Goal: Task Accomplishment & Management: Use online tool/utility

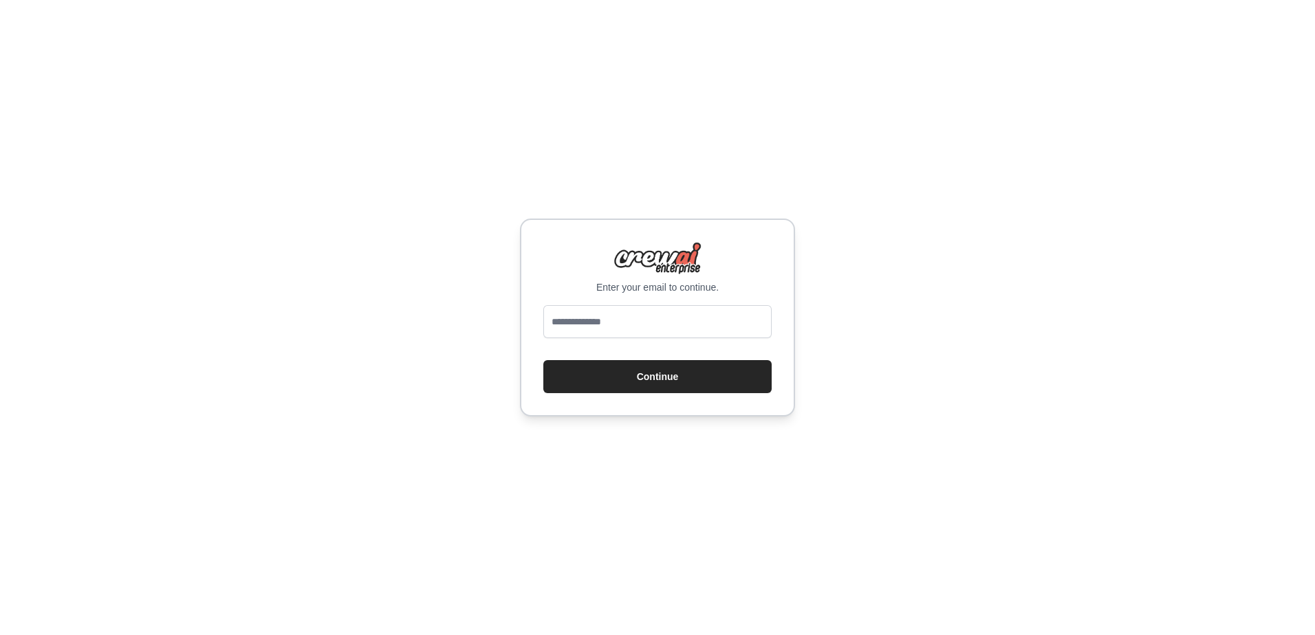
click at [598, 311] on input "email" at bounding box center [657, 321] width 228 height 33
type input "**********"
click at [543, 360] on button "Continue" at bounding box center [657, 376] width 228 height 33
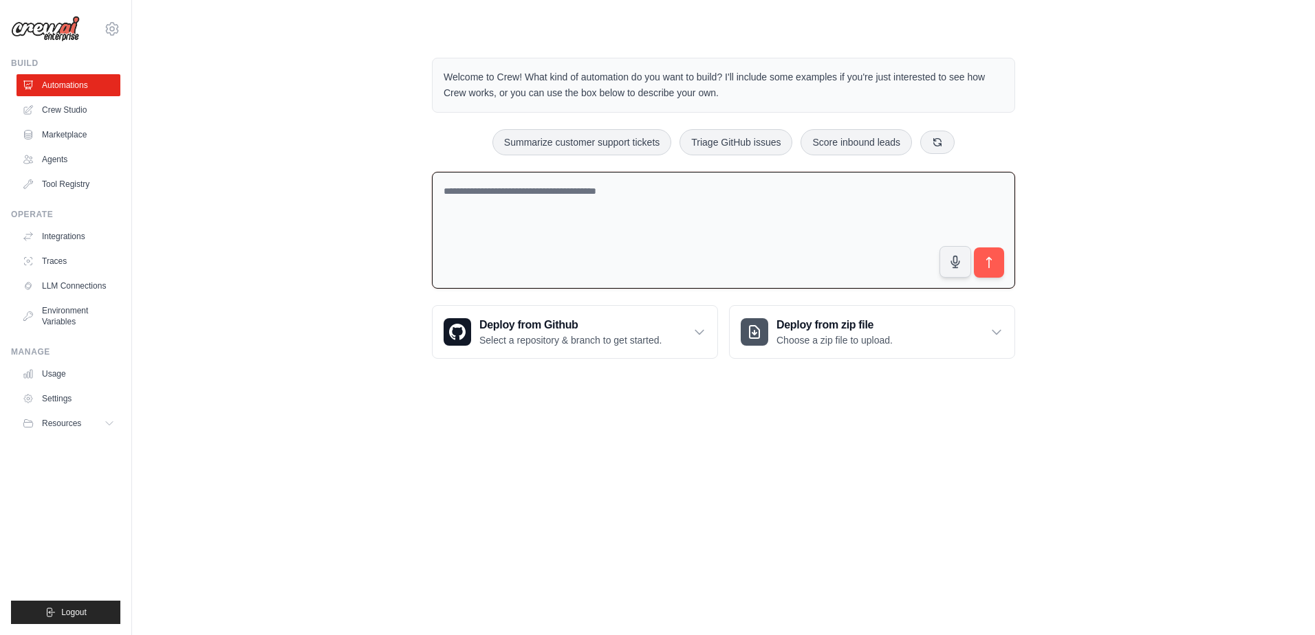
click at [562, 201] on textarea at bounding box center [723, 231] width 583 height 118
click at [59, 109] on link "Crew Studio" at bounding box center [70, 110] width 104 height 22
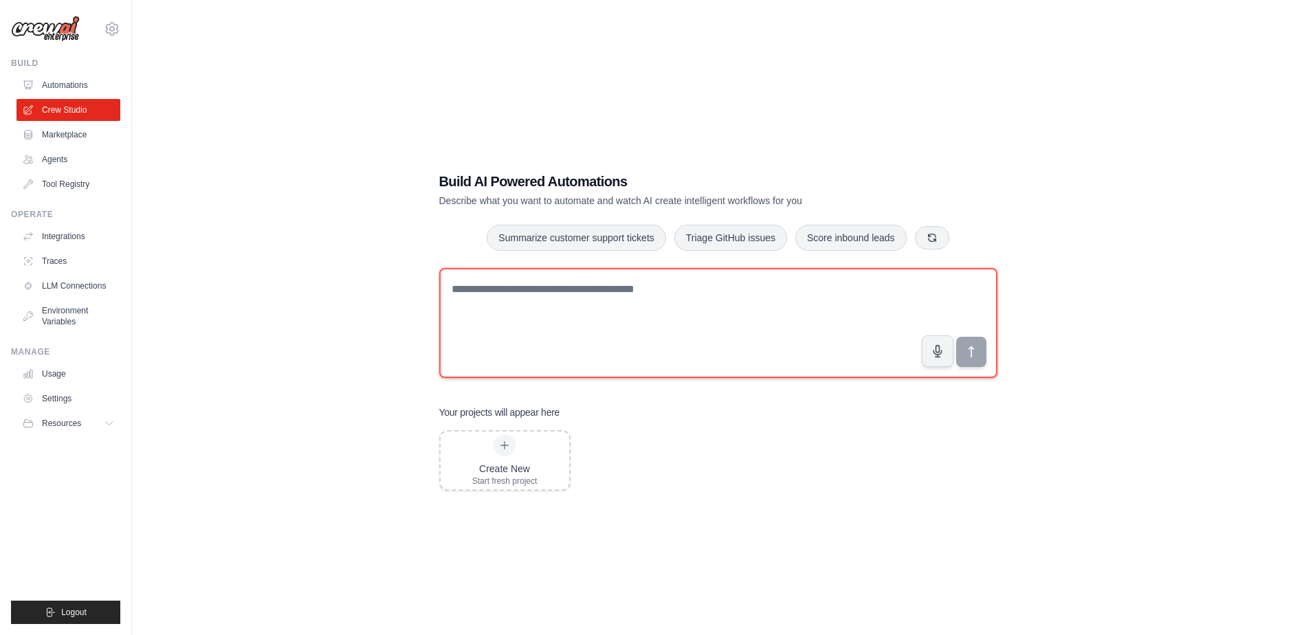
click at [624, 295] on textarea at bounding box center [718, 323] width 558 height 110
click at [555, 309] on textarea at bounding box center [718, 323] width 558 height 110
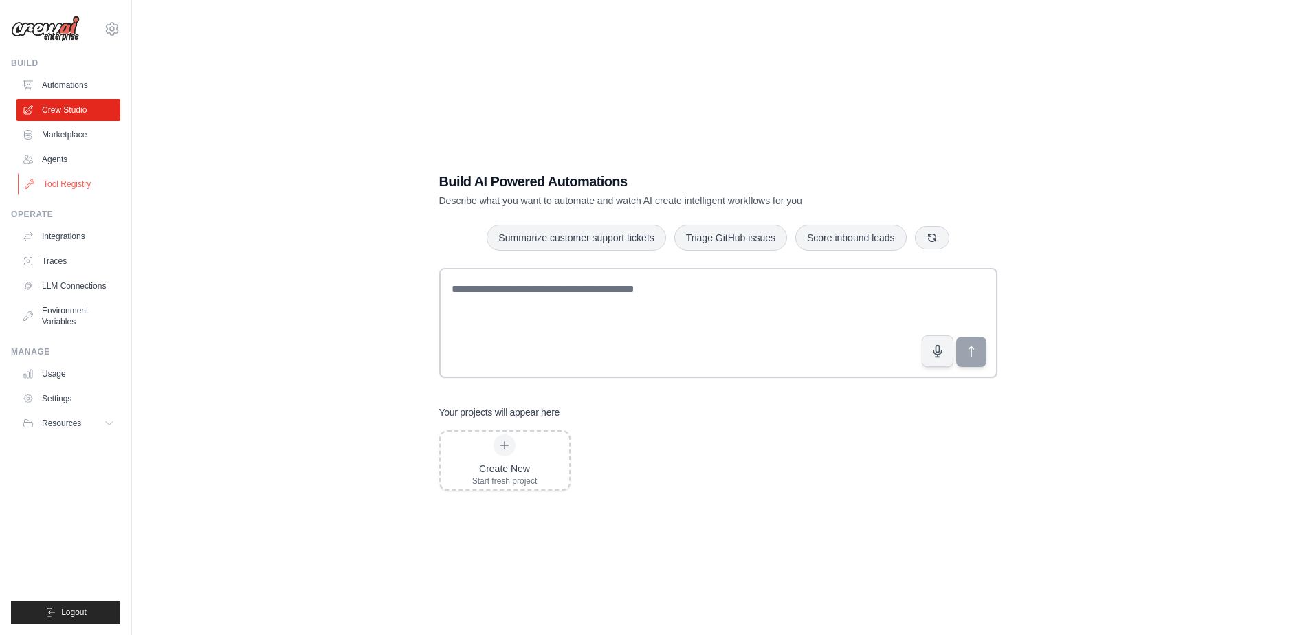
click at [63, 187] on link "Tool Registry" at bounding box center [70, 184] width 104 height 22
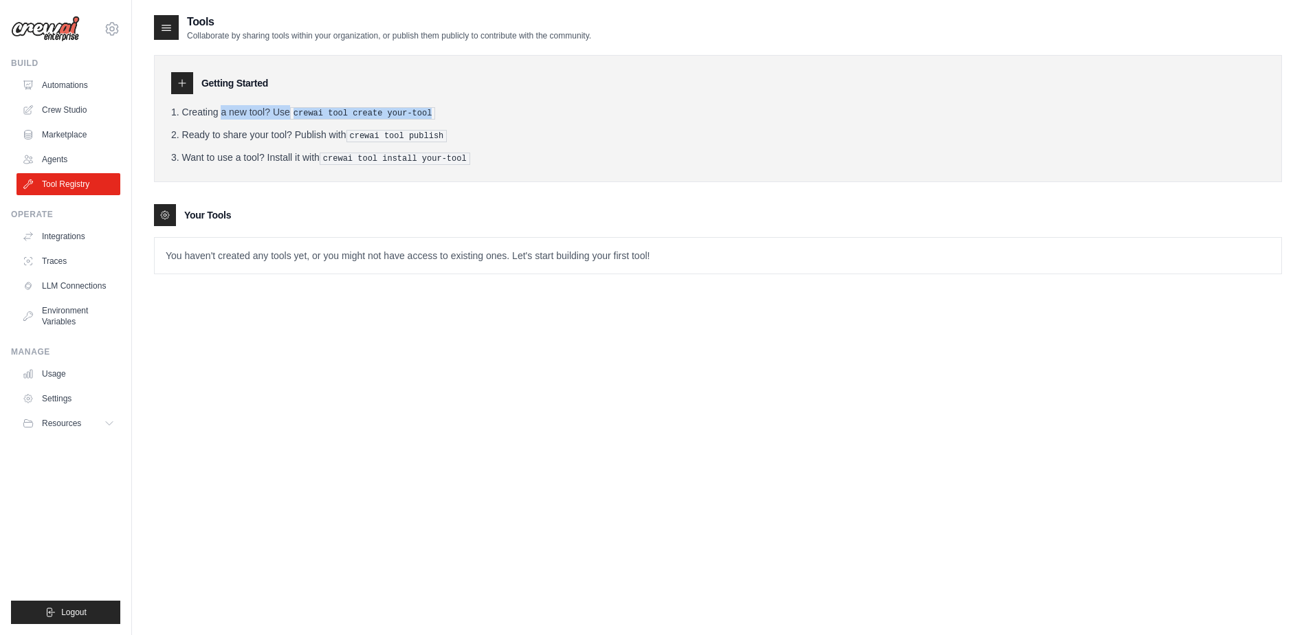
drag, startPoint x: 171, startPoint y: 112, endPoint x: 492, endPoint y: 113, distance: 321.1
click at [492, 113] on div "Getting Started Creating a new tool? Use crewai tool create your-tool Ready to …" at bounding box center [718, 118] width 1128 height 127
drag, startPoint x: 492, startPoint y: 113, endPoint x: 564, endPoint y: 127, distance: 72.7
click at [570, 122] on ol "Creating a new tool? Use crewai tool create your-tool Ready to share your tool?…" at bounding box center [718, 135] width 1094 height 60
drag, startPoint x: 171, startPoint y: 131, endPoint x: 486, endPoint y: 131, distance: 314.9
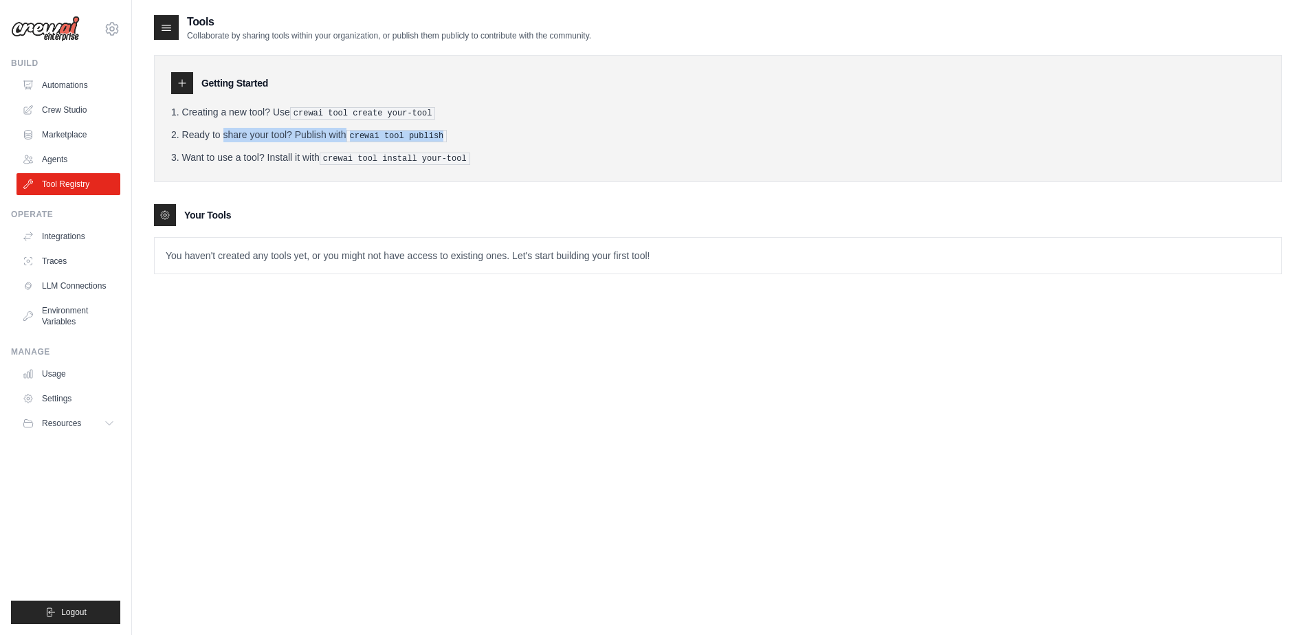
click at [486, 131] on li "Ready to share your tool? Publish with crewai tool publish" at bounding box center [718, 135] width 1094 height 14
drag, startPoint x: 486, startPoint y: 131, endPoint x: 623, endPoint y: 141, distance: 137.2
click at [625, 137] on li "Ready to share your tool? Publish with crewai tool publish" at bounding box center [718, 135] width 1094 height 14
click at [68, 235] on link "Integrations" at bounding box center [70, 237] width 104 height 22
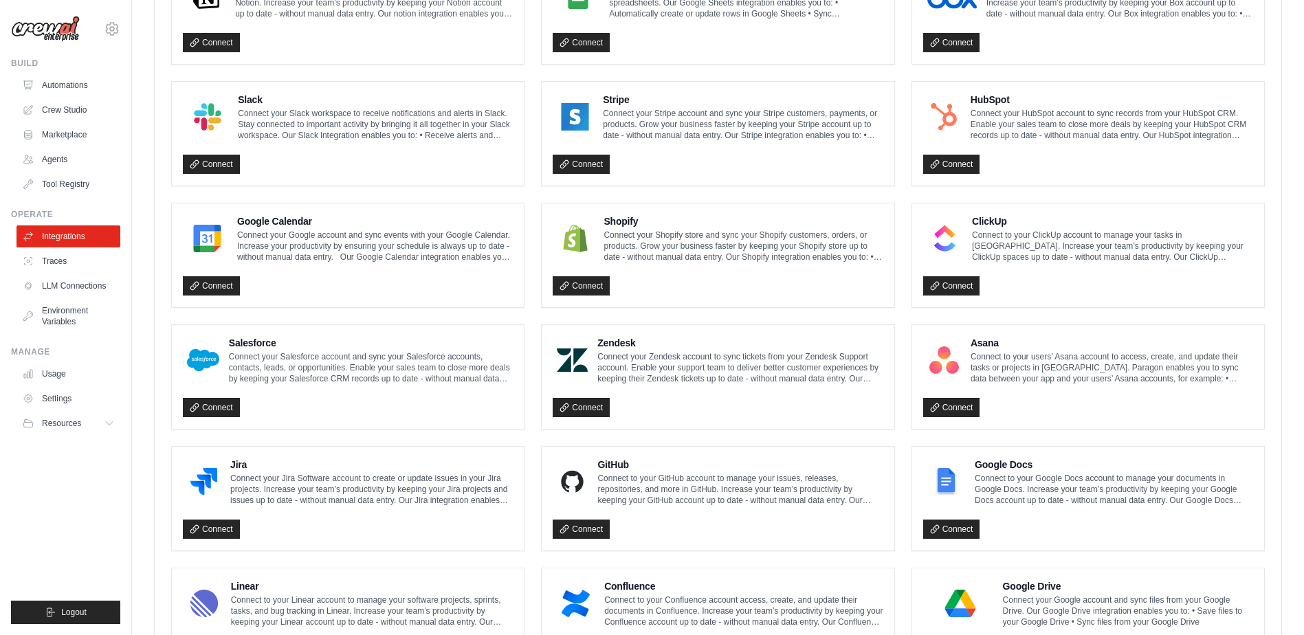
scroll to position [596, 0]
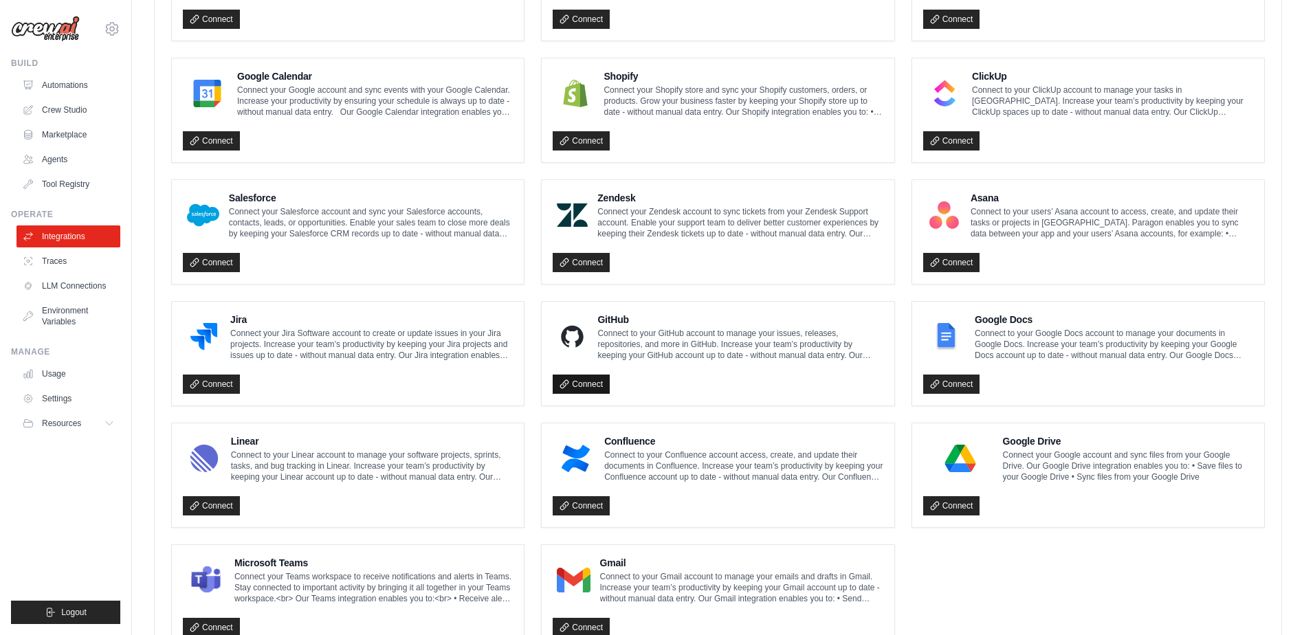
click at [580, 382] on link "Connect" at bounding box center [581, 384] width 57 height 19
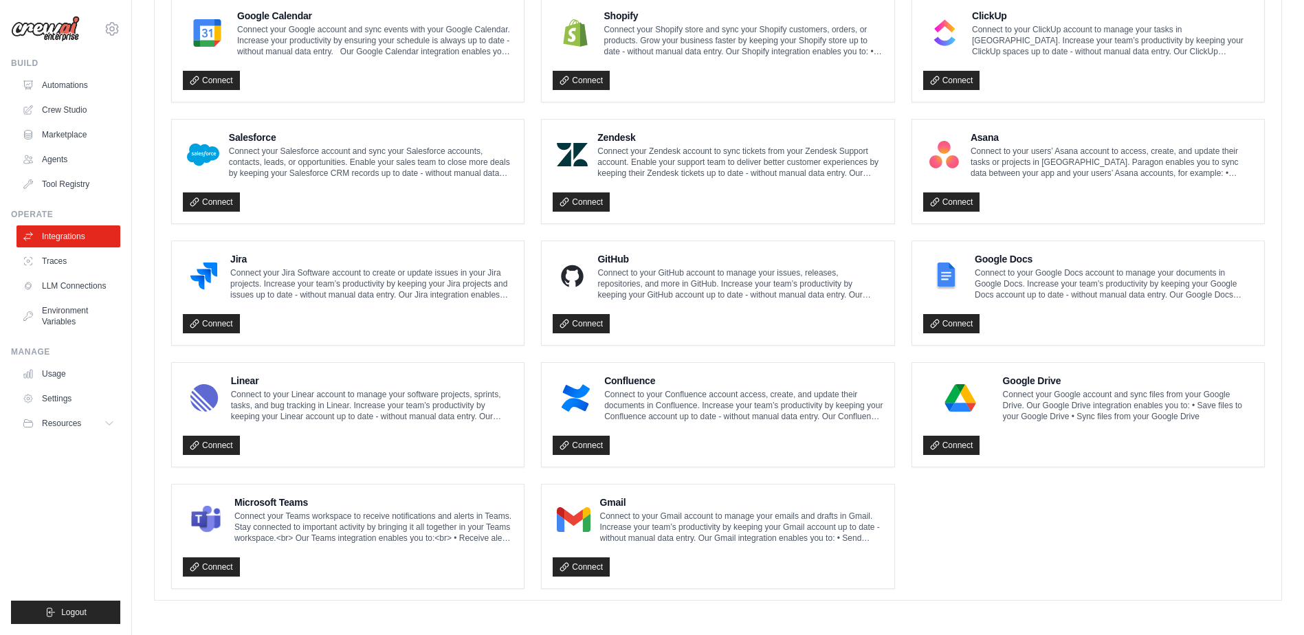
scroll to position [658, 0]
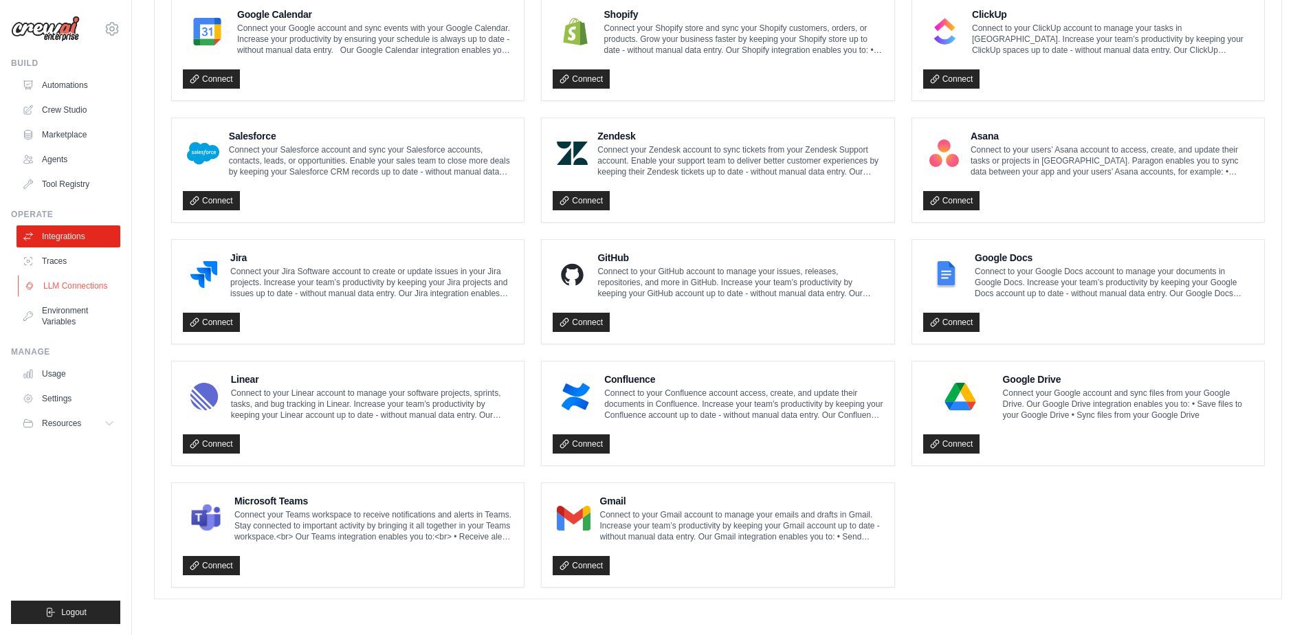
click at [77, 281] on link "LLM Connections" at bounding box center [70, 286] width 104 height 22
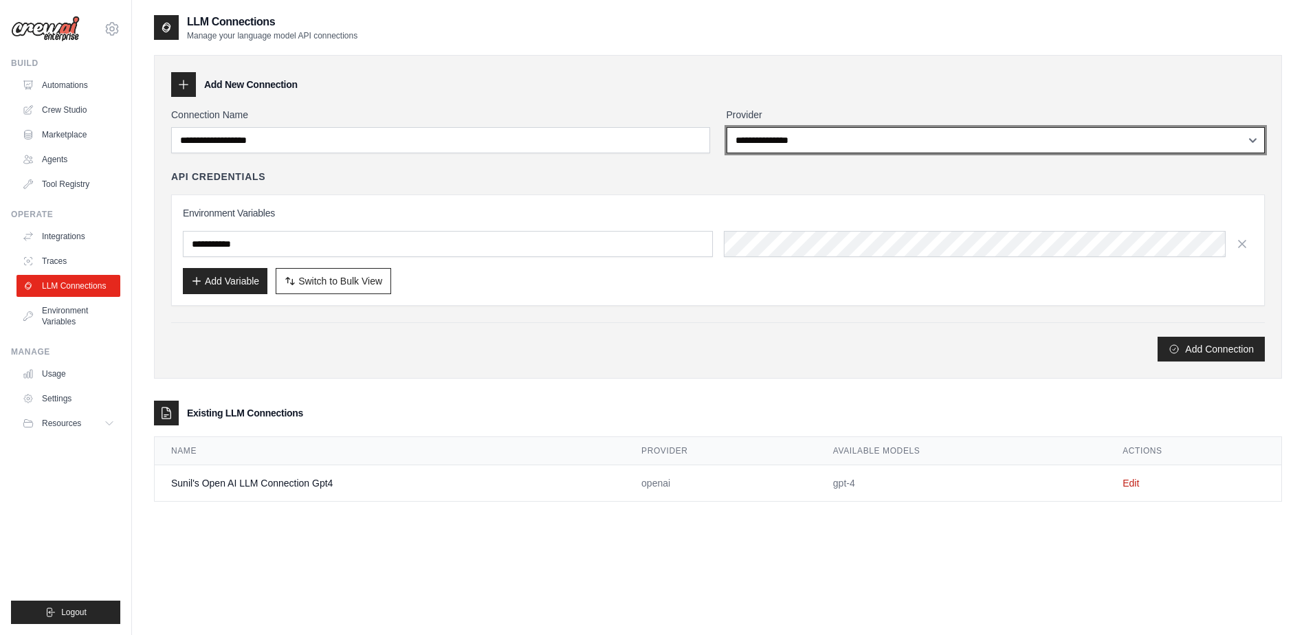
click at [865, 144] on select "**********" at bounding box center [996, 140] width 539 height 26
select select "******"
click at [727, 127] on select "**********" at bounding box center [996, 140] width 539 height 26
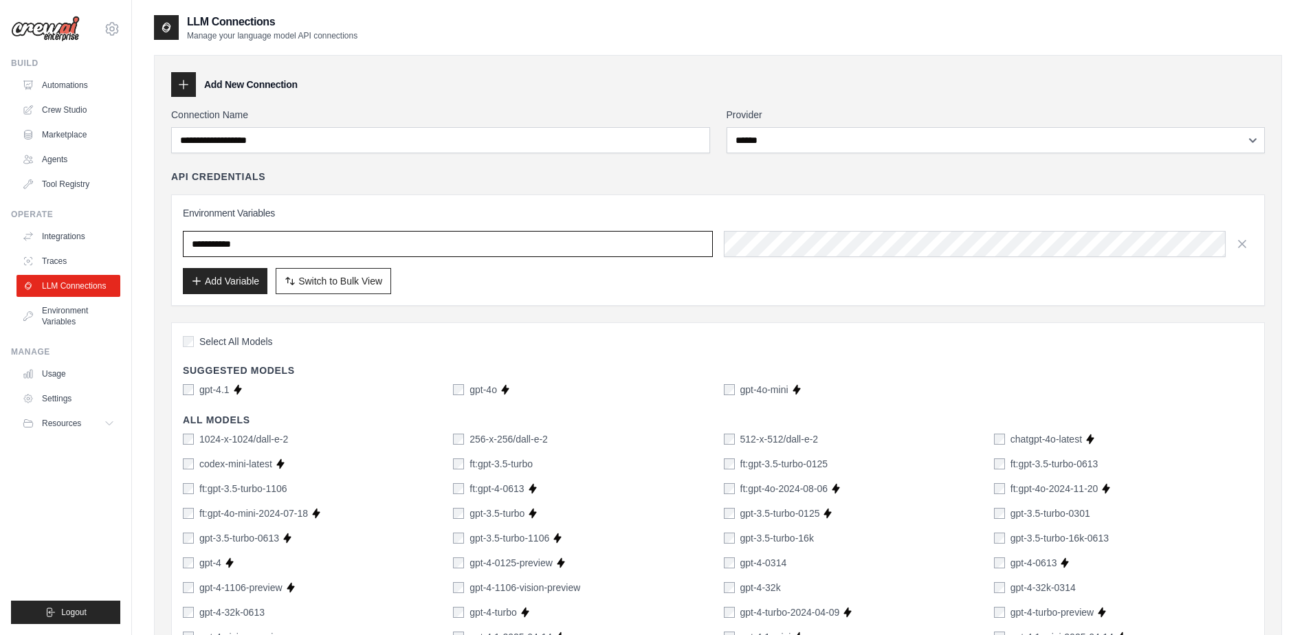
drag, startPoint x: 281, startPoint y: 244, endPoint x: 199, endPoint y: 241, distance: 81.9
click at [199, 241] on input "text" at bounding box center [448, 244] width 530 height 26
click at [293, 247] on input "text" at bounding box center [448, 244] width 530 height 26
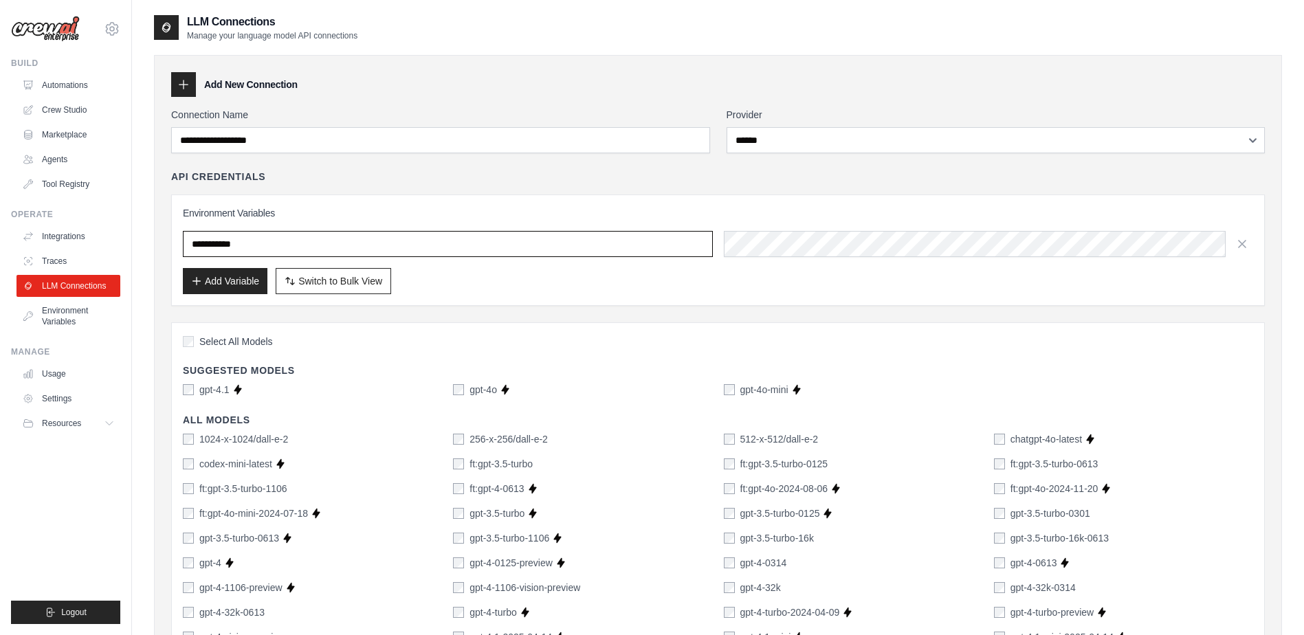
drag, startPoint x: 250, startPoint y: 243, endPoint x: 162, endPoint y: 243, distance: 88.7
click at [216, 244] on input "text" at bounding box center [448, 244] width 530 height 26
click at [196, 243] on input "text" at bounding box center [448, 244] width 530 height 26
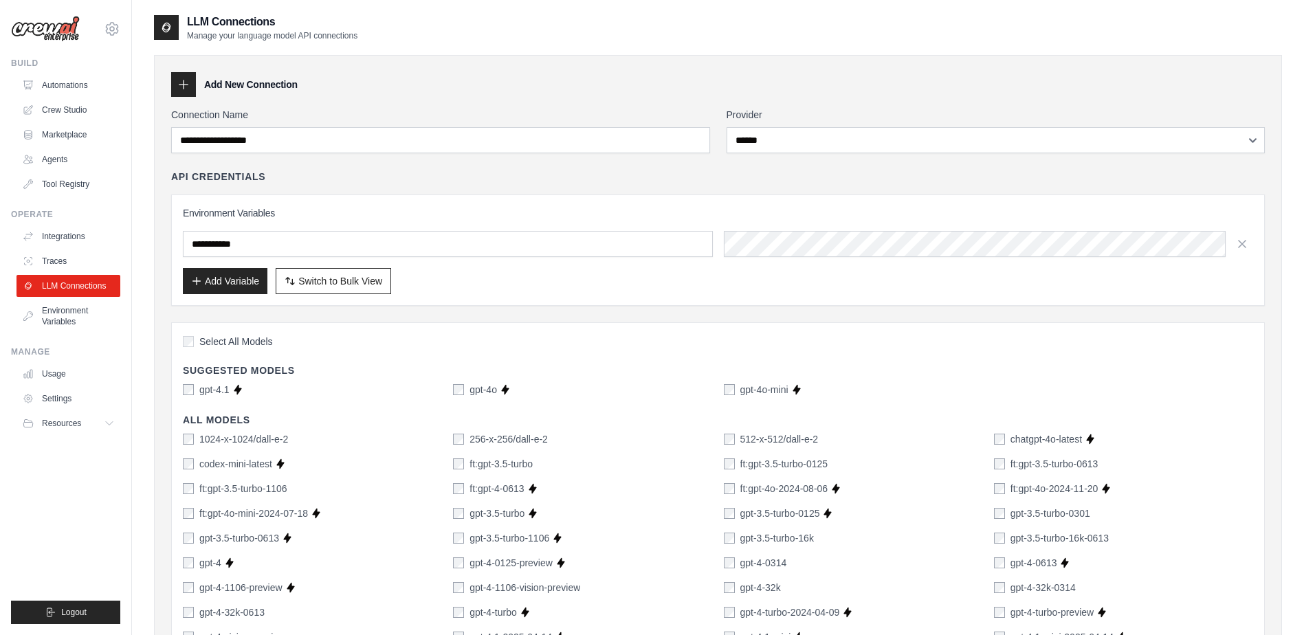
click at [445, 175] on div "API Credentials" at bounding box center [718, 177] width 1094 height 14
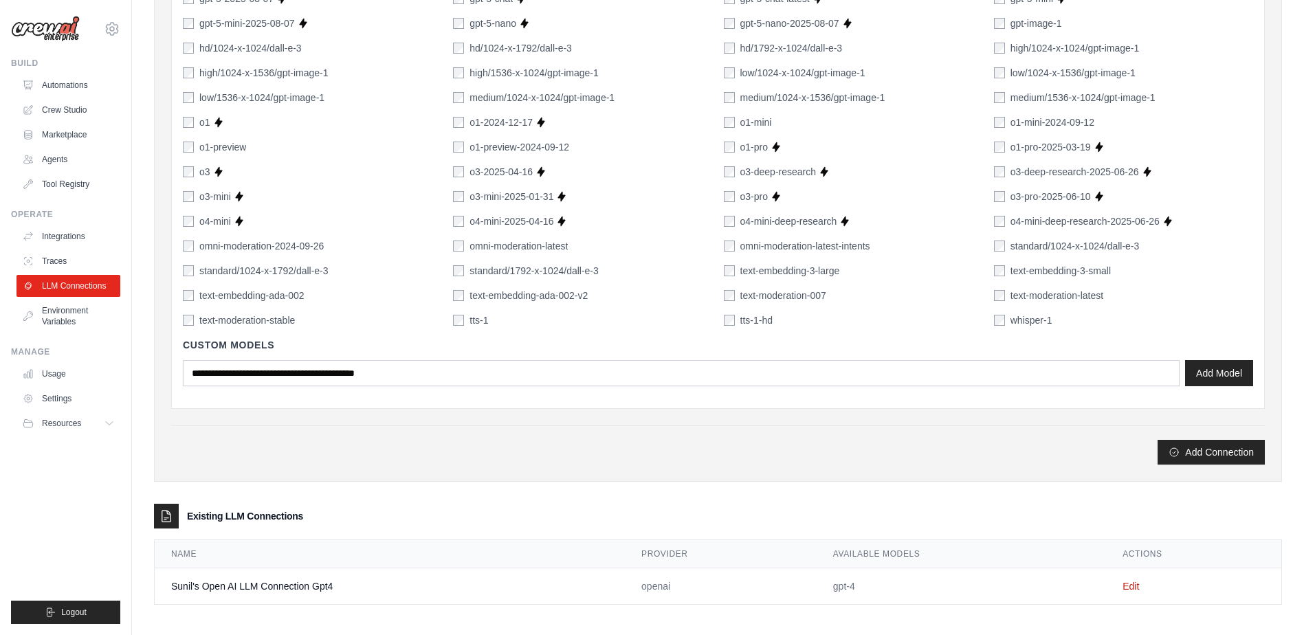
scroll to position [842, 0]
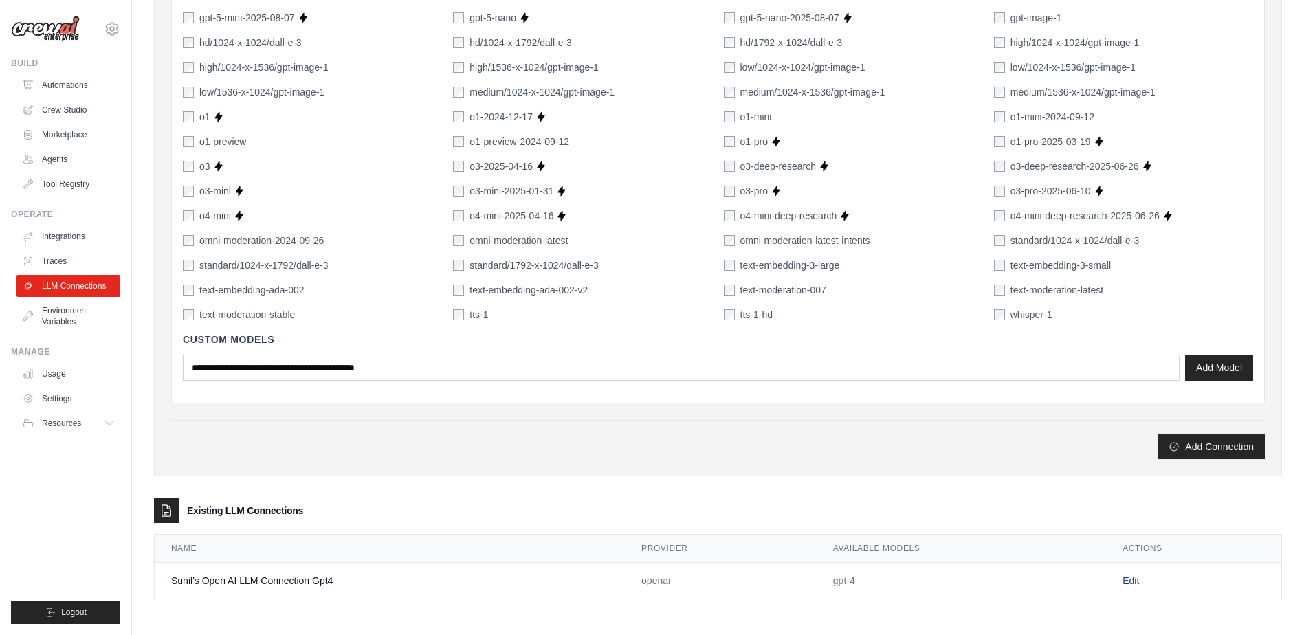
click at [1133, 581] on link "Edit" at bounding box center [1131, 581] width 17 height 11
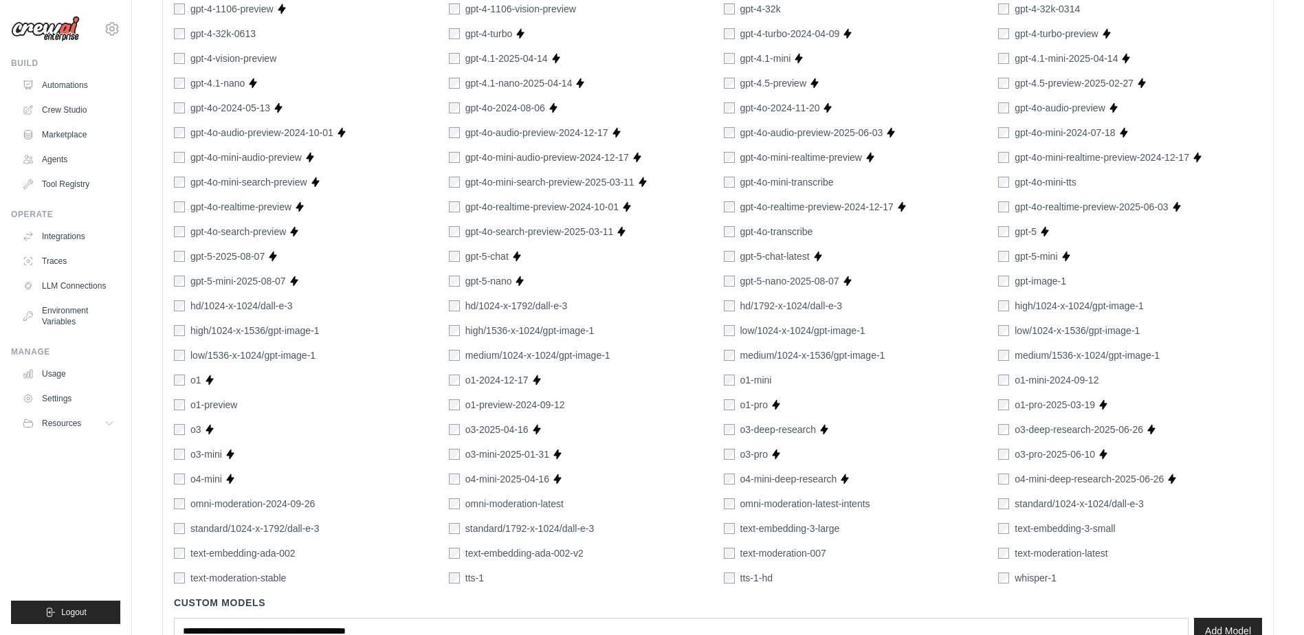
scroll to position [697, 0]
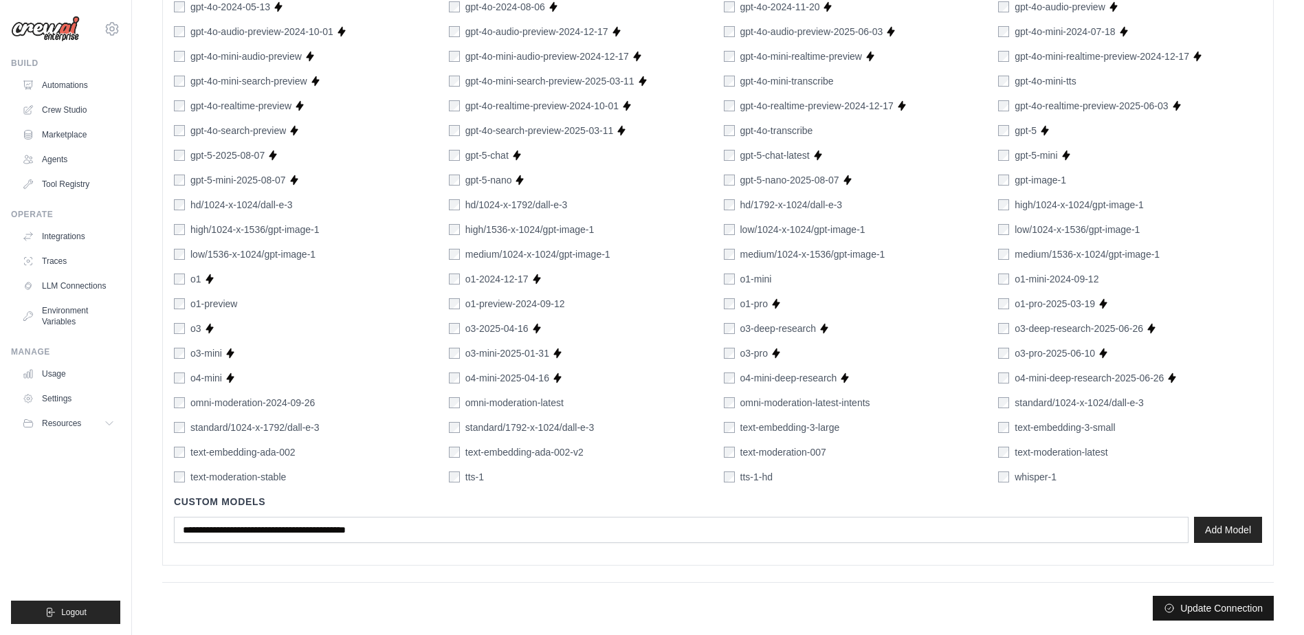
click at [1214, 611] on button "Update Connection" at bounding box center [1213, 608] width 121 height 25
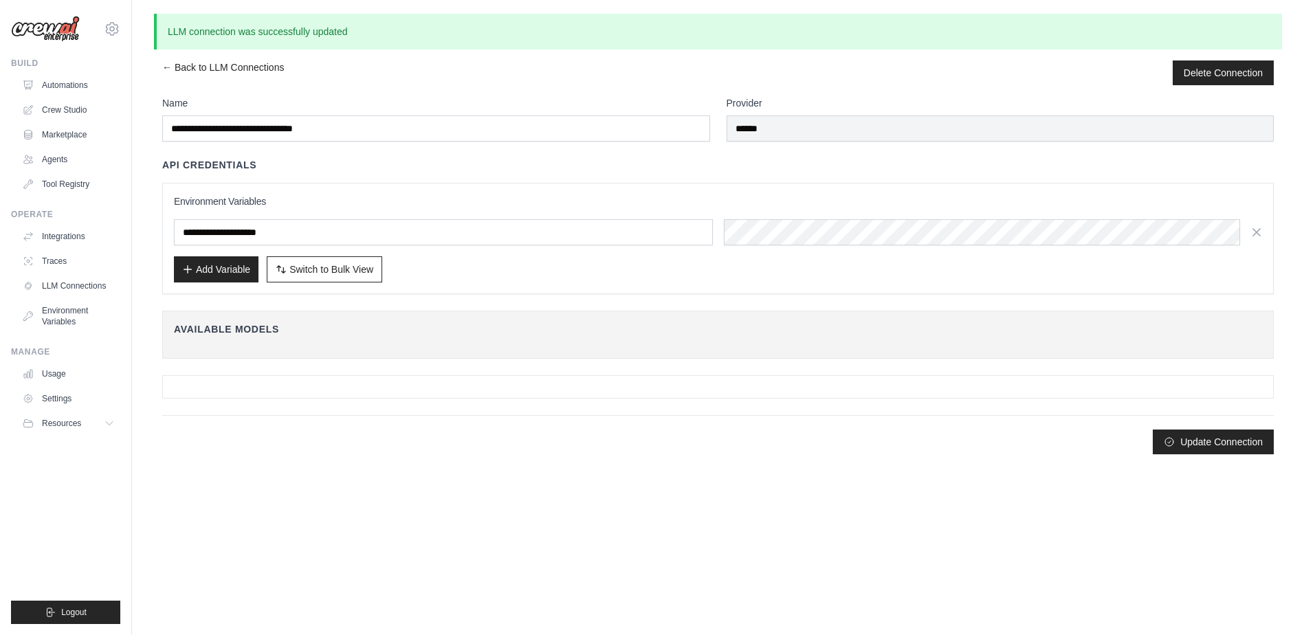
scroll to position [0, 0]
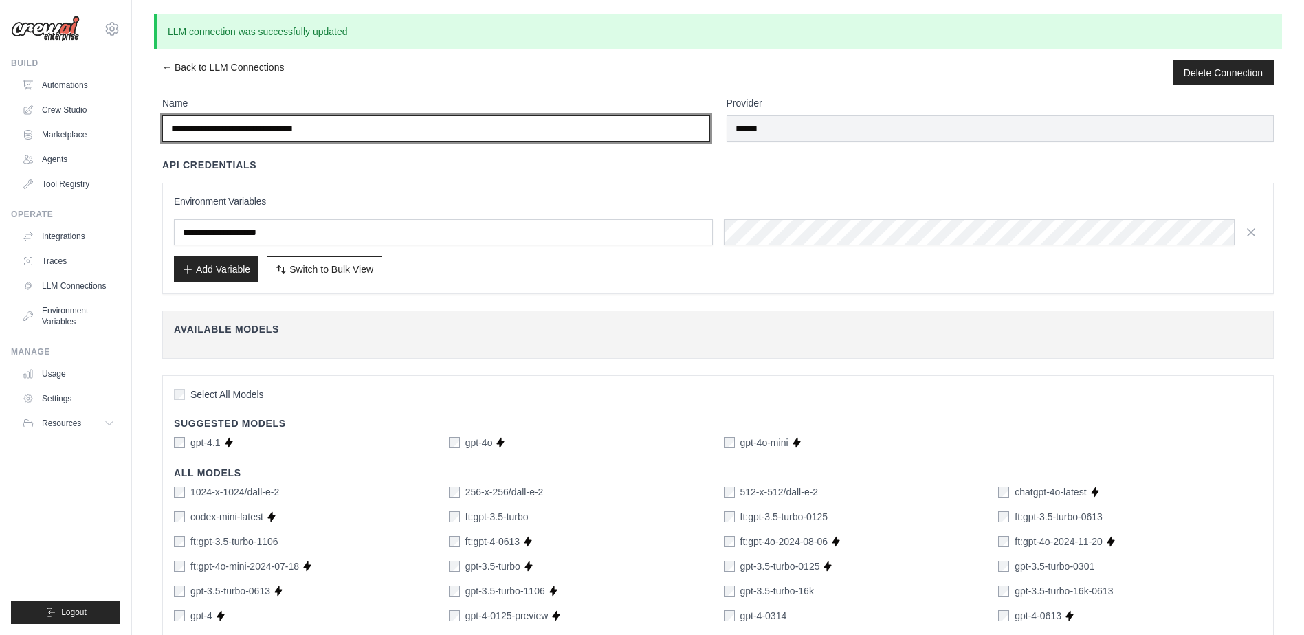
click at [351, 120] on input "**********" at bounding box center [436, 129] width 548 height 26
type input "**********"
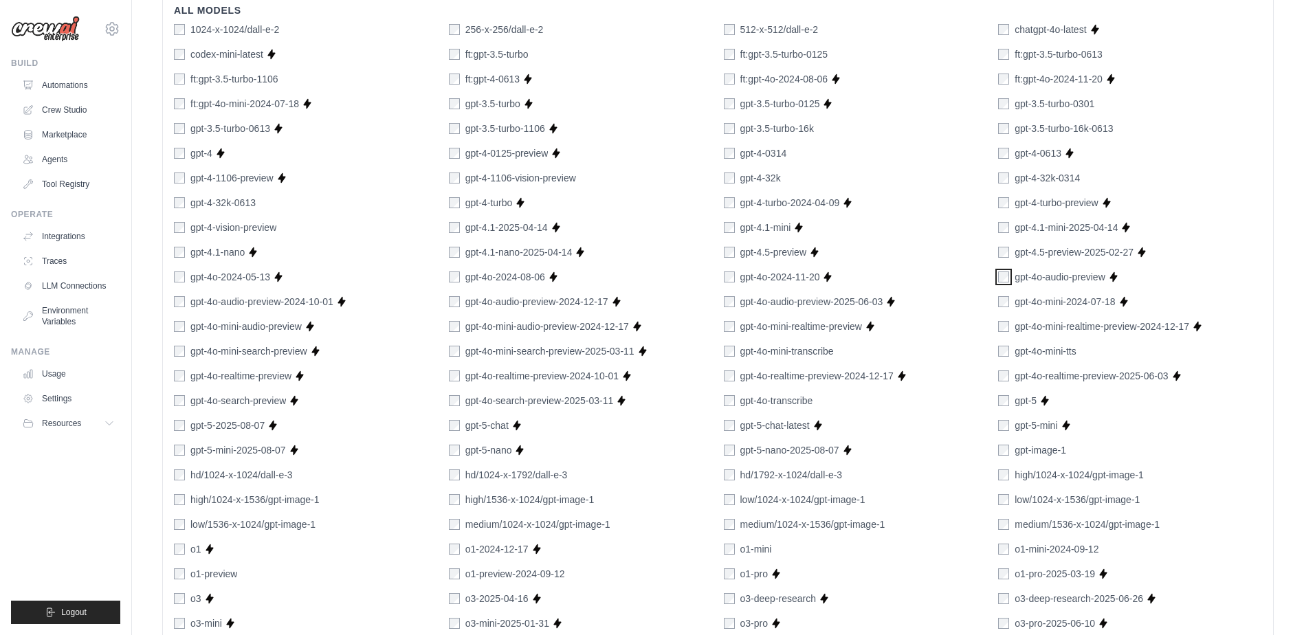
scroll to position [733, 0]
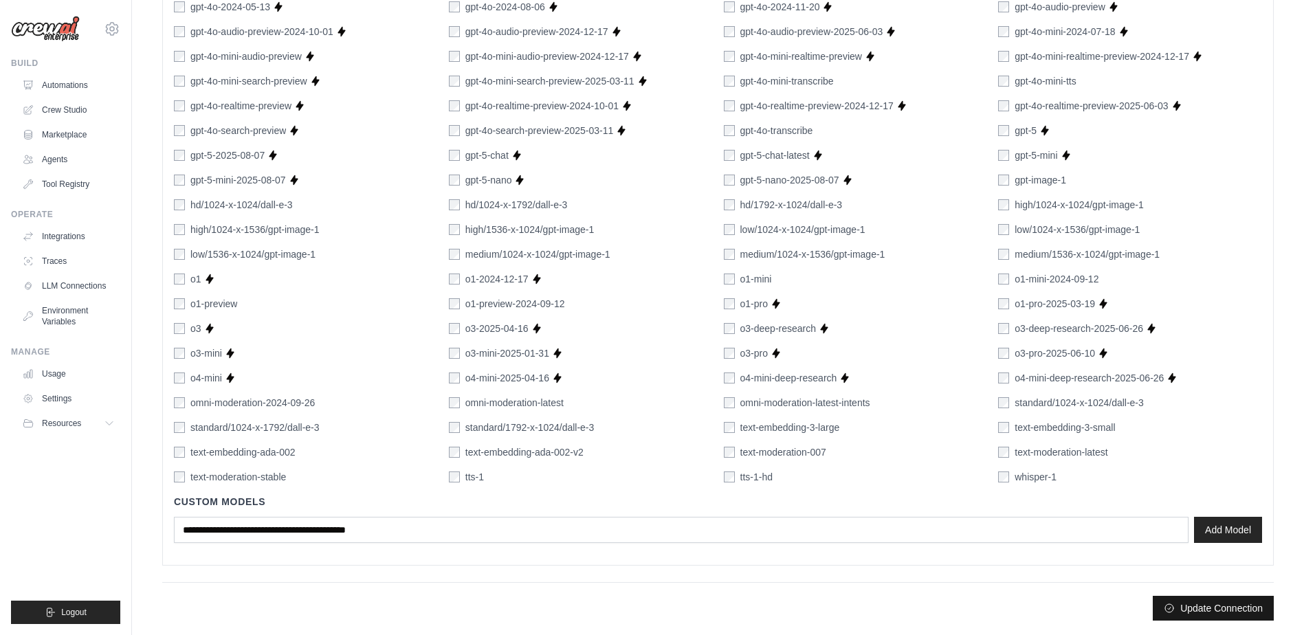
click at [1195, 601] on button "Update Connection" at bounding box center [1213, 608] width 121 height 25
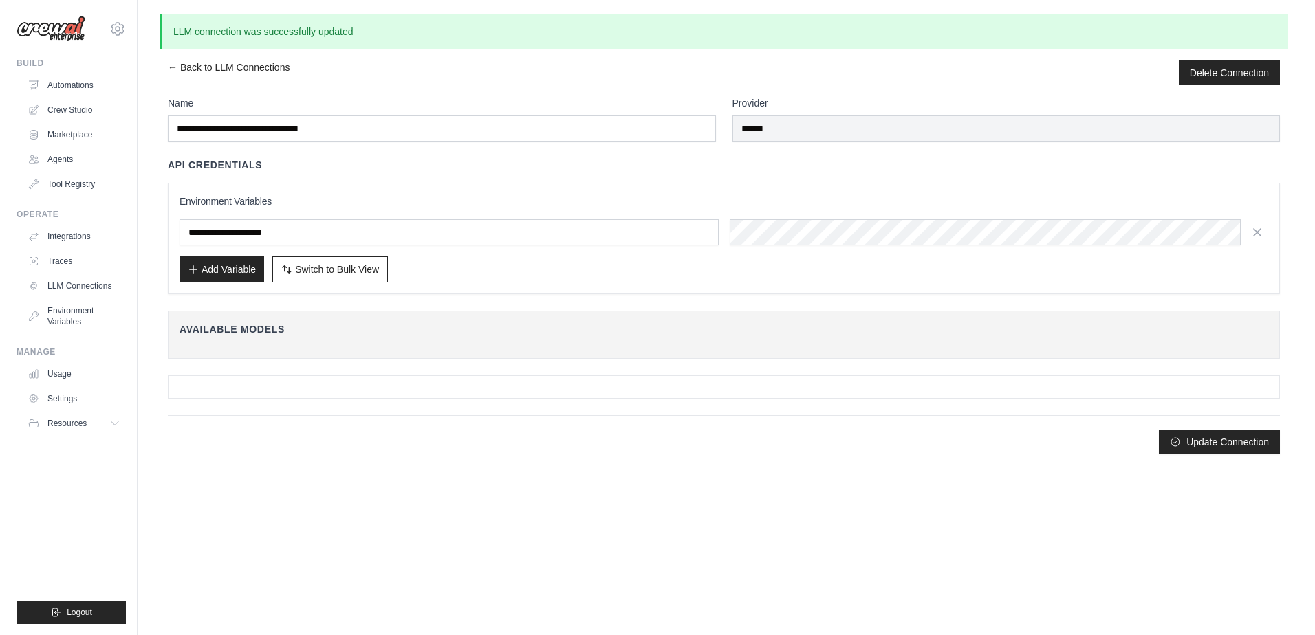
scroll to position [0, 0]
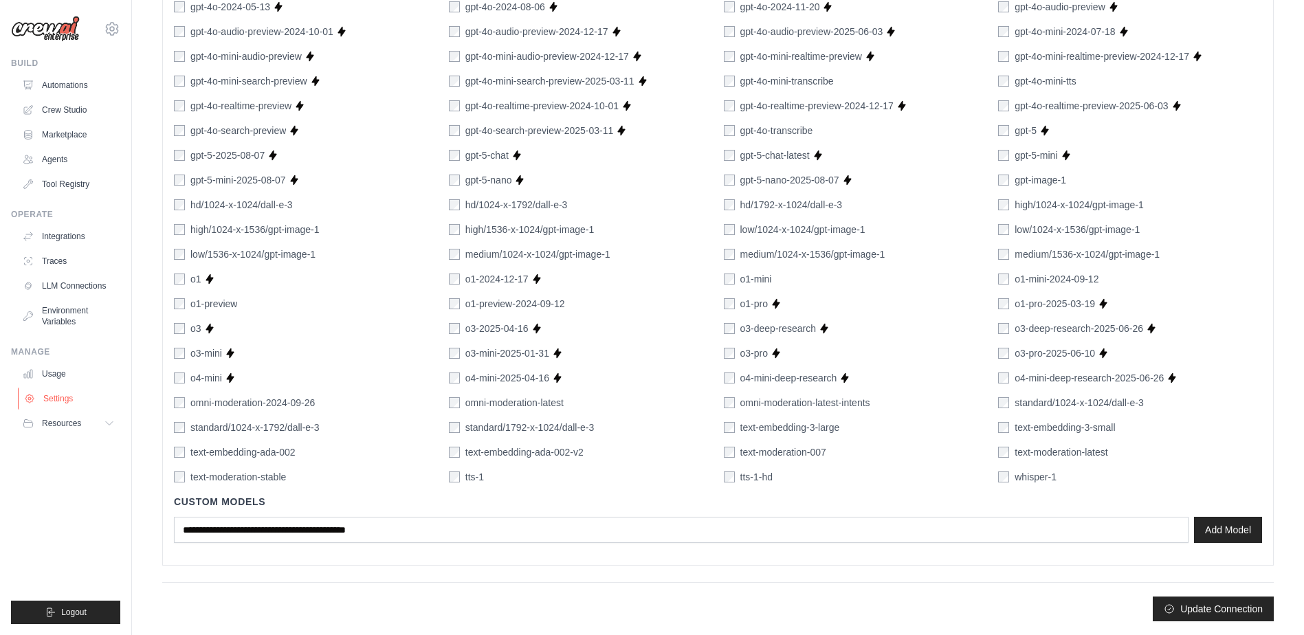
click at [63, 406] on link "Settings" at bounding box center [70, 399] width 104 height 22
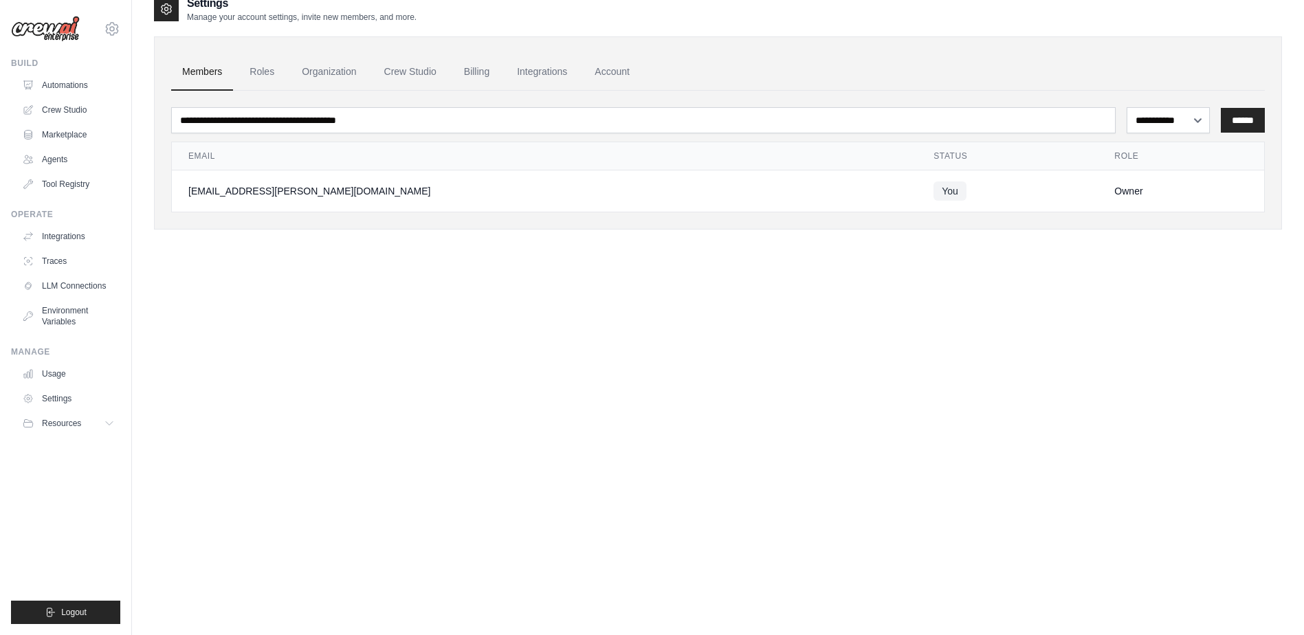
scroll to position [28, 0]
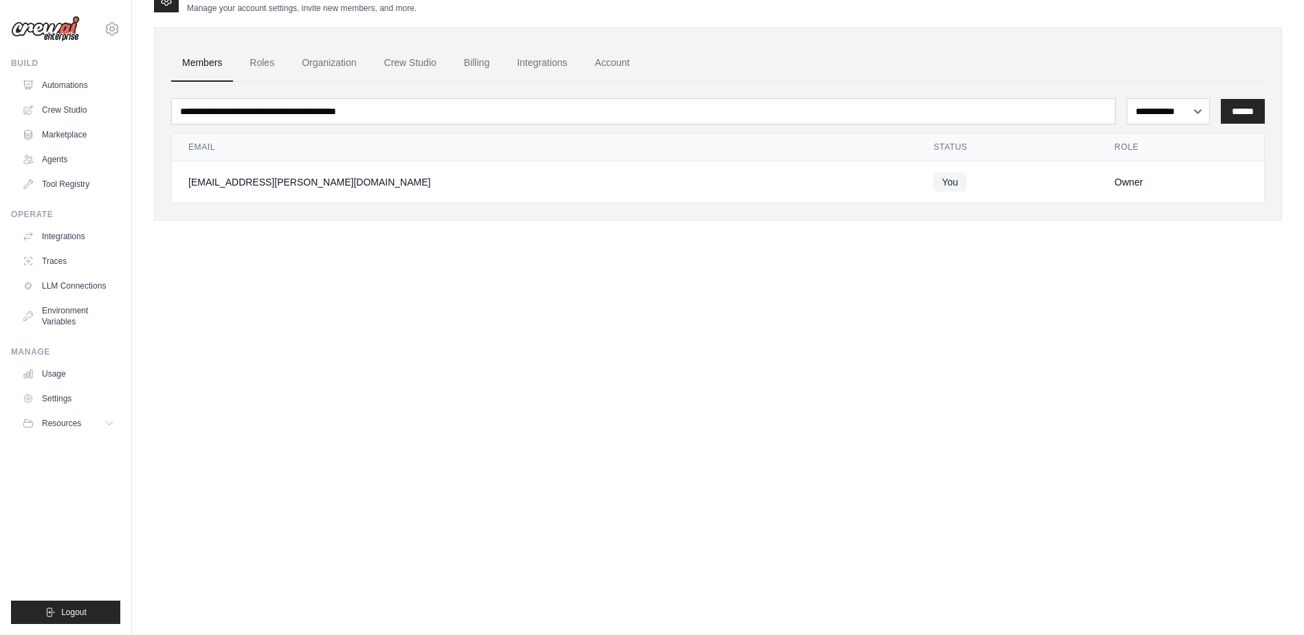
drag, startPoint x: 311, startPoint y: 301, endPoint x: 255, endPoint y: 194, distance: 120.9
click at [311, 301] on div "**********" at bounding box center [718, 303] width 1128 height 635
click at [266, 68] on link "Roles" at bounding box center [262, 63] width 47 height 37
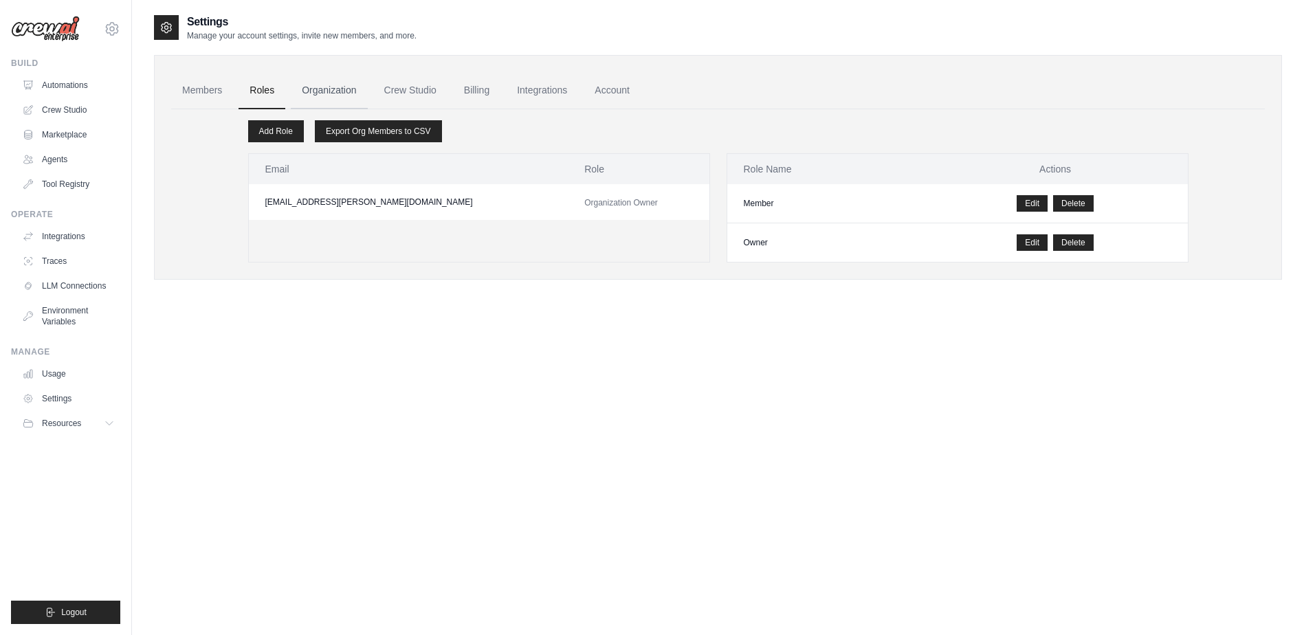
click at [335, 85] on link "Organization" at bounding box center [329, 90] width 76 height 37
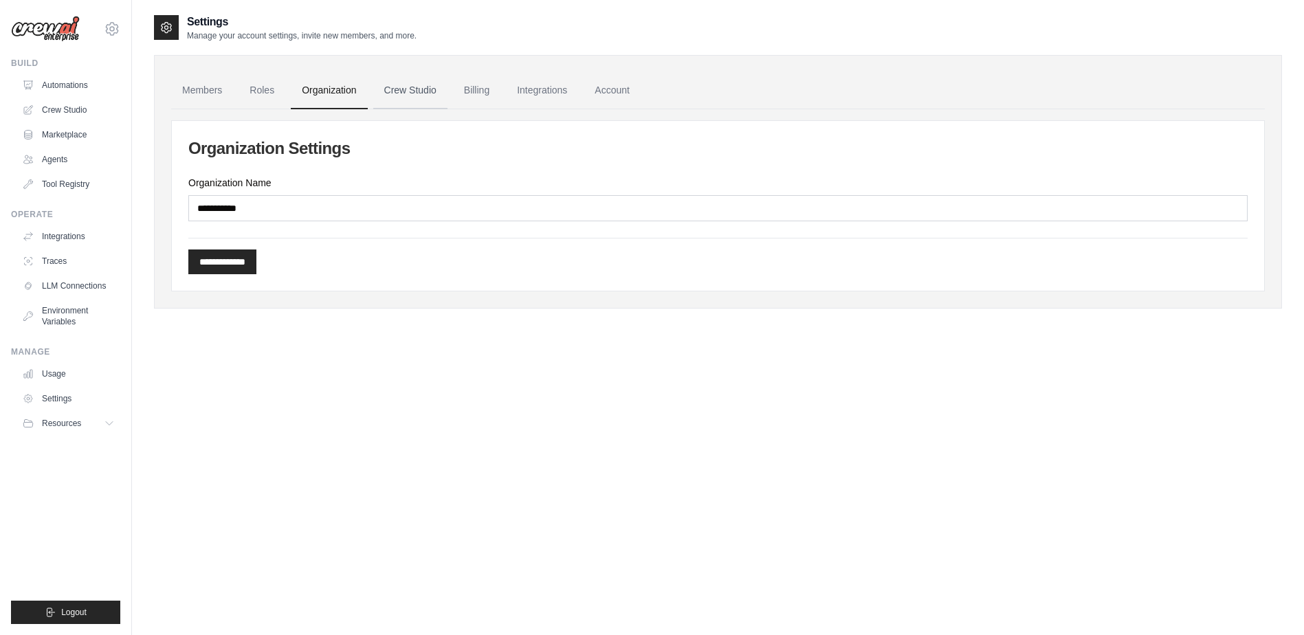
click at [391, 97] on link "Crew Studio" at bounding box center [410, 90] width 74 height 37
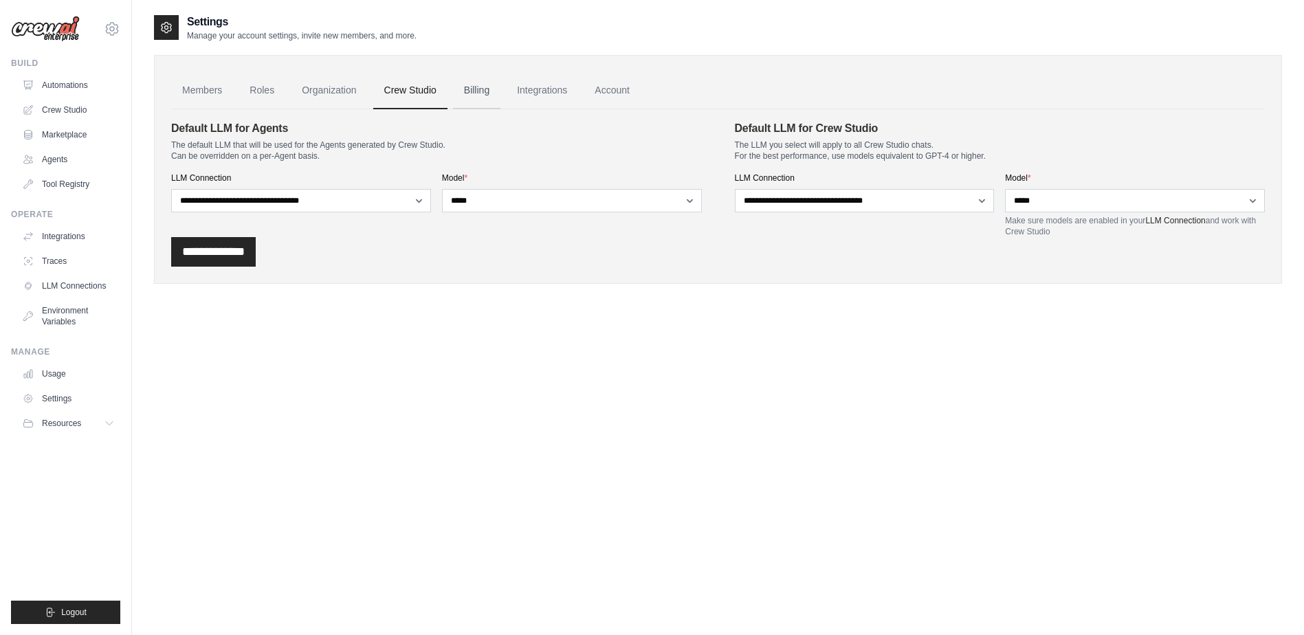
click at [477, 97] on link "Billing" at bounding box center [476, 90] width 47 height 37
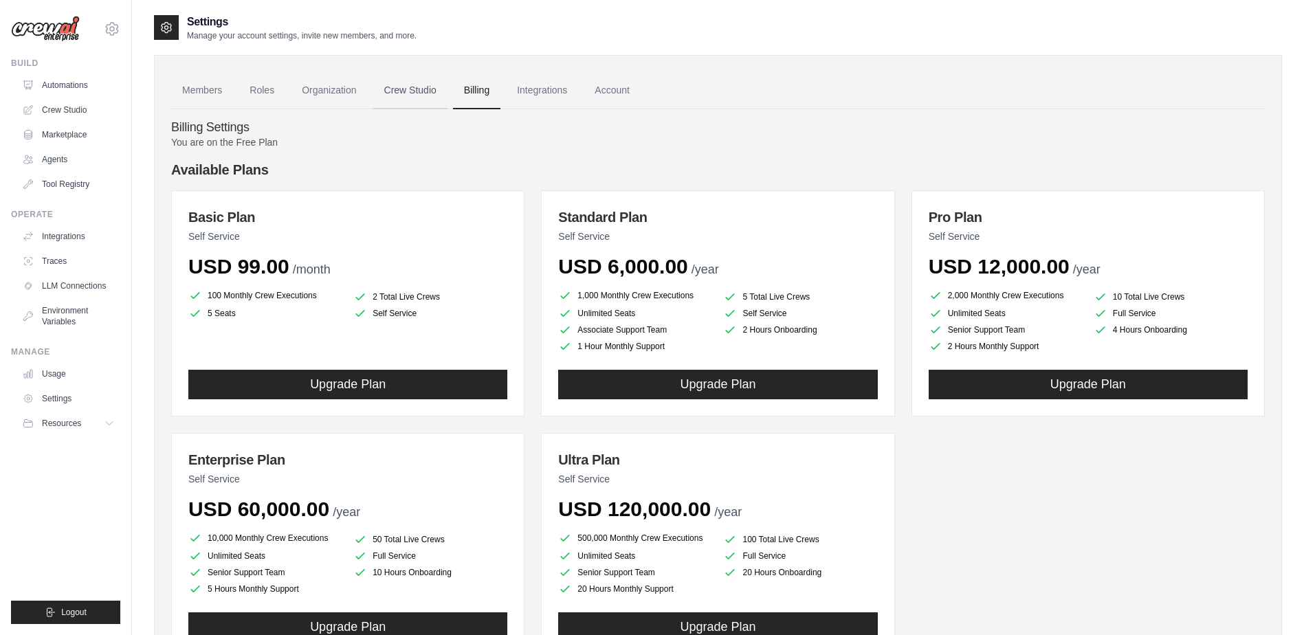
click at [381, 89] on link "Crew Studio" at bounding box center [410, 90] width 74 height 37
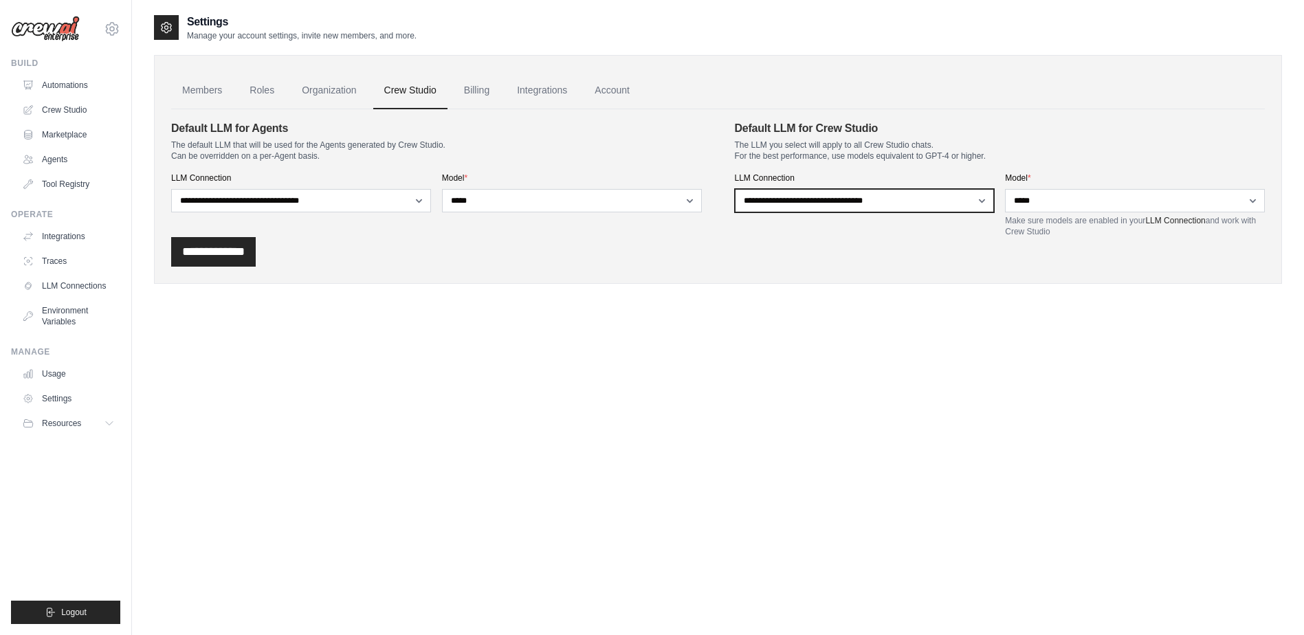
click at [878, 197] on select "**********" at bounding box center [865, 200] width 260 height 23
click at [882, 303] on div "Settings Manage your account settings, invite new members, and more. Members Ro…" at bounding box center [718, 160] width 1128 height 292
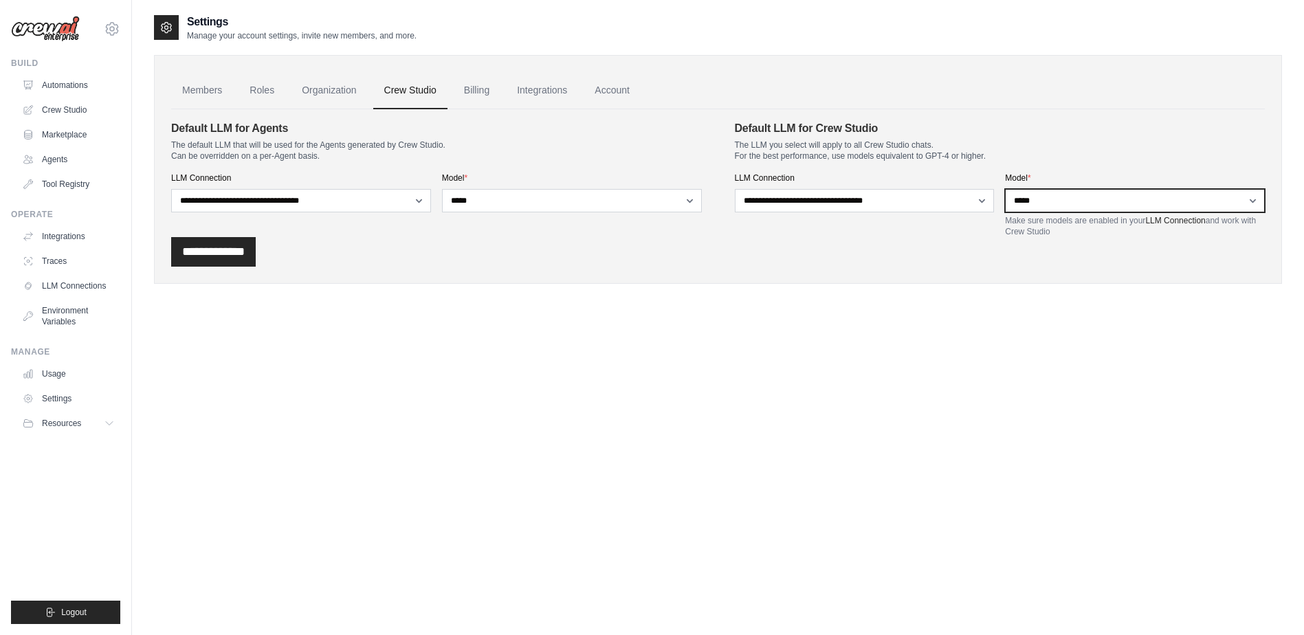
click at [1063, 195] on select "**********" at bounding box center [1135, 200] width 260 height 23
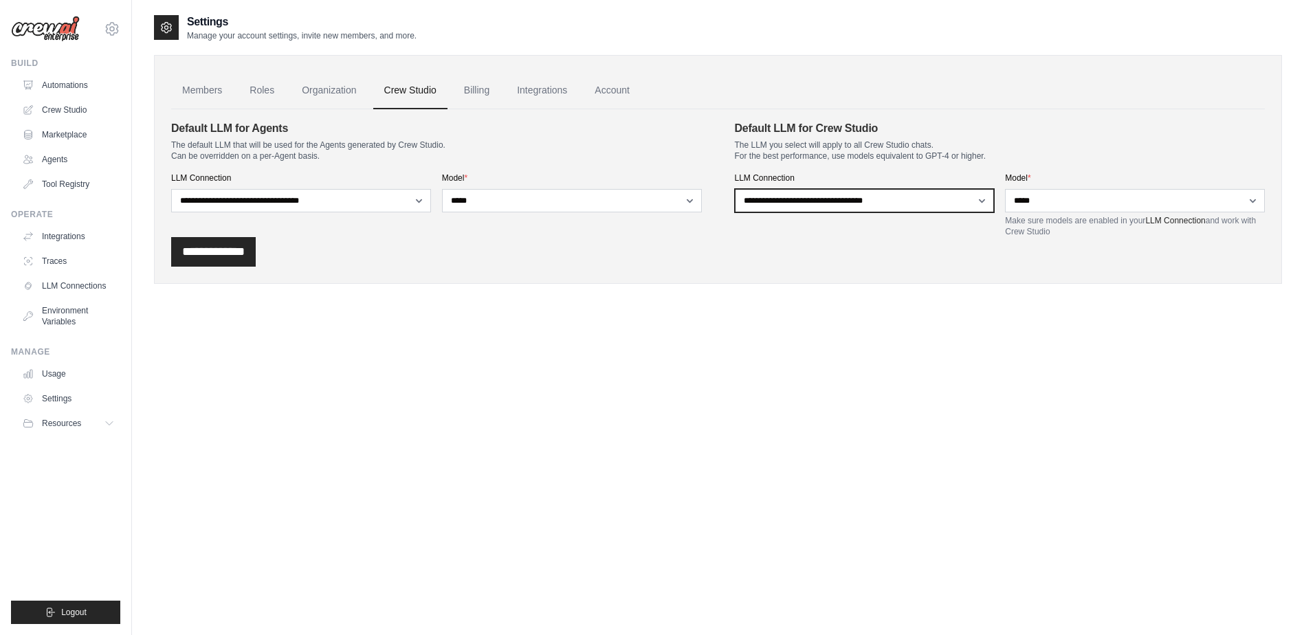
click at [863, 203] on select "**********" at bounding box center [865, 200] width 260 height 23
click at [1095, 215] on div "**********" at bounding box center [1135, 205] width 260 height 65
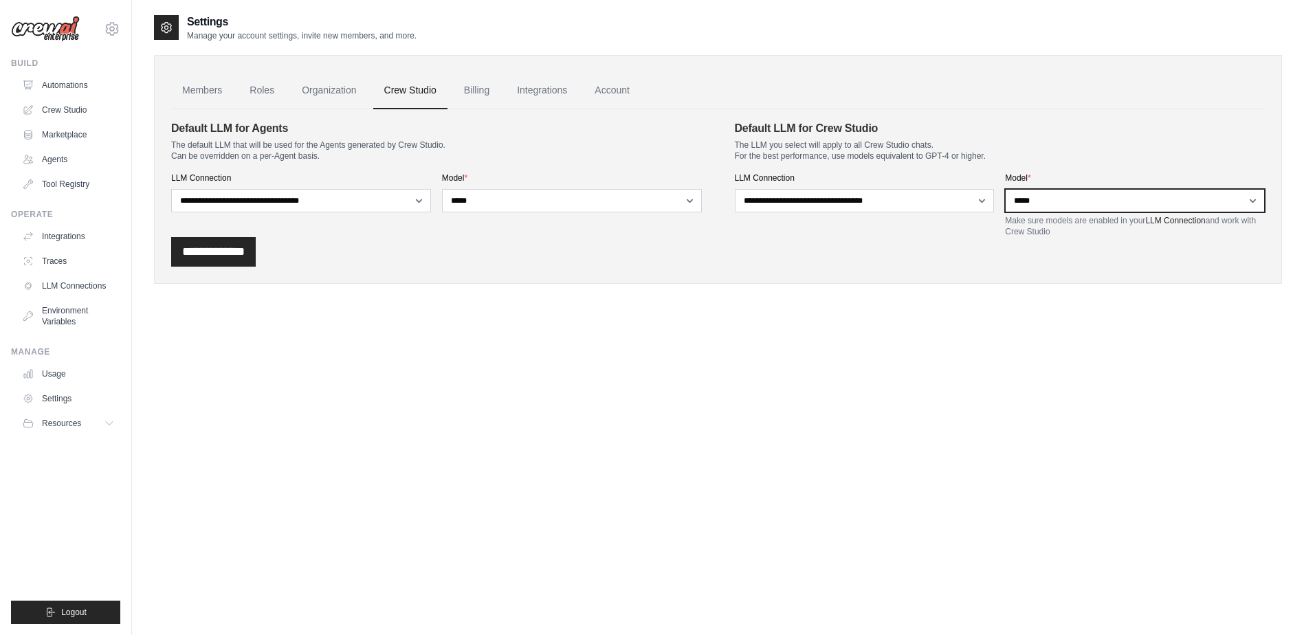
click at [1102, 197] on select "**********" at bounding box center [1135, 200] width 260 height 23
select select "*****"
click at [1005, 189] on select "**********" at bounding box center [1135, 200] width 260 height 23
click at [776, 417] on div "Settings Manage your account settings, invite new members, and more. Members Ro…" at bounding box center [718, 331] width 1128 height 635
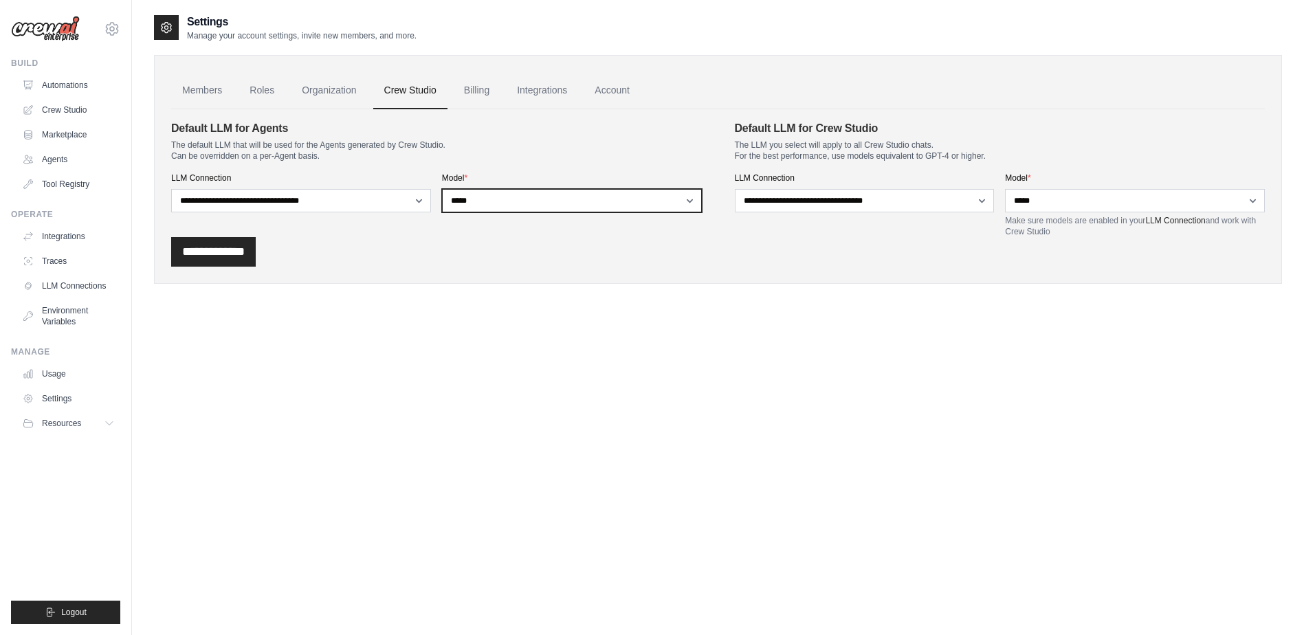
click at [547, 206] on select "**********" at bounding box center [572, 200] width 260 height 23
select select "*****"
click at [442, 189] on select "**********" at bounding box center [572, 200] width 260 height 23
click at [193, 382] on div "Settings Manage your account settings, invite new members, and more. Members Ro…" at bounding box center [718, 331] width 1128 height 635
click at [229, 261] on input "**********" at bounding box center [213, 252] width 85 height 30
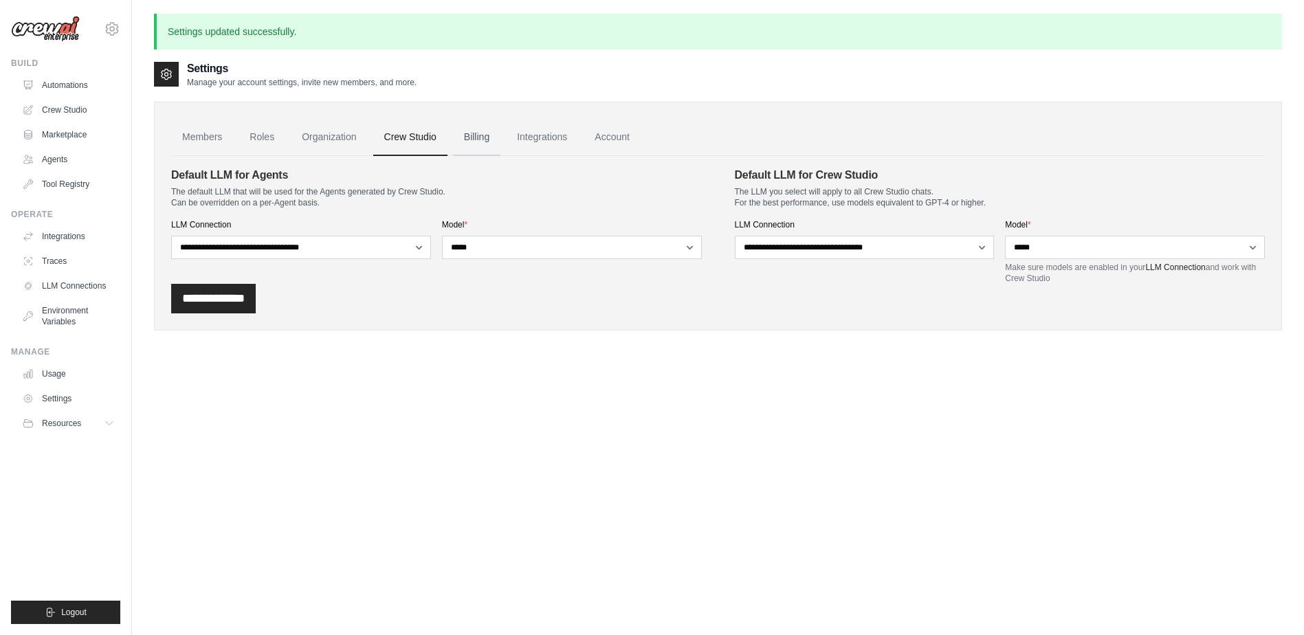
click at [474, 131] on link "Billing" at bounding box center [476, 137] width 47 height 37
click at [518, 133] on link "Integrations" at bounding box center [542, 137] width 72 height 37
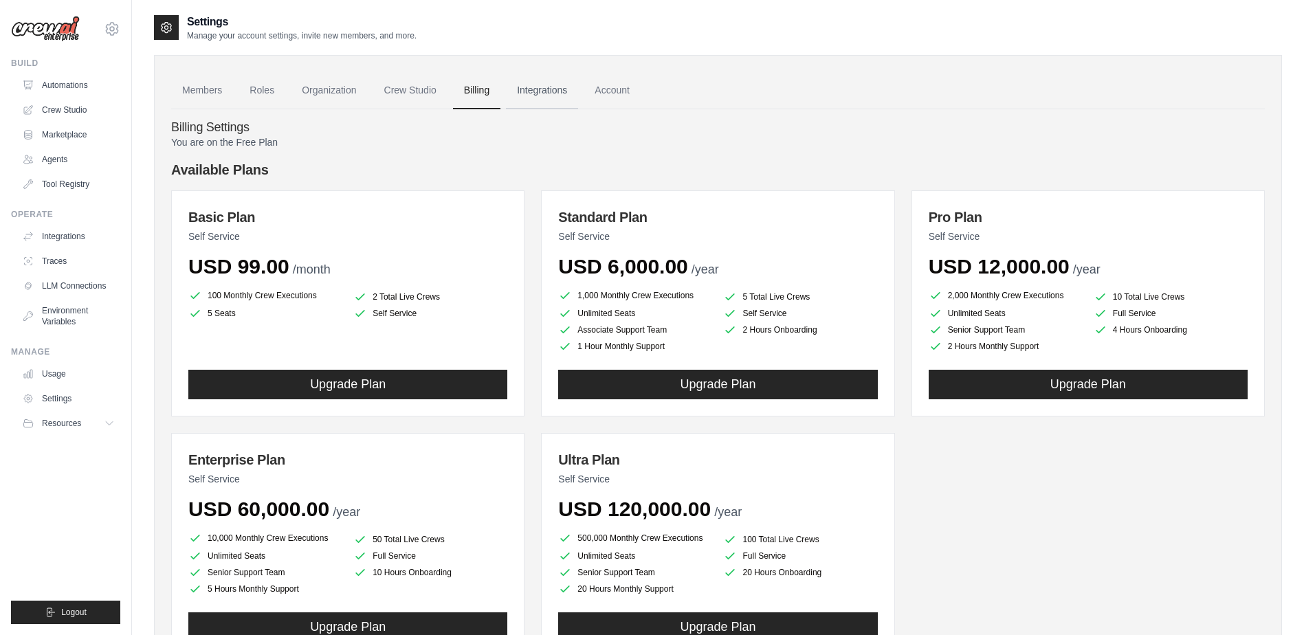
click at [576, 96] on link "Integrations" at bounding box center [542, 90] width 72 height 37
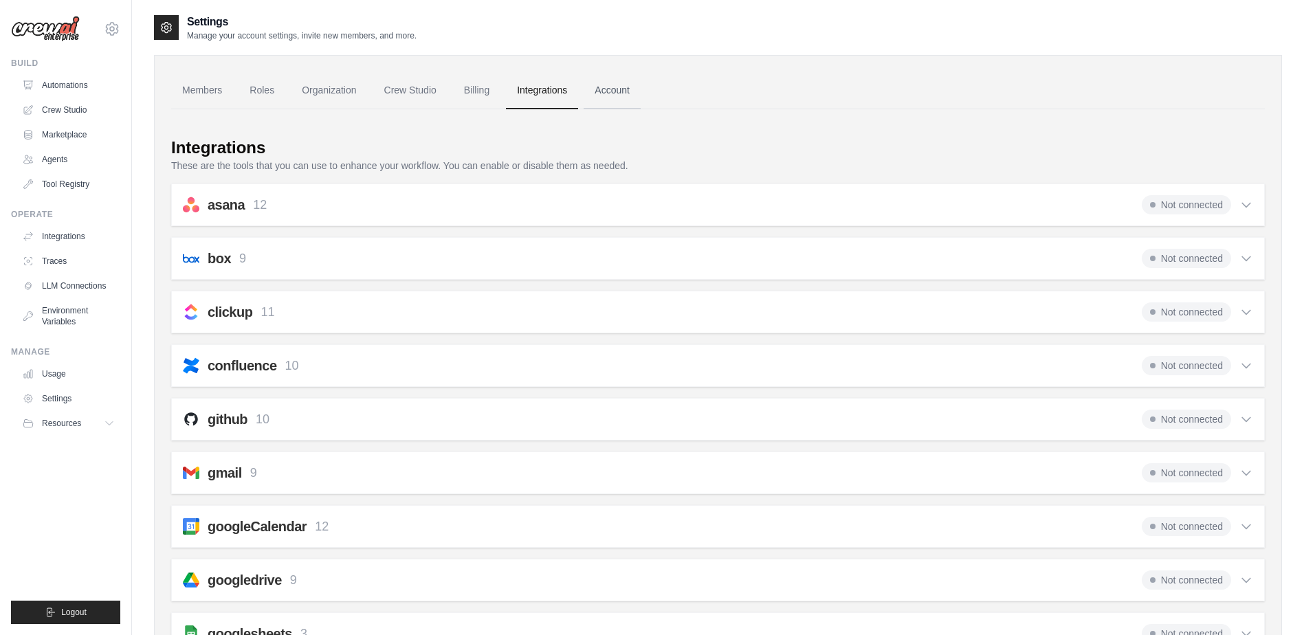
click at [609, 90] on link "Account" at bounding box center [612, 90] width 57 height 37
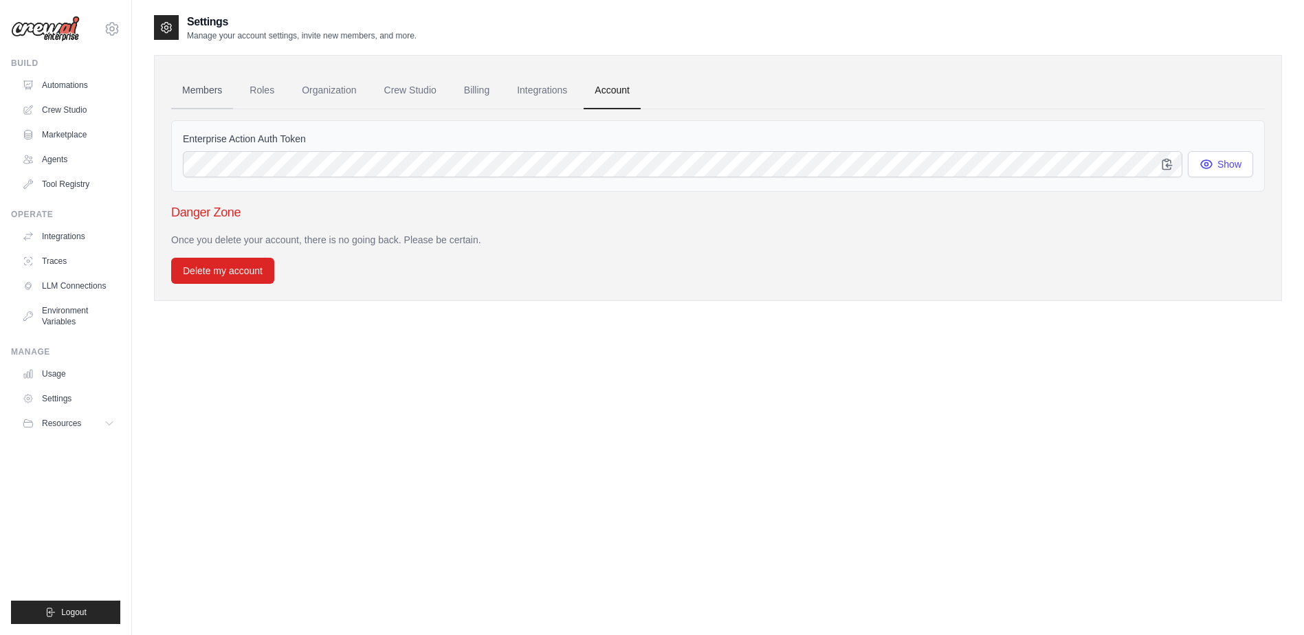
click at [207, 91] on link "Members" at bounding box center [202, 90] width 62 height 37
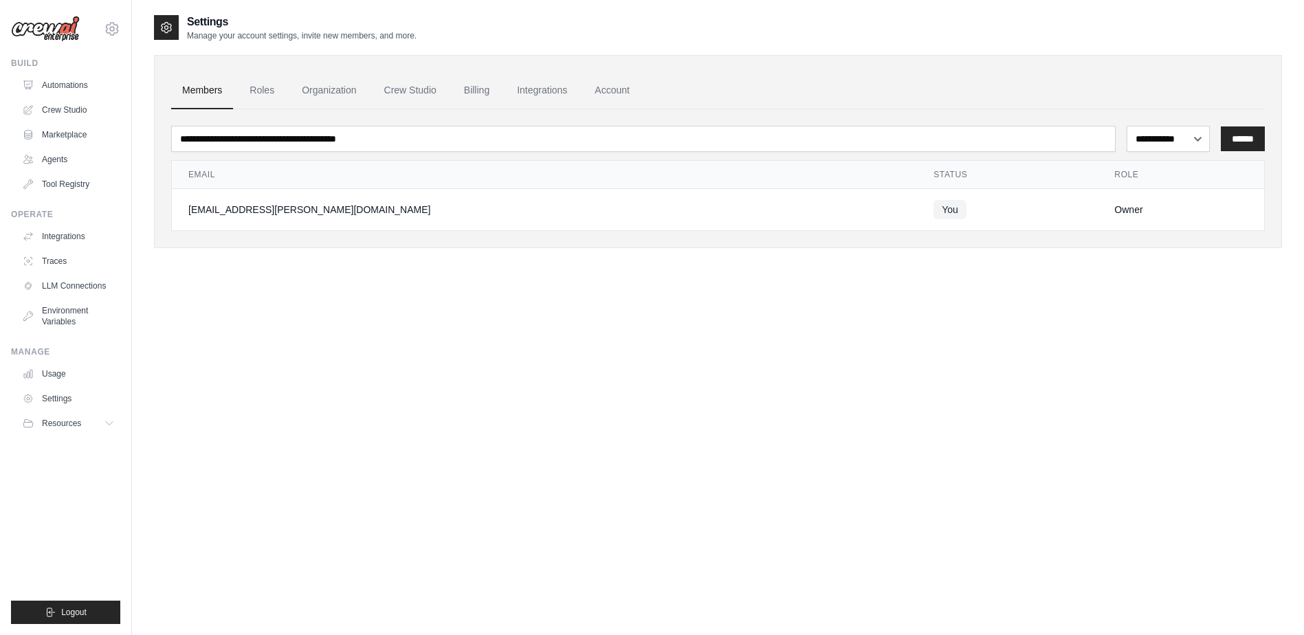
click at [403, 347] on div "**********" at bounding box center [718, 331] width 1128 height 635
click at [74, 133] on link "Marketplace" at bounding box center [70, 135] width 104 height 22
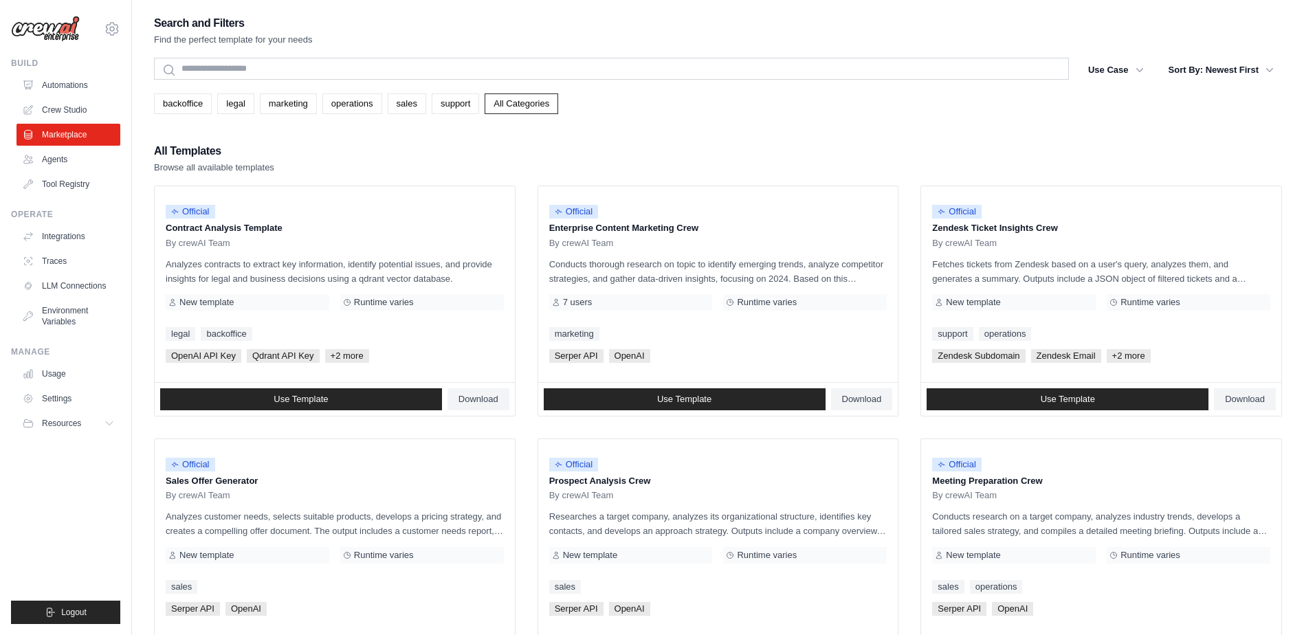
click at [323, 81] on div "Search" at bounding box center [611, 70] width 915 height 25
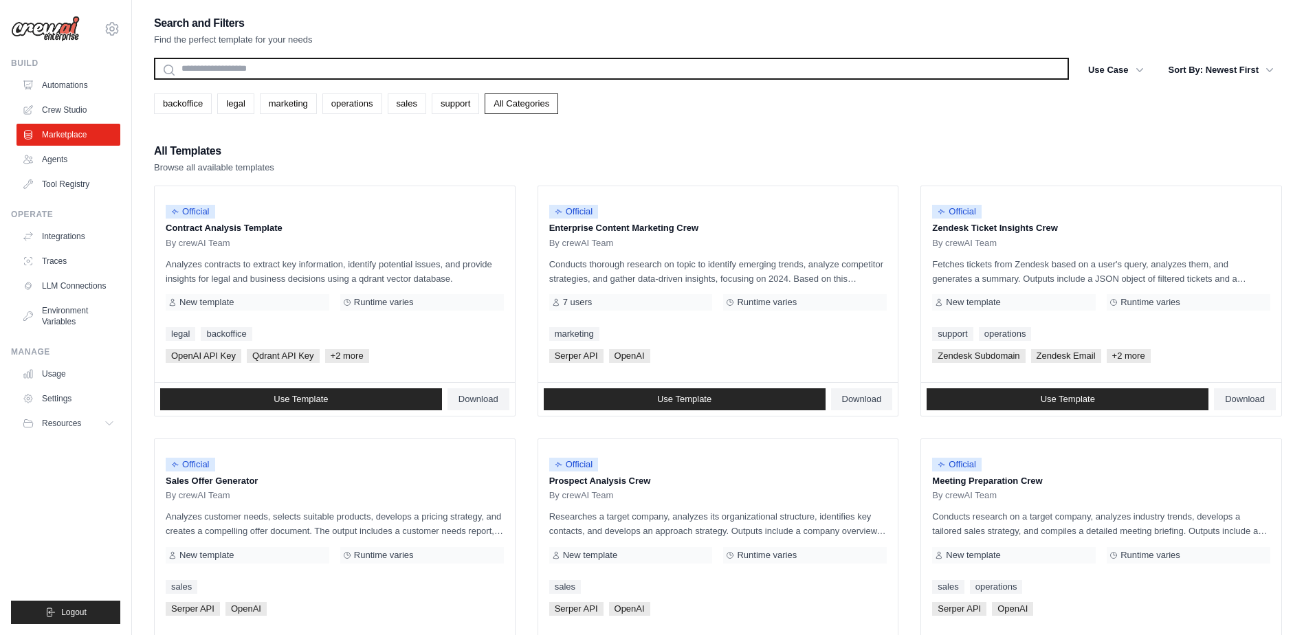
click at [323, 76] on input "text" at bounding box center [611, 69] width 915 height 22
type input "*"
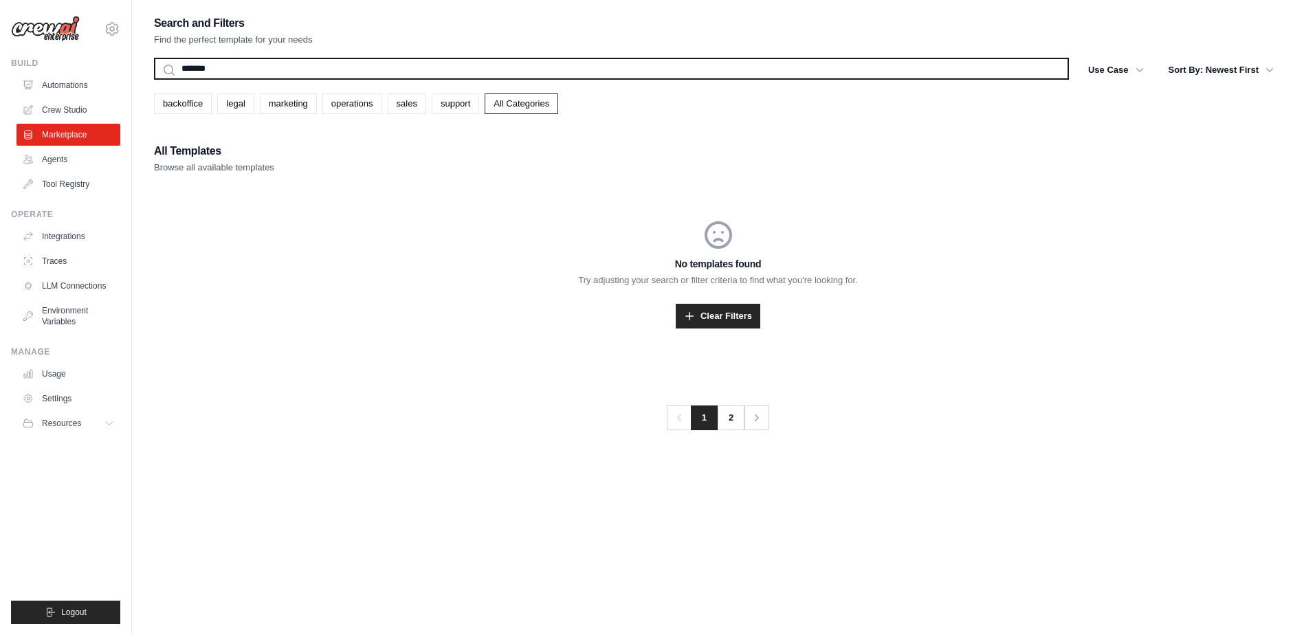
type input "*******"
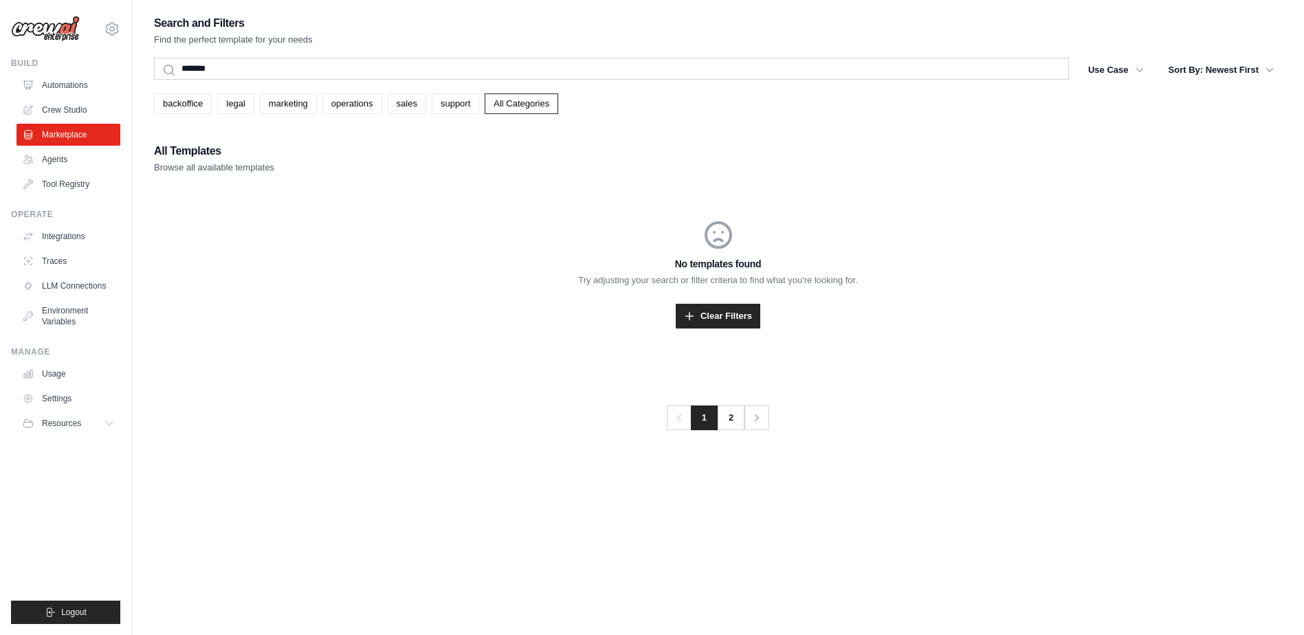
click at [408, 302] on div "No templates found Try adjusting your search or filter criteria to find what yo…" at bounding box center [718, 274] width 1128 height 176
click at [1125, 76] on button "Use Case" at bounding box center [1116, 69] width 72 height 25
click at [397, 353] on div "No templates found Try adjusting your search or filter criteria to find what yo…" at bounding box center [718, 274] width 1128 height 176
click at [264, 254] on div "No templates found Try adjusting your search or filter criteria to find what yo…" at bounding box center [718, 274] width 1128 height 176
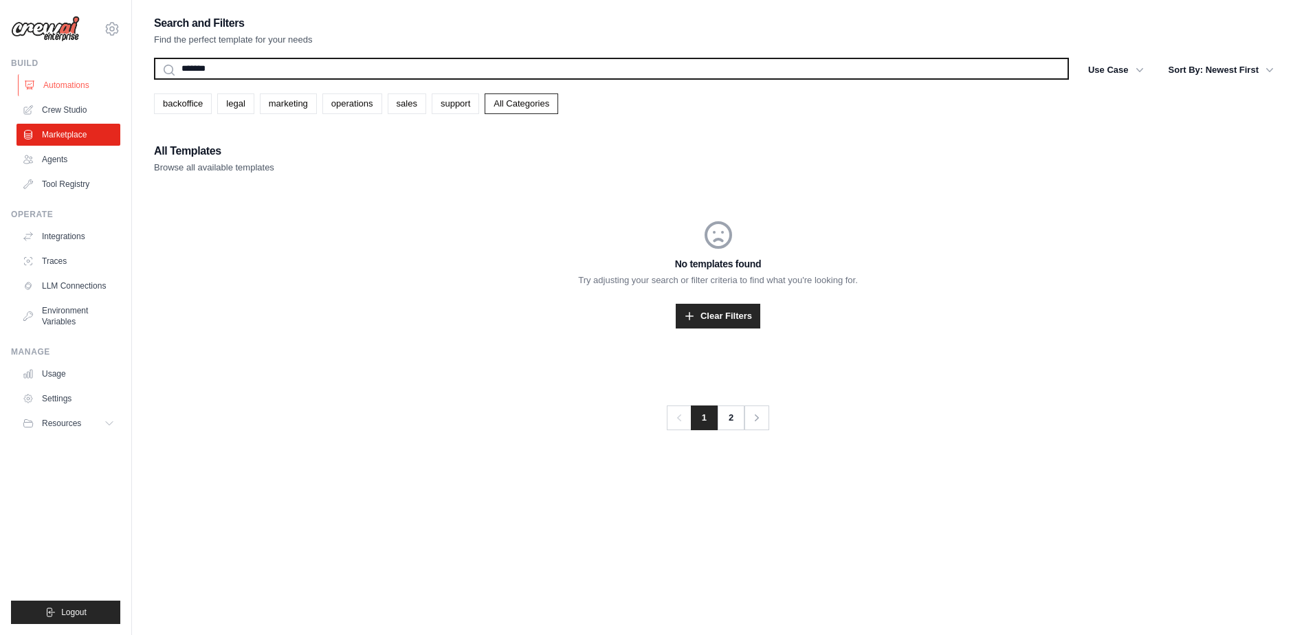
drag, startPoint x: 251, startPoint y: 76, endPoint x: 103, endPoint y: 76, distance: 147.8
click at [103, 76] on div "sunil.magesh@gmail.com Settings Build Automations Crew Studio" at bounding box center [652, 331] width 1304 height 663
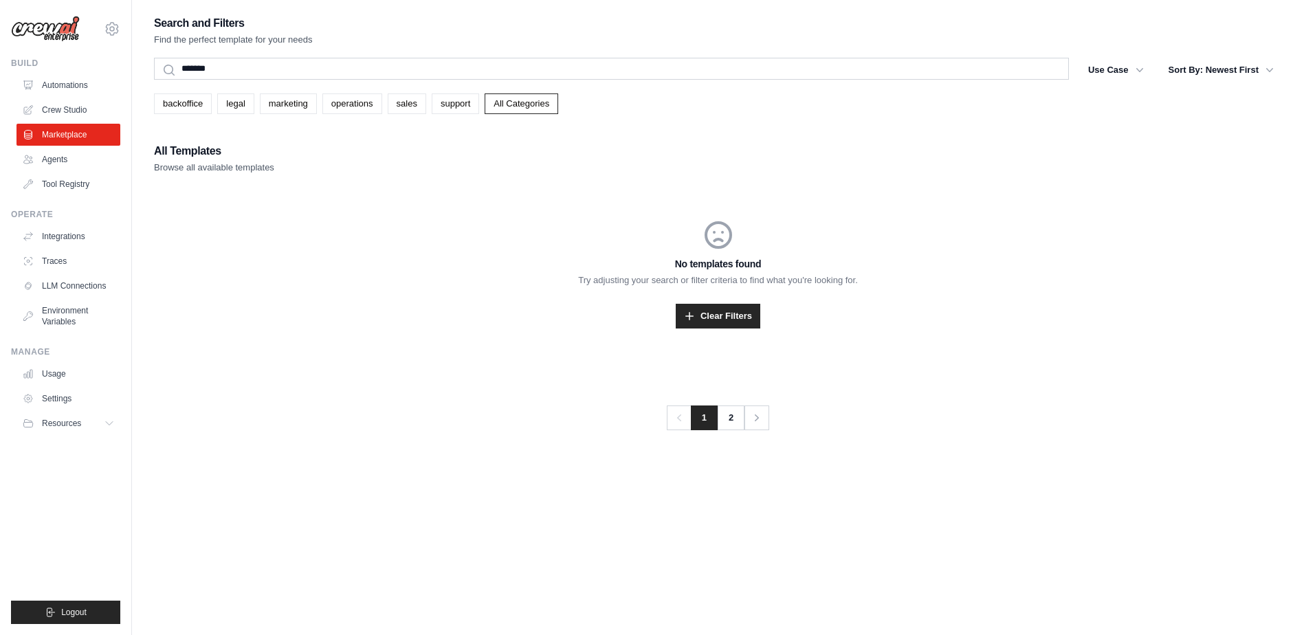
click at [314, 272] on div "No templates found Try adjusting your search or filter criteria to find what yo…" at bounding box center [718, 274] width 1128 height 176
click at [111, 117] on link "Crew Studio" at bounding box center [70, 110] width 104 height 22
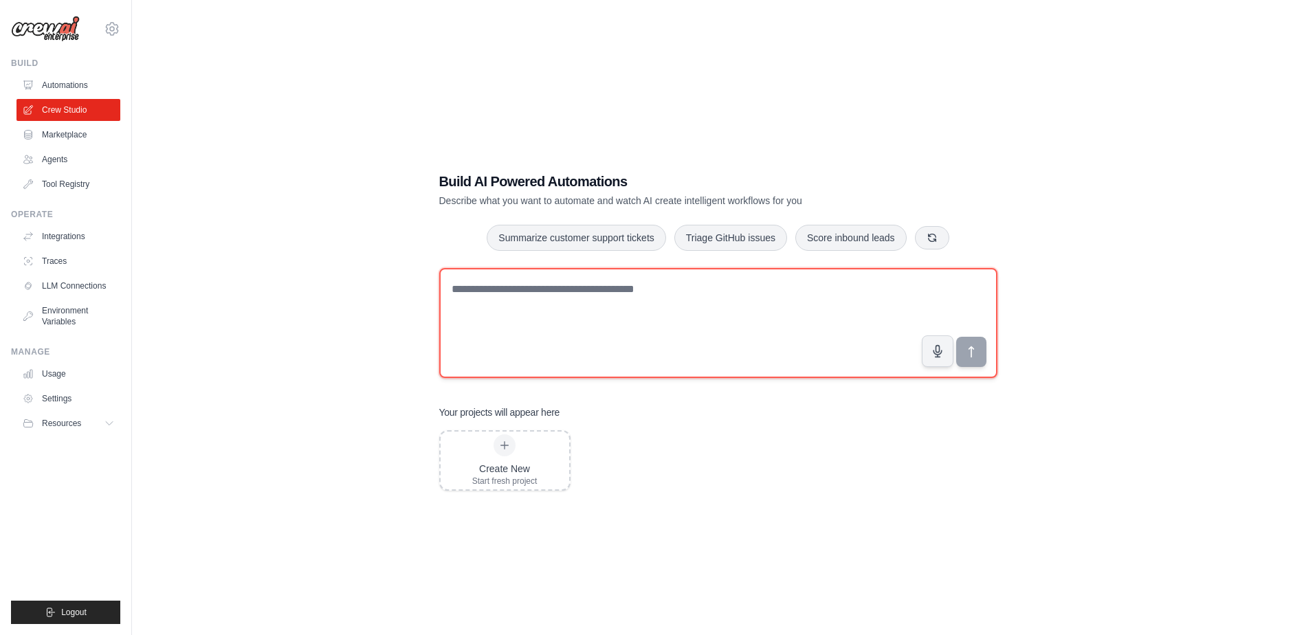
click at [739, 305] on textarea at bounding box center [718, 323] width 558 height 110
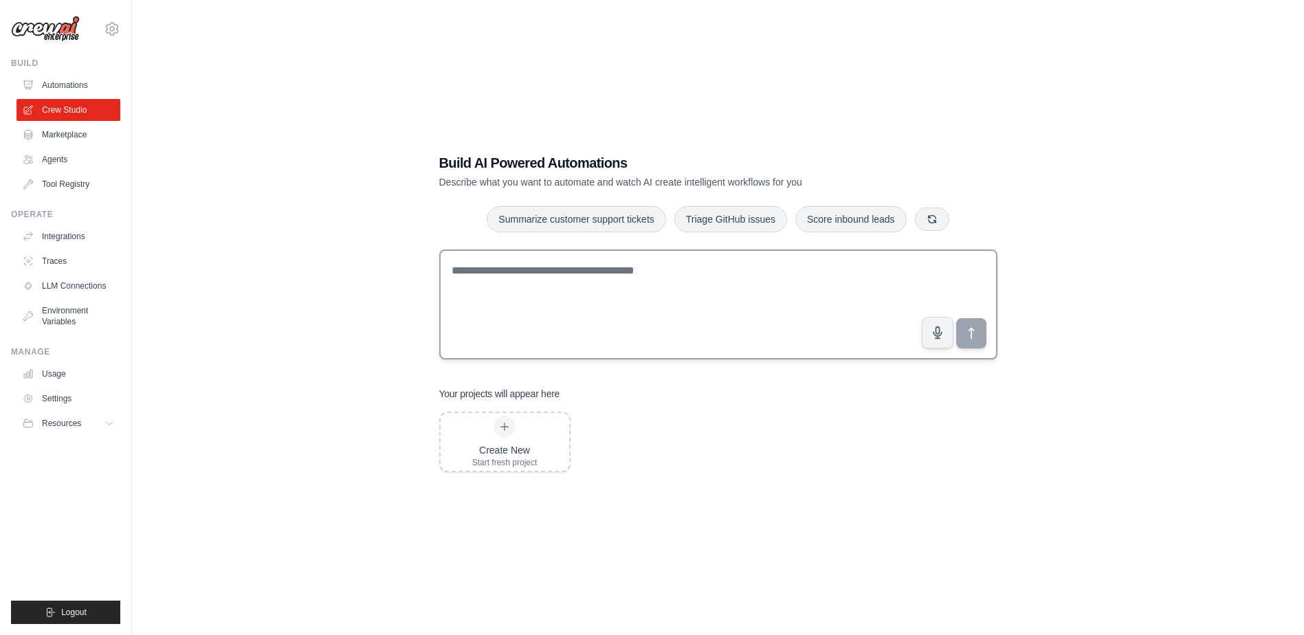
scroll to position [28, 0]
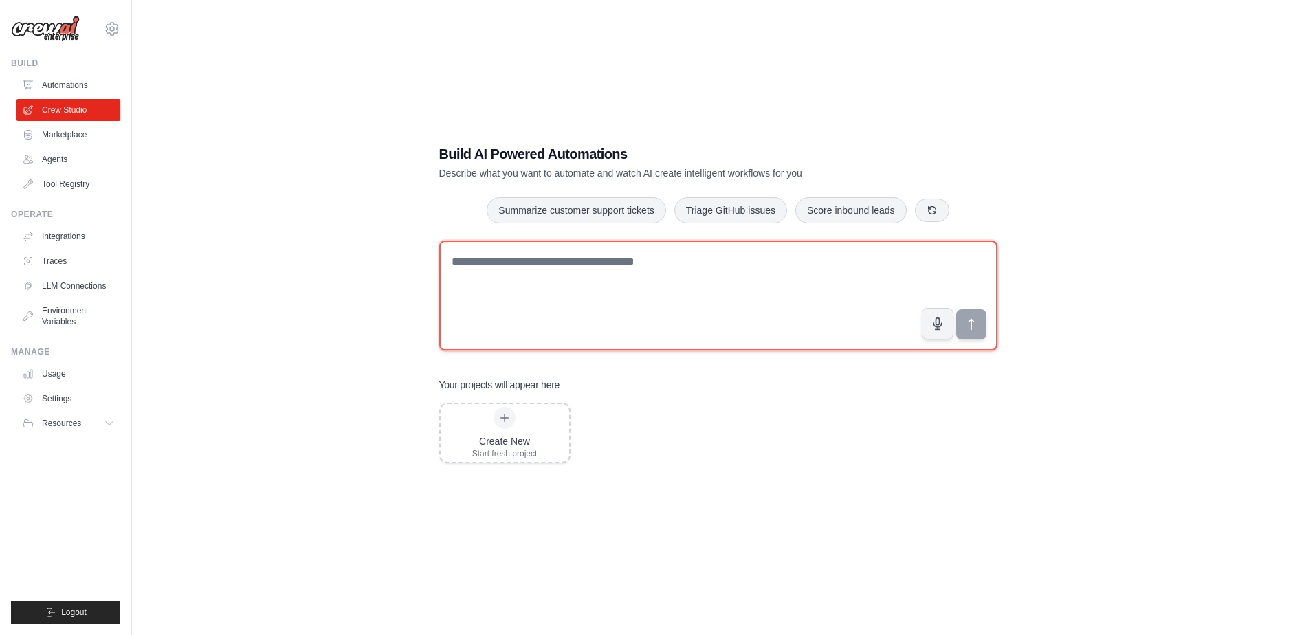
paste textarea "**********"
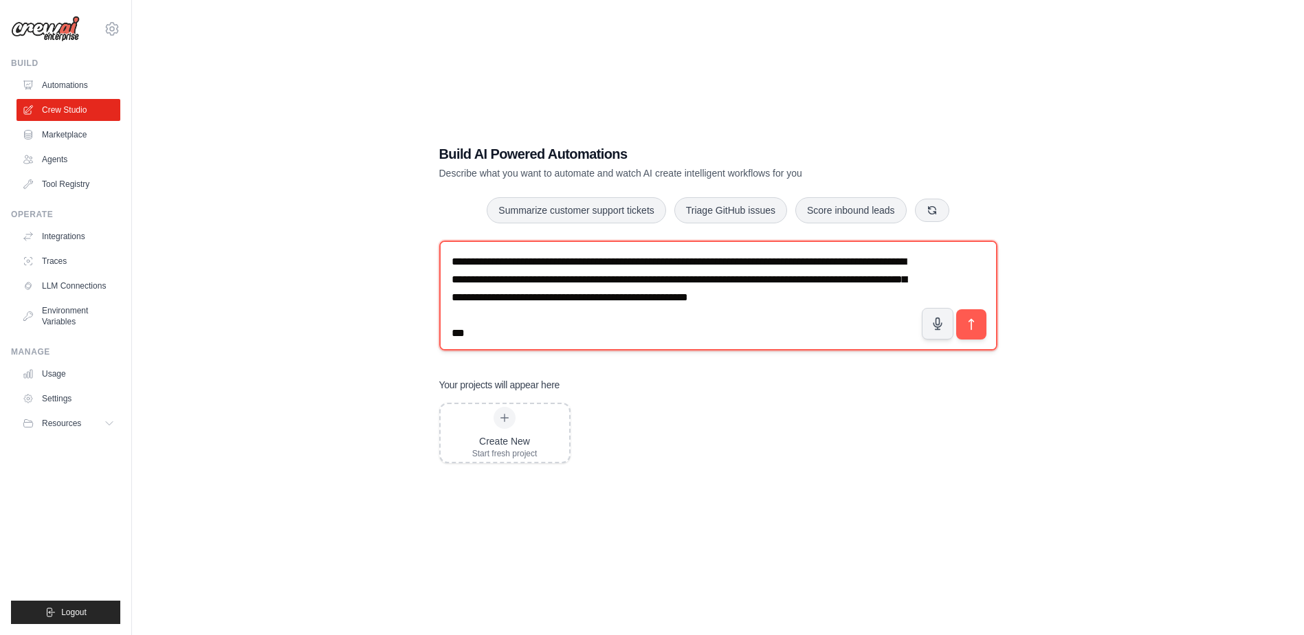
scroll to position [633, 0]
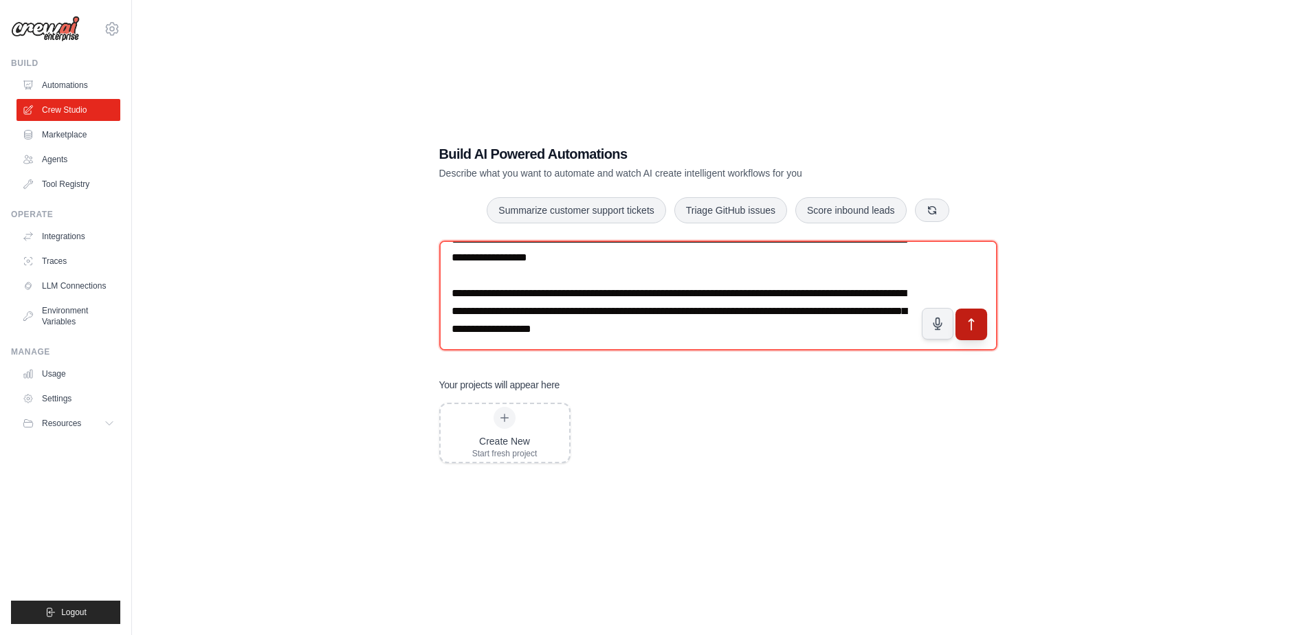
type textarea "**********"
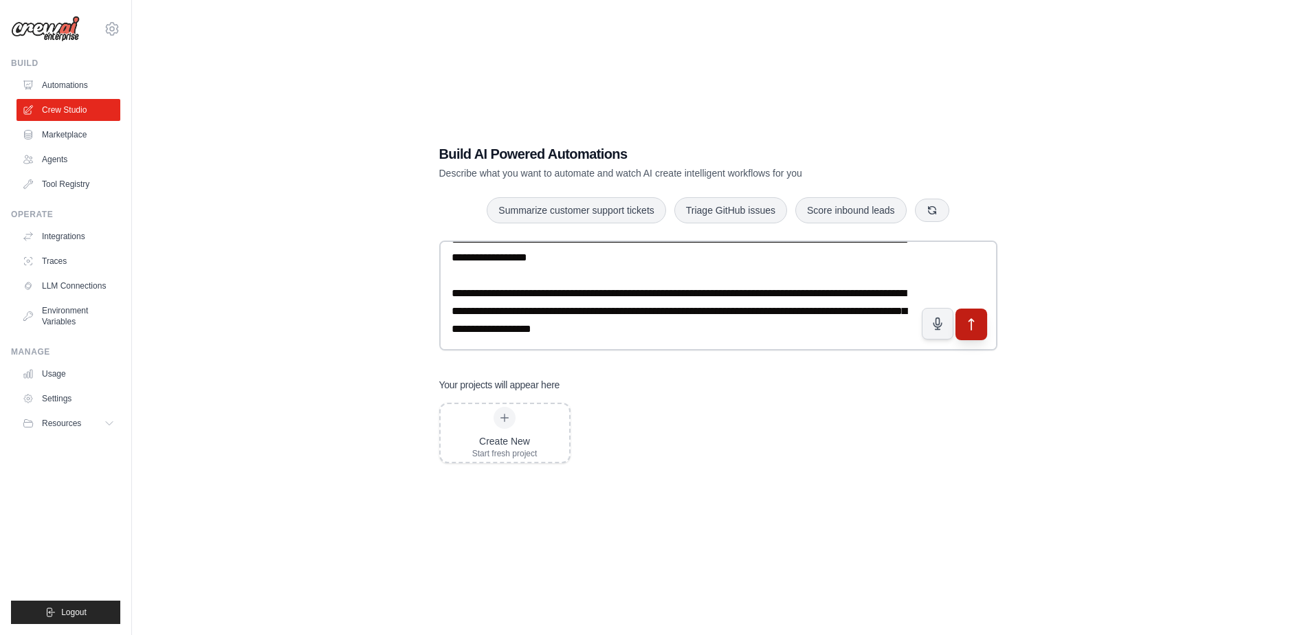
click at [965, 326] on icon "submit" at bounding box center [971, 325] width 14 height 14
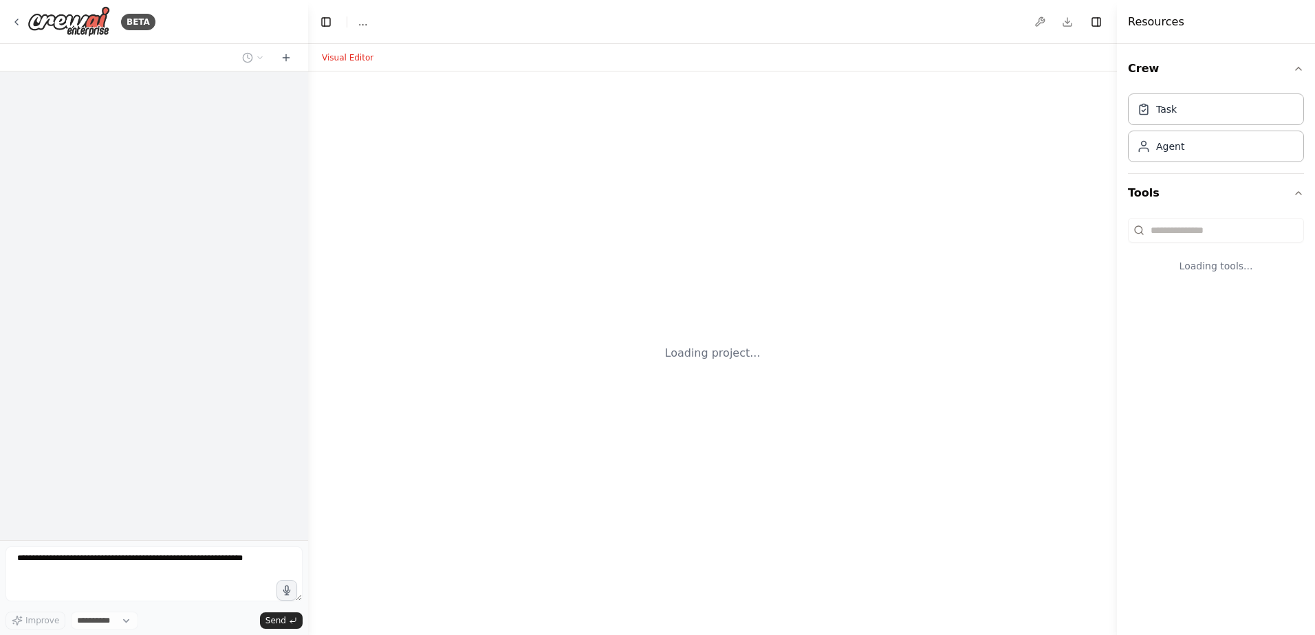
select select "****"
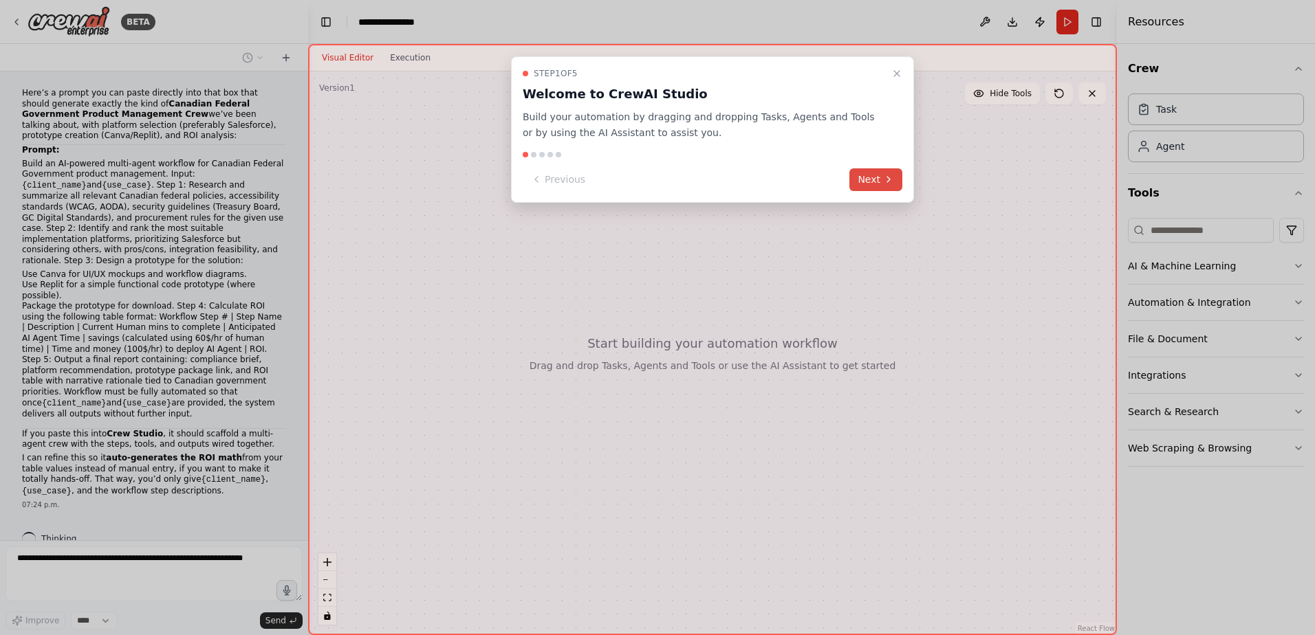
click at [869, 180] on button "Next" at bounding box center [875, 179] width 53 height 23
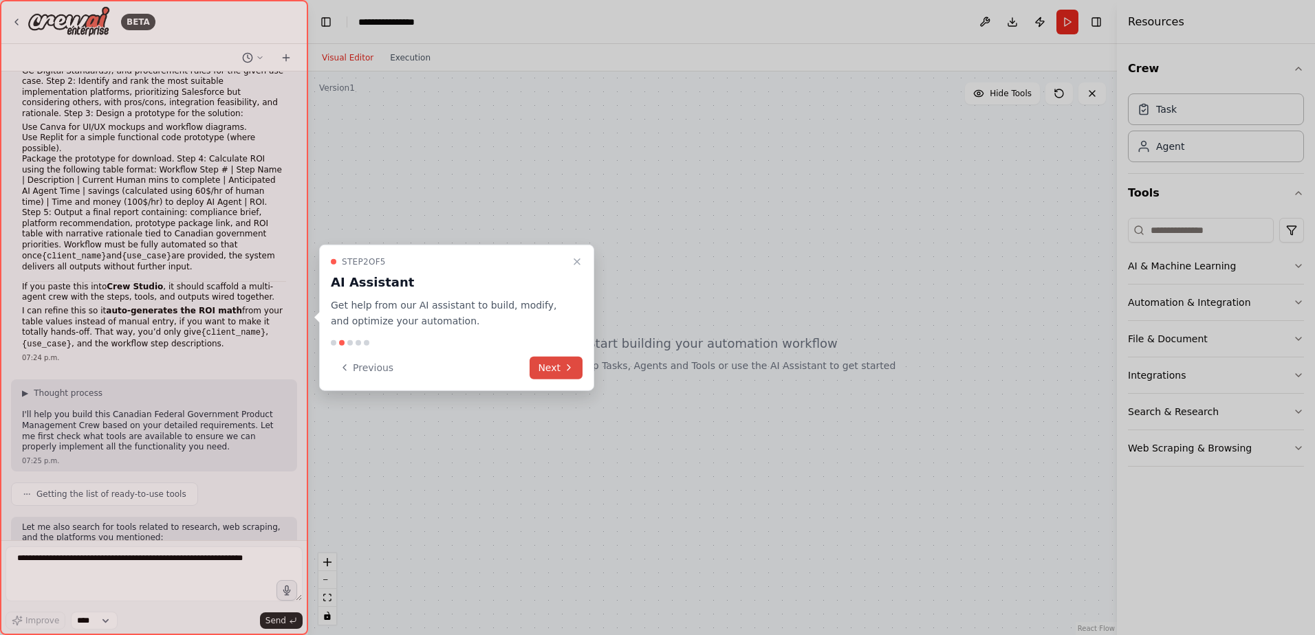
scroll to position [217, 0]
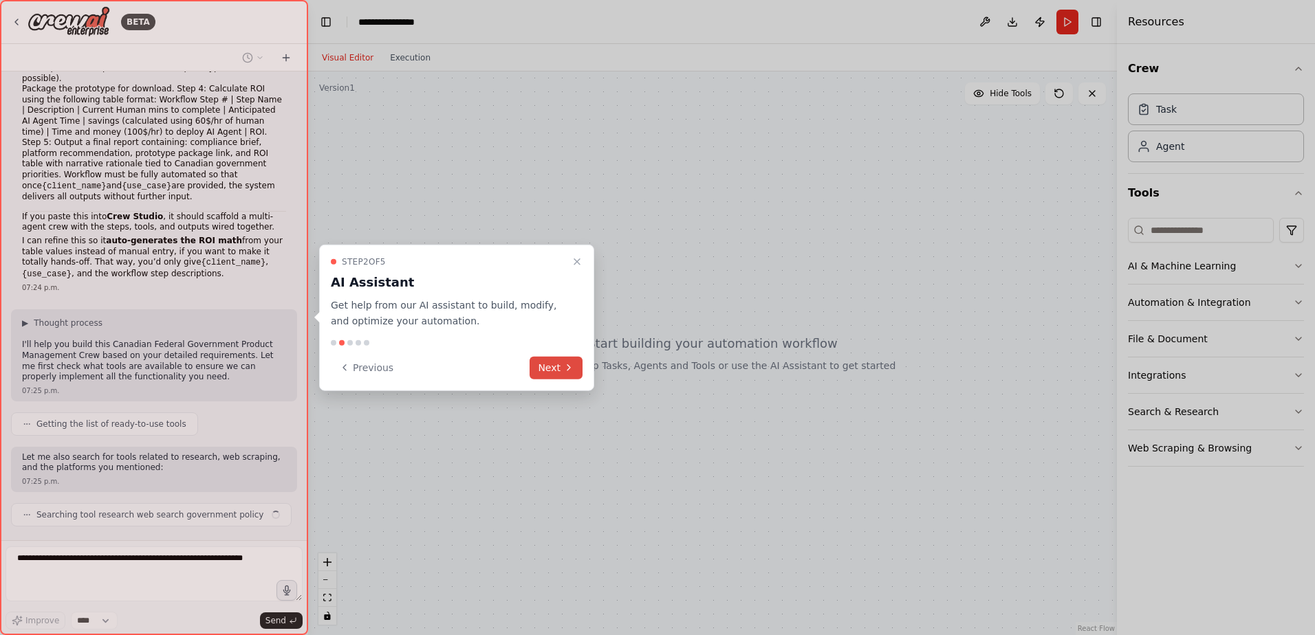
click at [553, 372] on button "Next" at bounding box center [555, 367] width 53 height 23
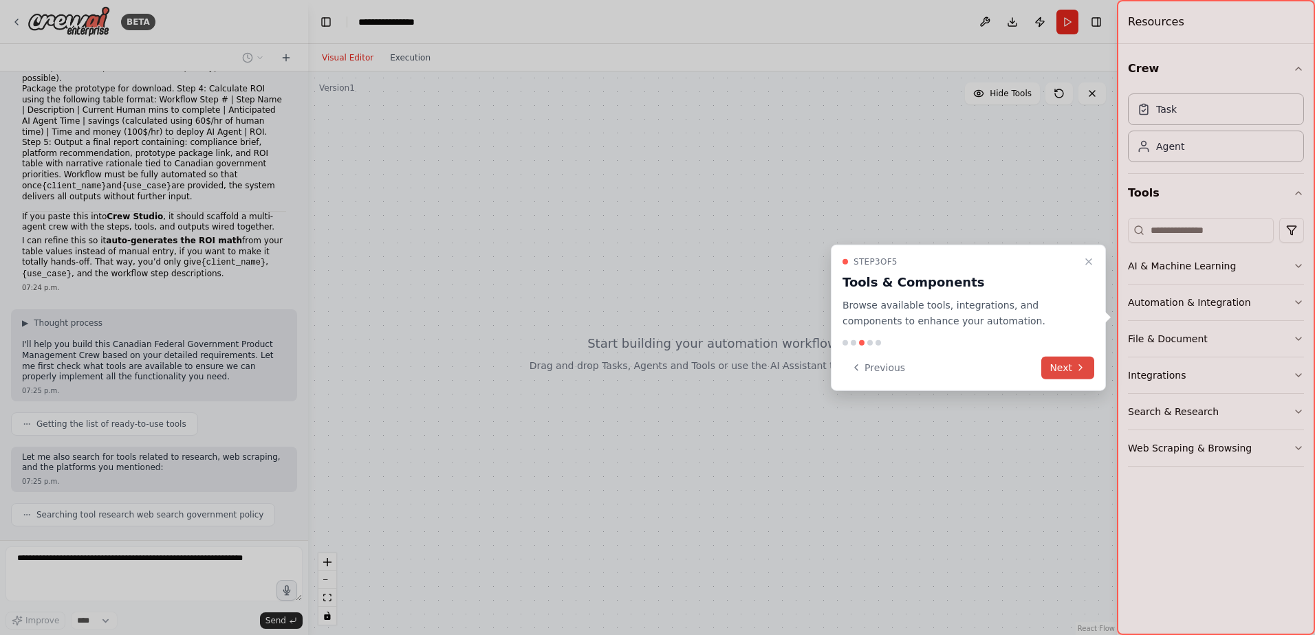
click at [1076, 373] on icon at bounding box center [1080, 367] width 11 height 11
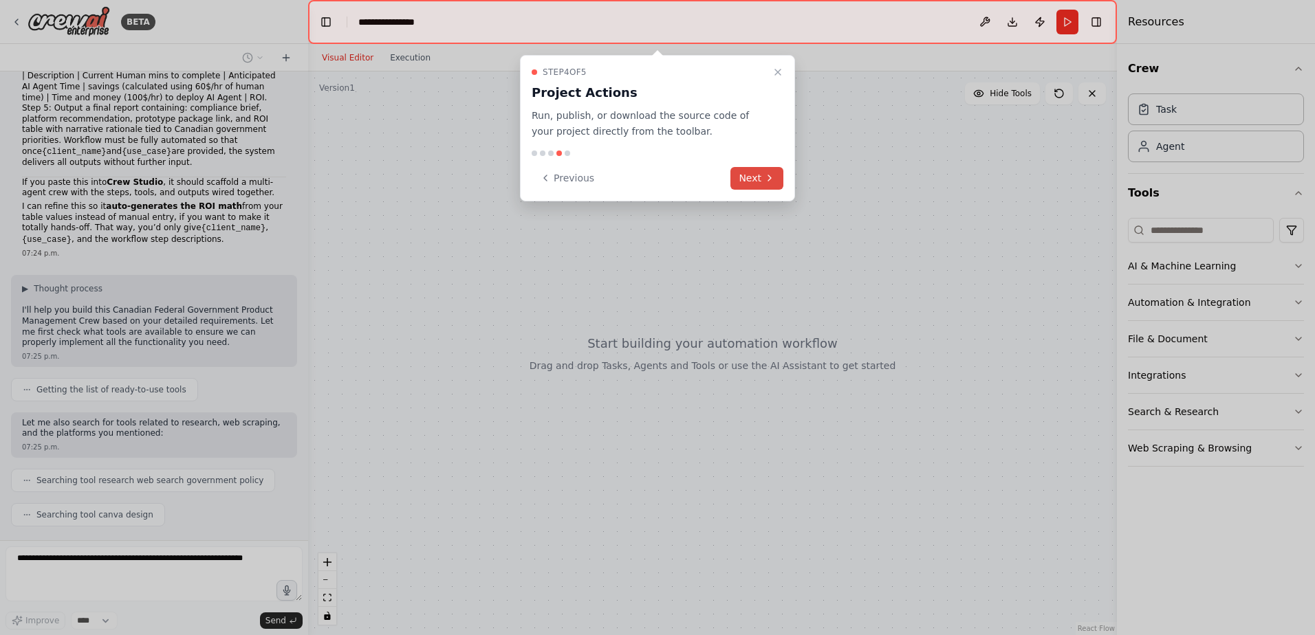
scroll to position [286, 0]
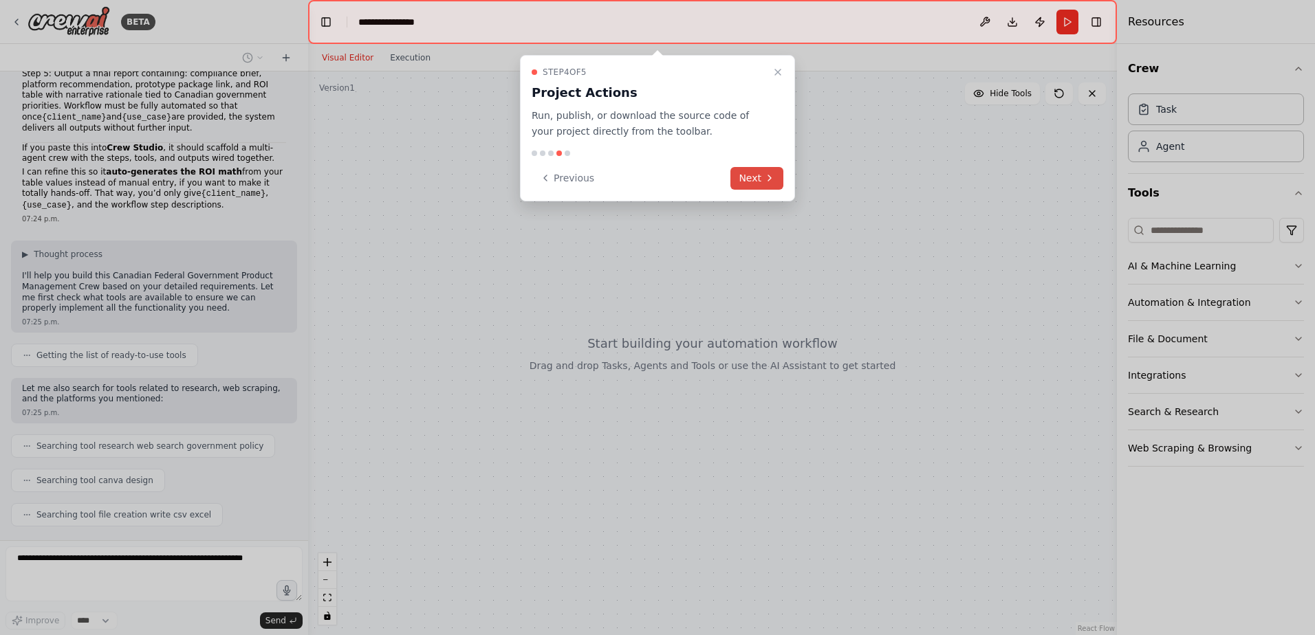
click at [762, 175] on button "Next" at bounding box center [756, 178] width 53 height 23
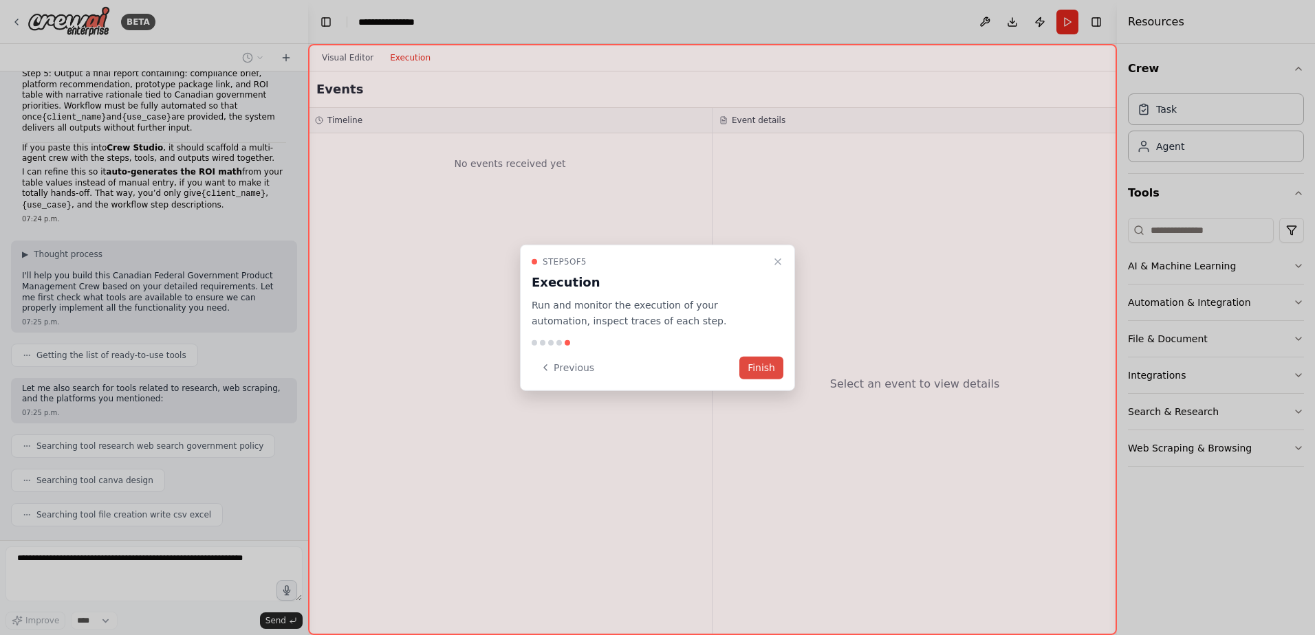
click at [775, 369] on button "Finish" at bounding box center [761, 367] width 44 height 23
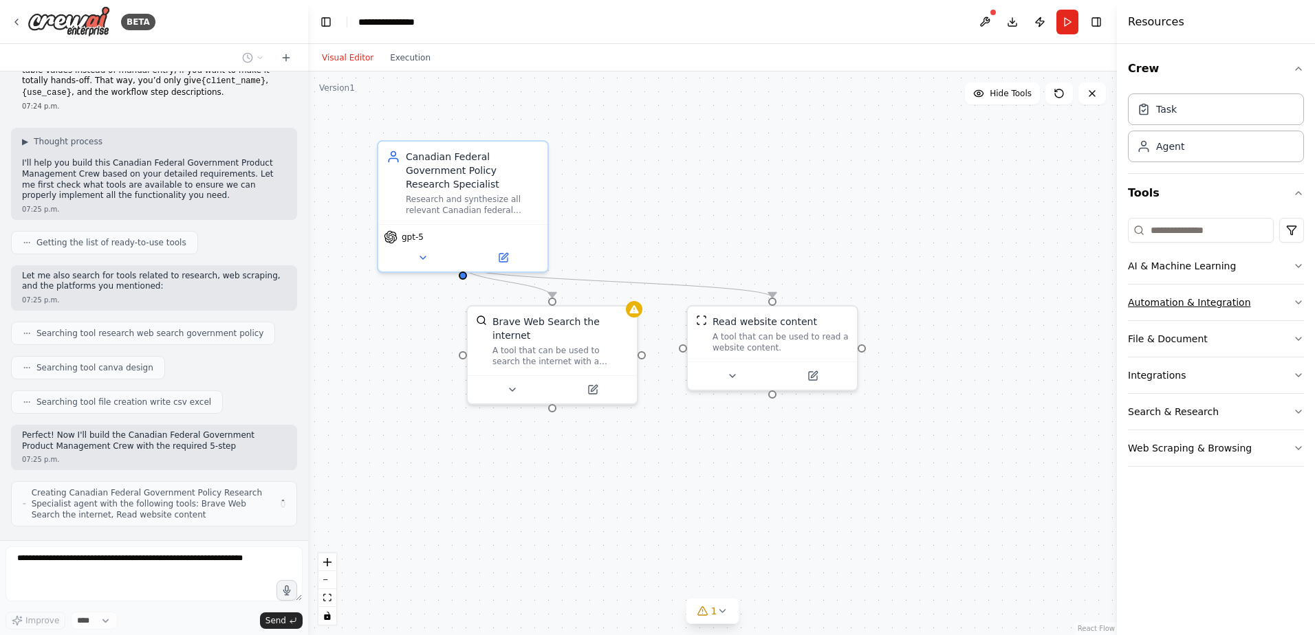
scroll to position [410, 0]
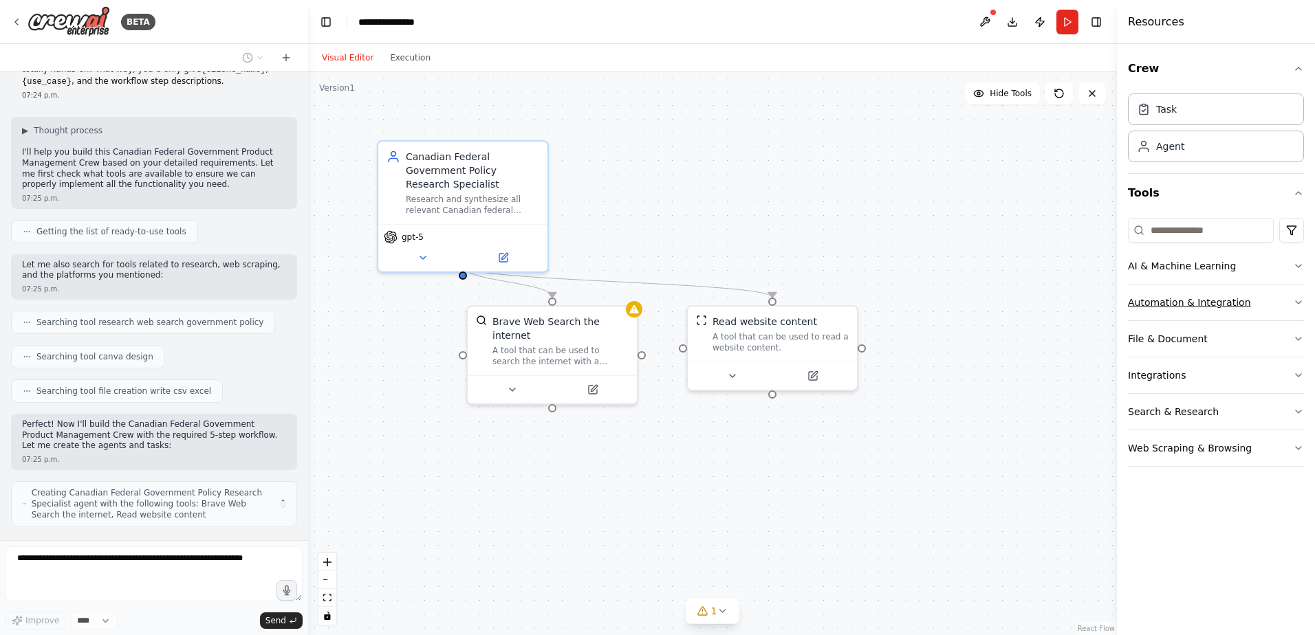
click at [1295, 299] on icon "button" at bounding box center [1298, 302] width 11 height 11
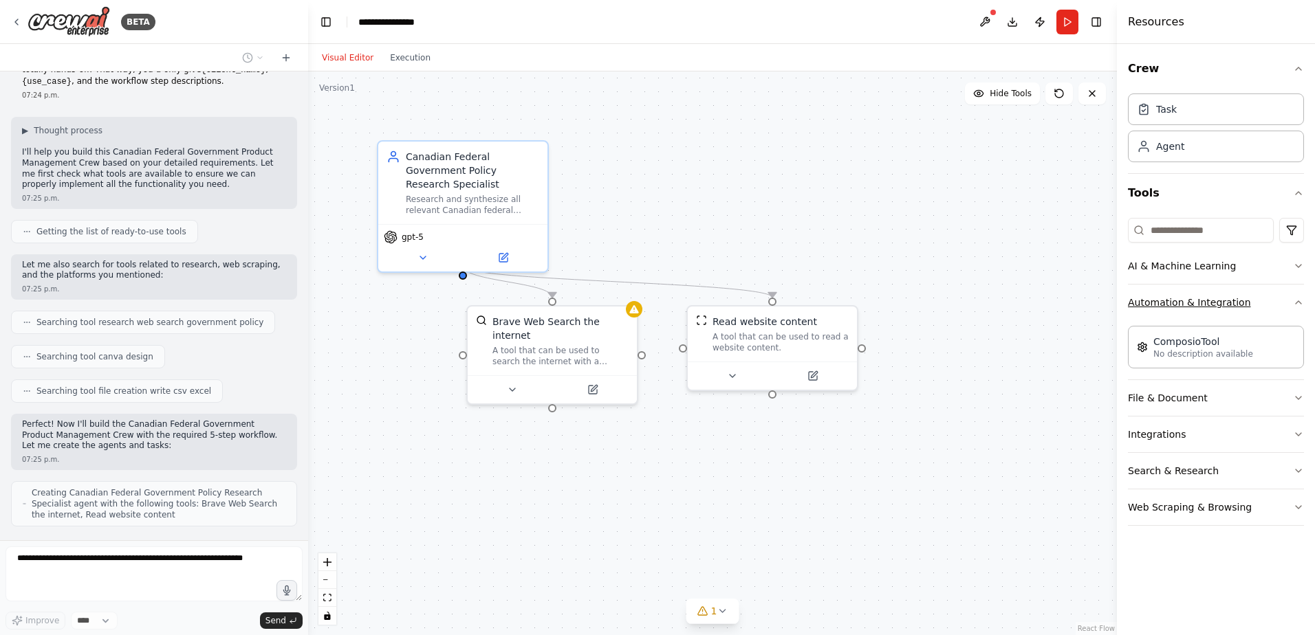
click at [1295, 299] on icon "button" at bounding box center [1298, 302] width 11 height 11
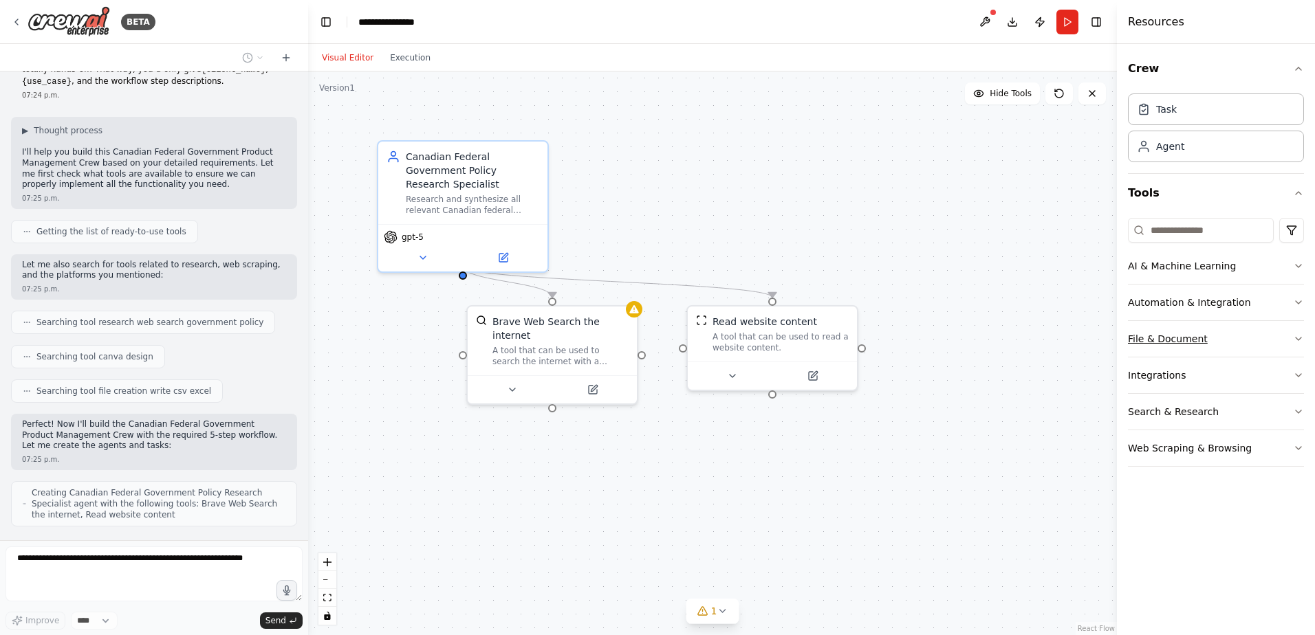
click at [1292, 327] on button "File & Document" at bounding box center [1216, 339] width 176 height 36
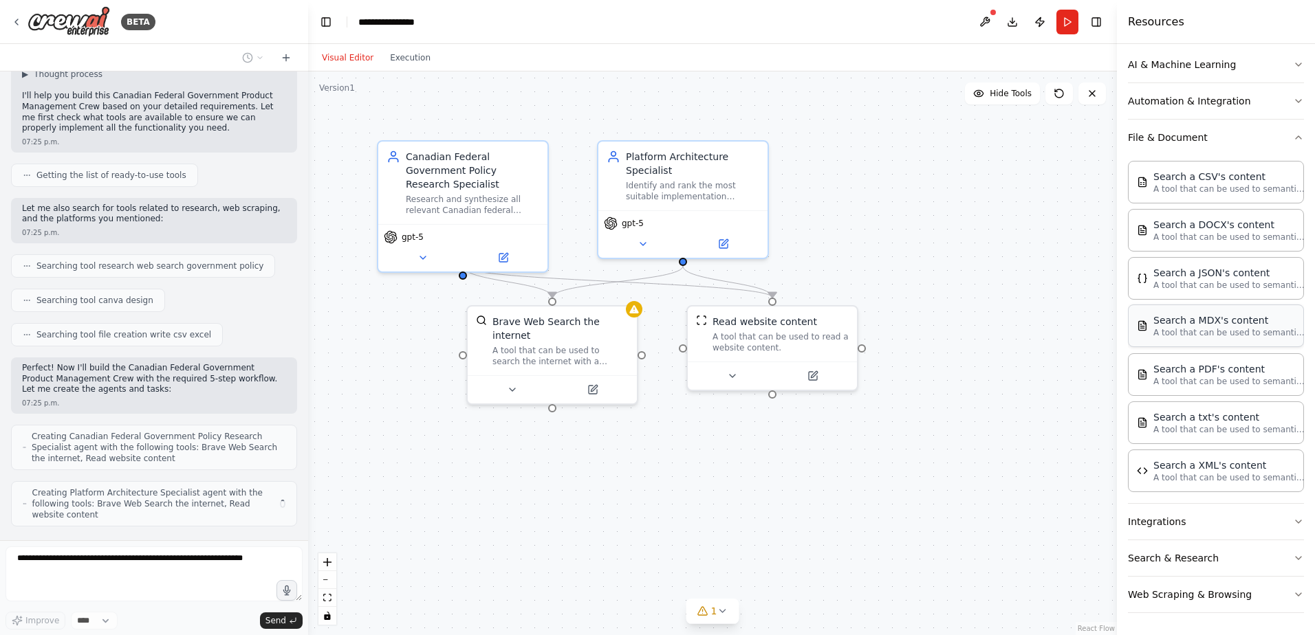
scroll to position [455, 0]
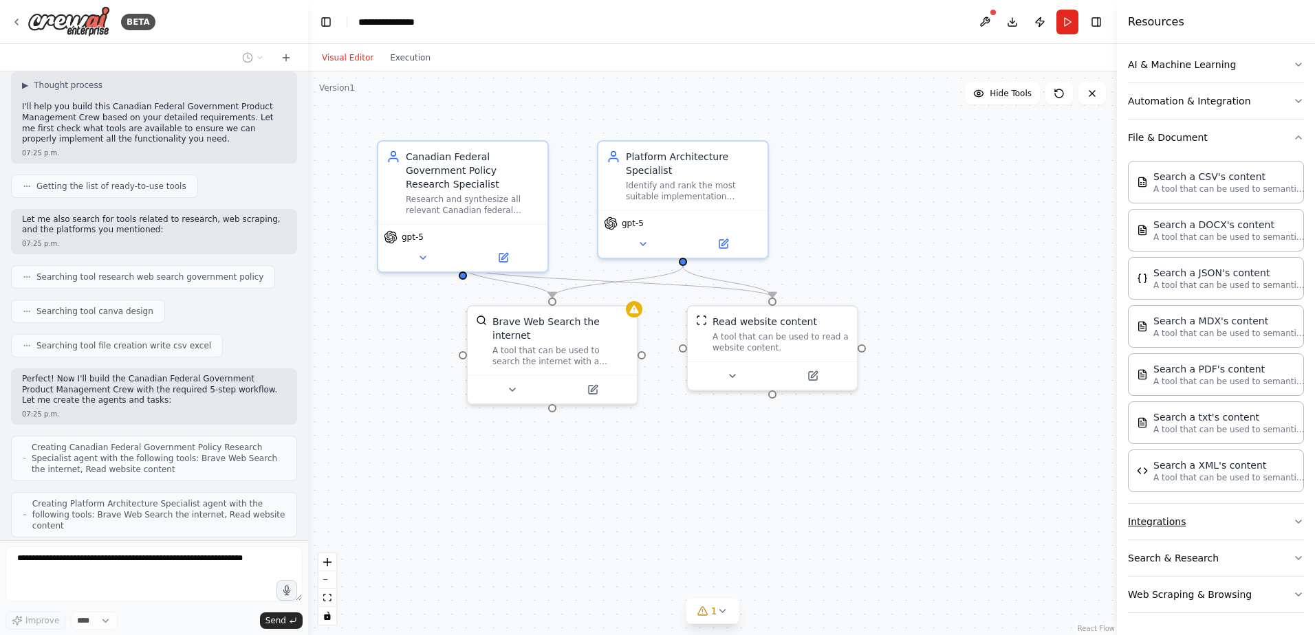
click at [1293, 518] on icon "button" at bounding box center [1298, 521] width 11 height 11
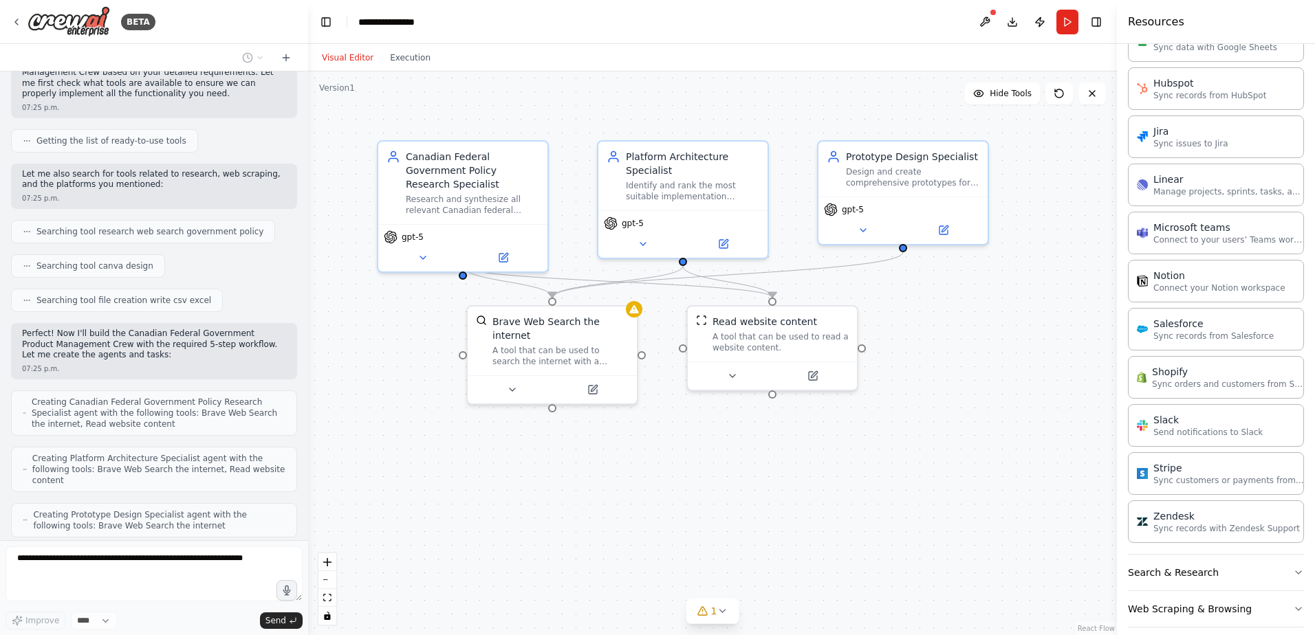
scroll to position [1127, 0]
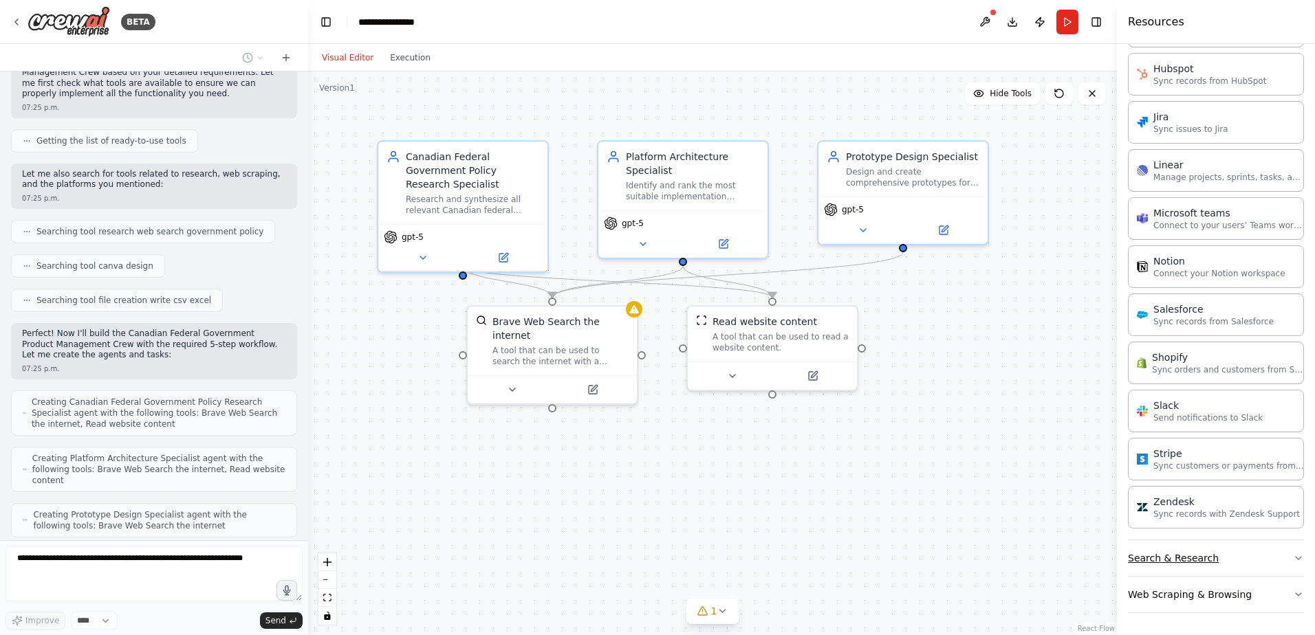
click at [1278, 563] on button "Search & Research" at bounding box center [1216, 558] width 176 height 36
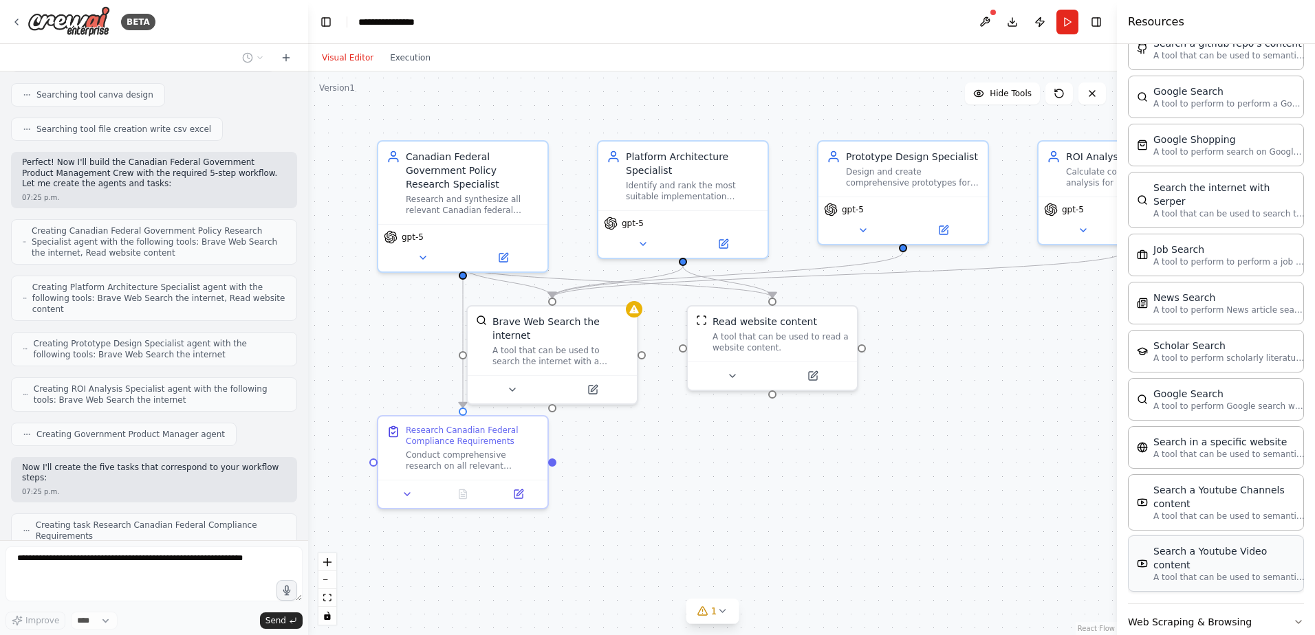
scroll to position [706, 0]
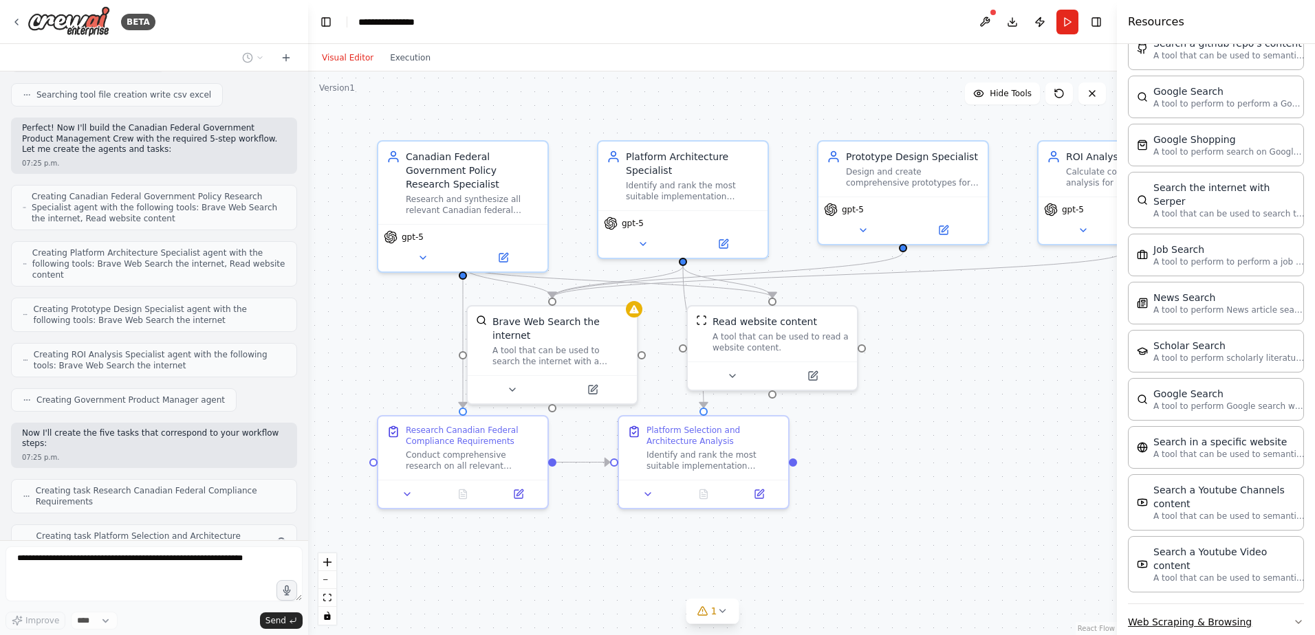
click at [1293, 617] on icon "button" at bounding box center [1298, 622] width 11 height 11
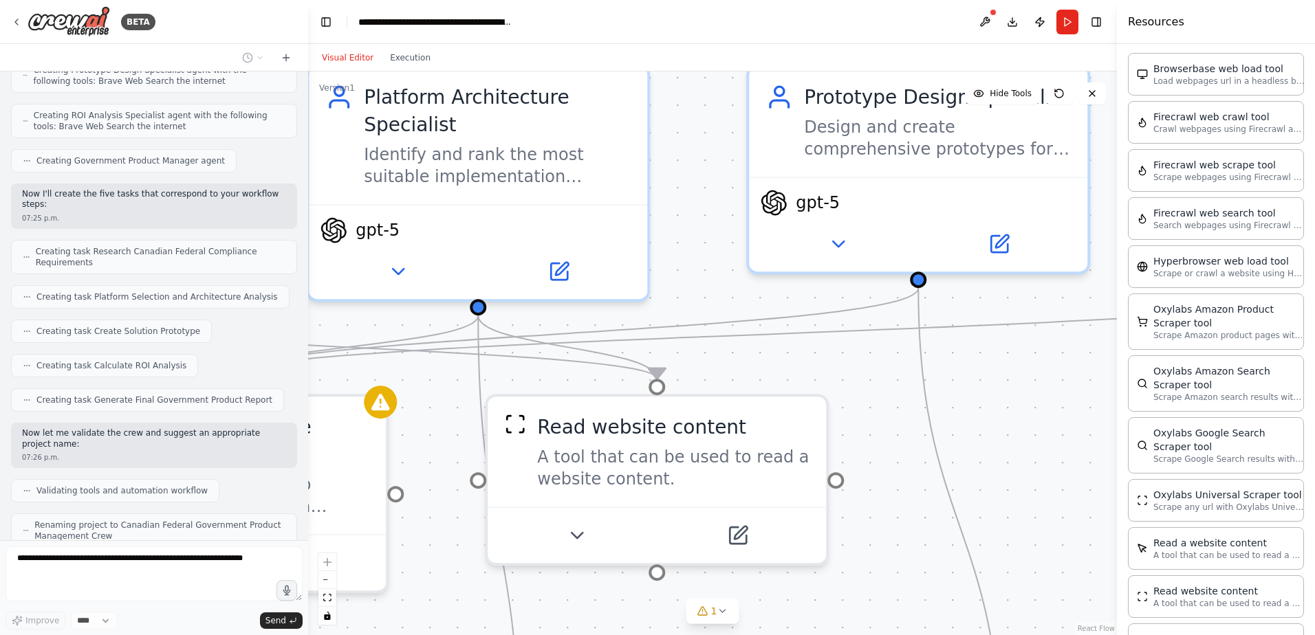
scroll to position [2414, 0]
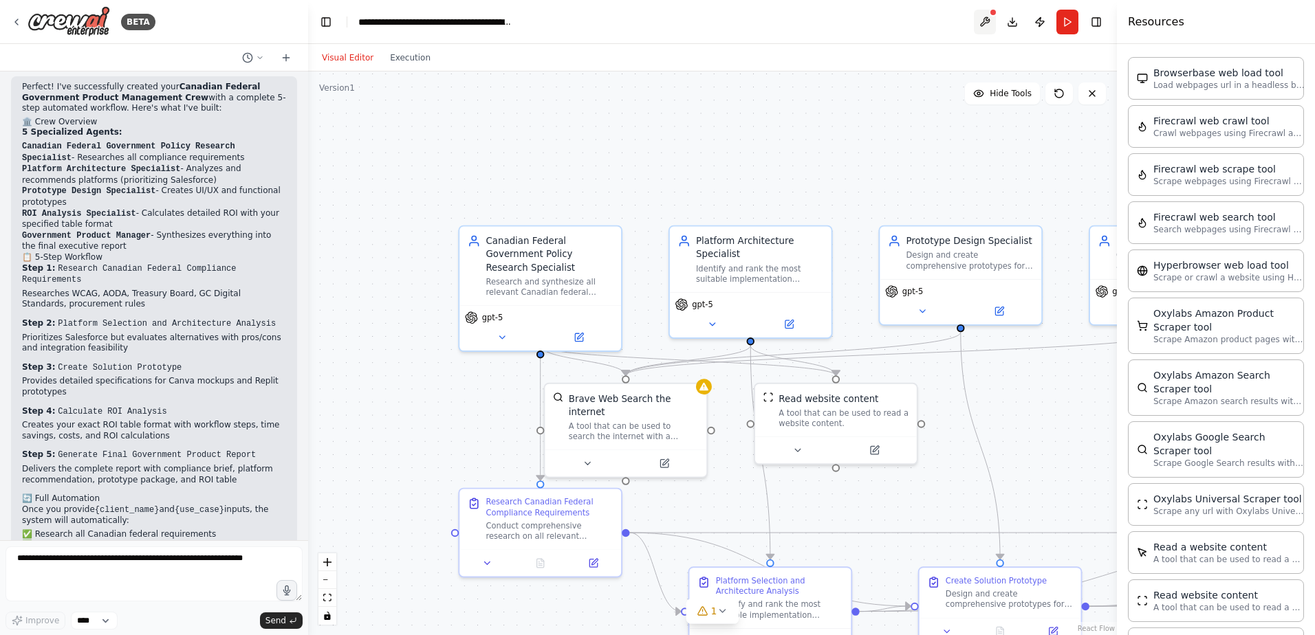
click at [985, 21] on button at bounding box center [985, 22] width 22 height 25
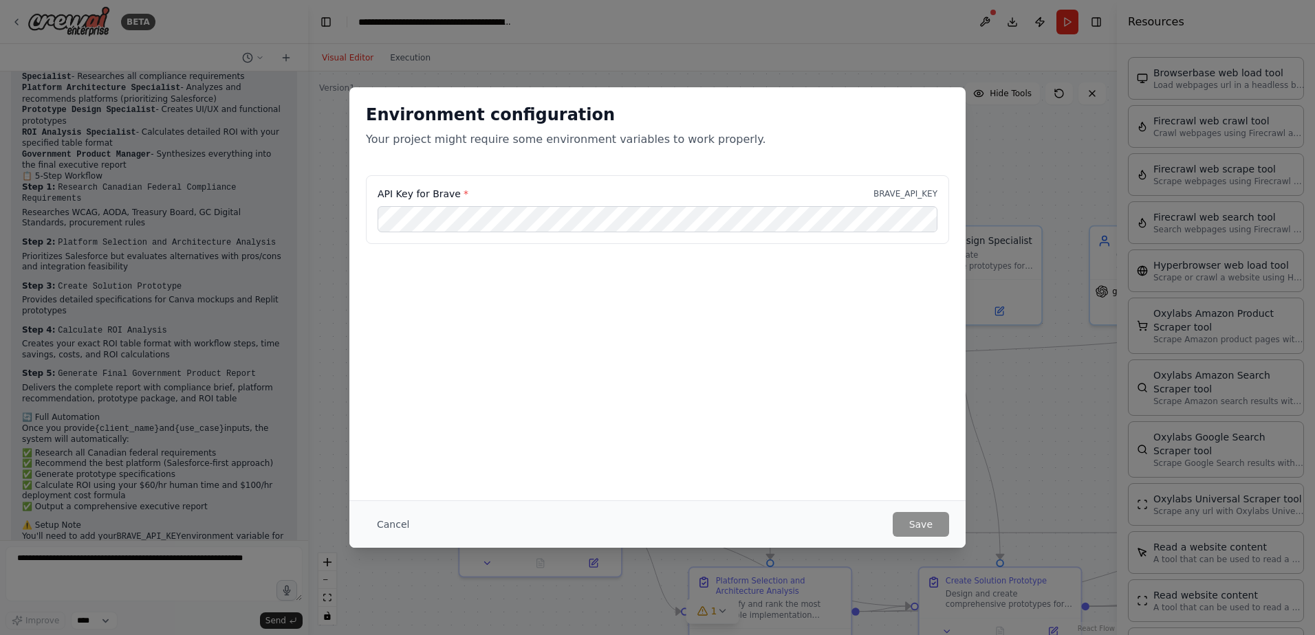
scroll to position [1520, 0]
click at [488, 402] on div "Environment configuration Your project might require some environment variables…" at bounding box center [657, 293] width 616 height 413
click at [536, 234] on div "API Key for Brave * BRAVE_API_KEY" at bounding box center [657, 209] width 583 height 69
click at [910, 525] on button "Save" at bounding box center [921, 524] width 56 height 25
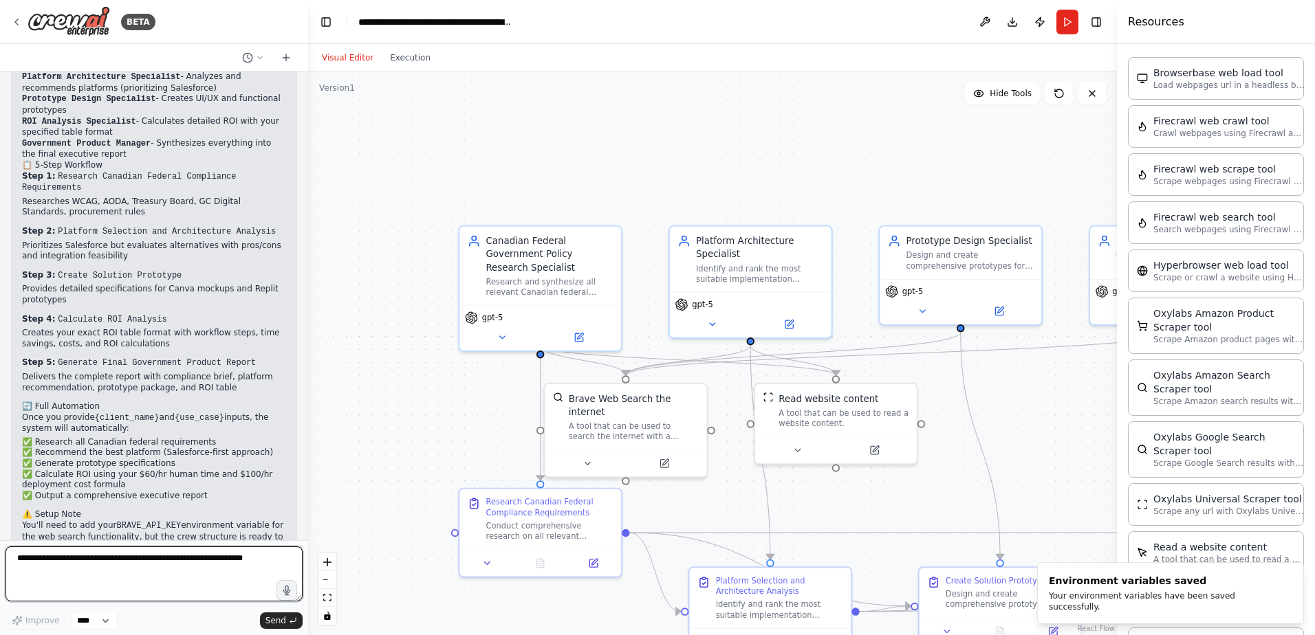
click at [122, 584] on textarea at bounding box center [154, 574] width 297 height 55
click at [221, 573] on textarea at bounding box center [154, 574] width 297 height 55
click at [186, 563] on textarea at bounding box center [154, 574] width 297 height 55
click at [222, 568] on textarea at bounding box center [154, 574] width 297 height 55
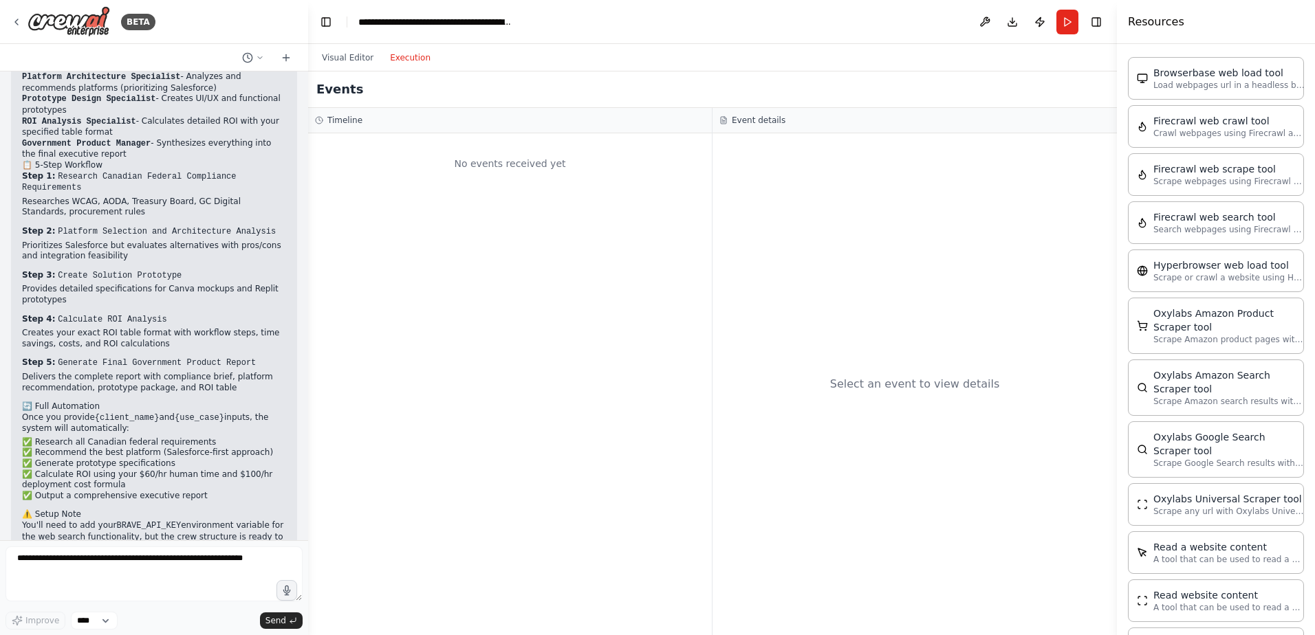
click at [416, 63] on button "Execution" at bounding box center [410, 58] width 57 height 17
click at [1067, 24] on button "Run" at bounding box center [1067, 22] width 22 height 25
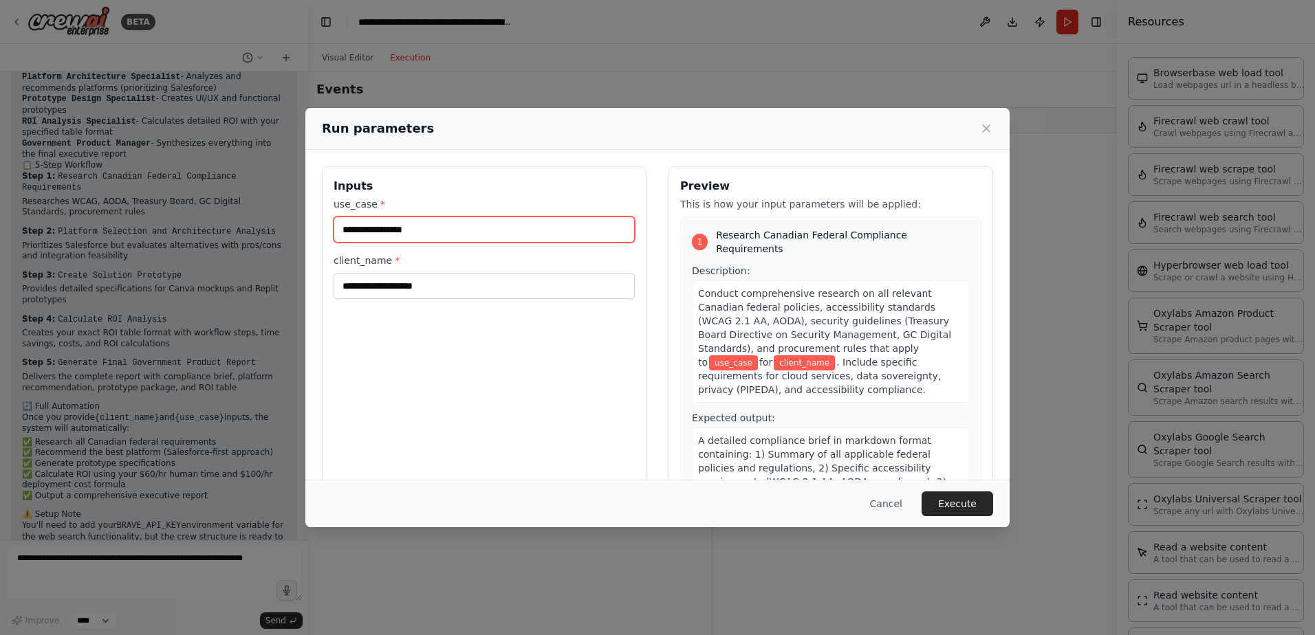
click at [470, 230] on input "use_case *" at bounding box center [483, 230] width 301 height 26
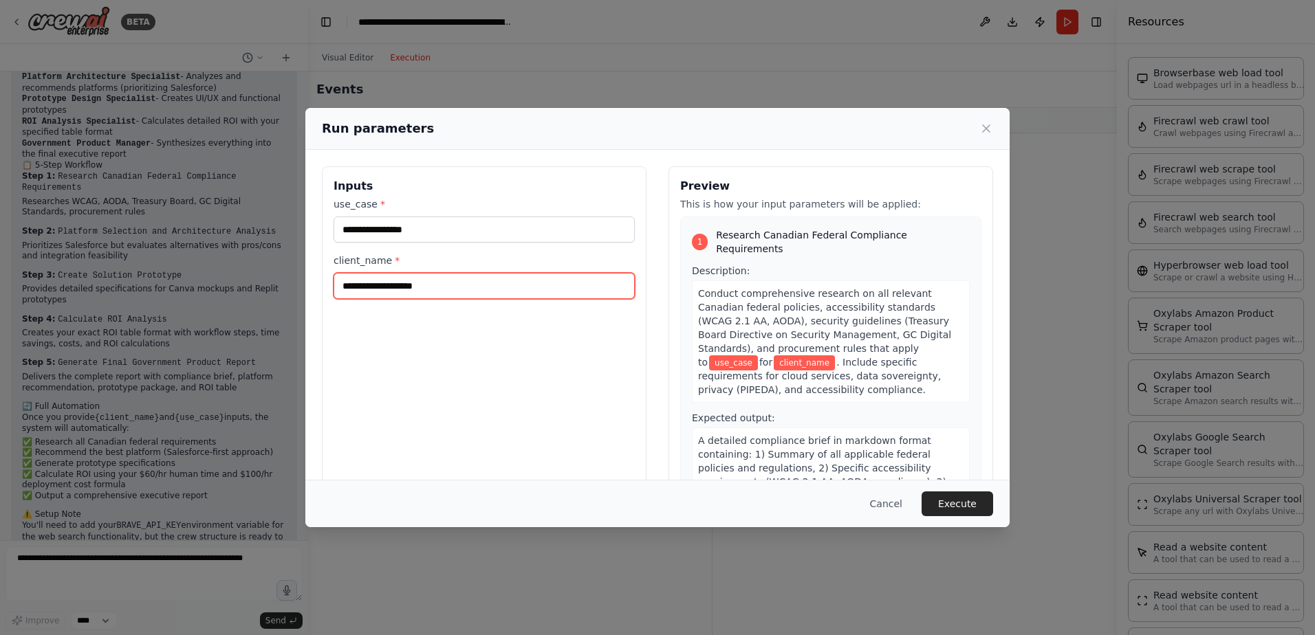
click at [440, 283] on input "client_name *" at bounding box center [483, 286] width 301 height 26
type input "**********"
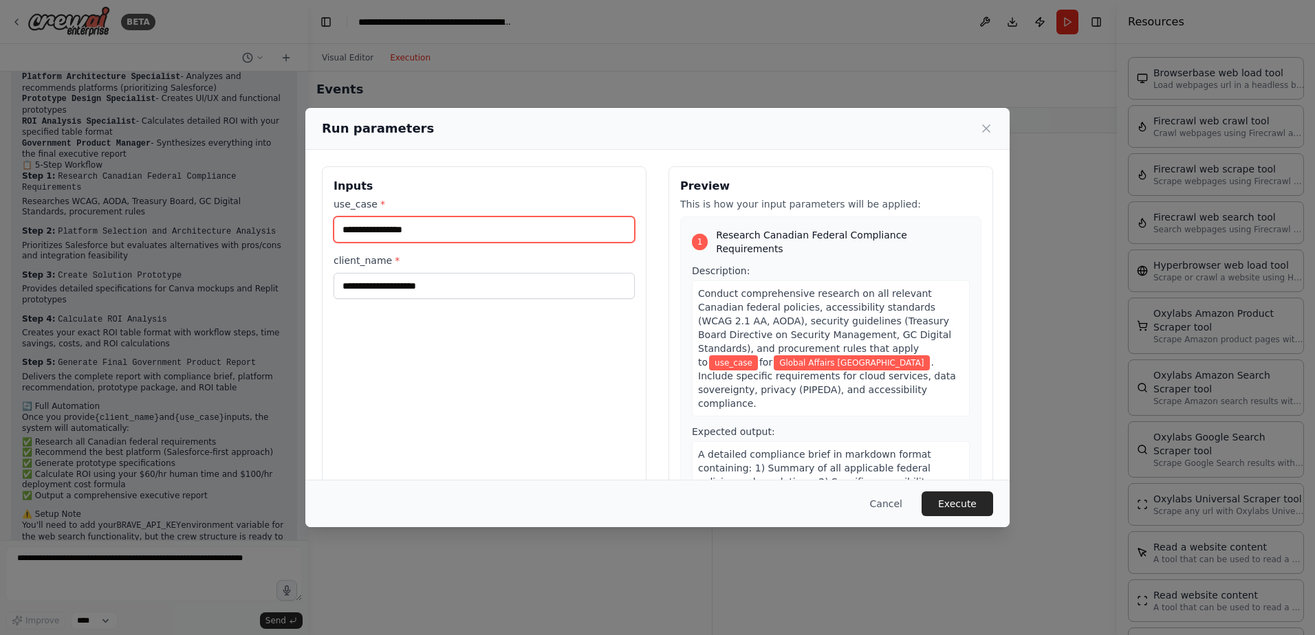
click at [399, 225] on input "use_case *" at bounding box center [483, 230] width 301 height 26
type input "**********"
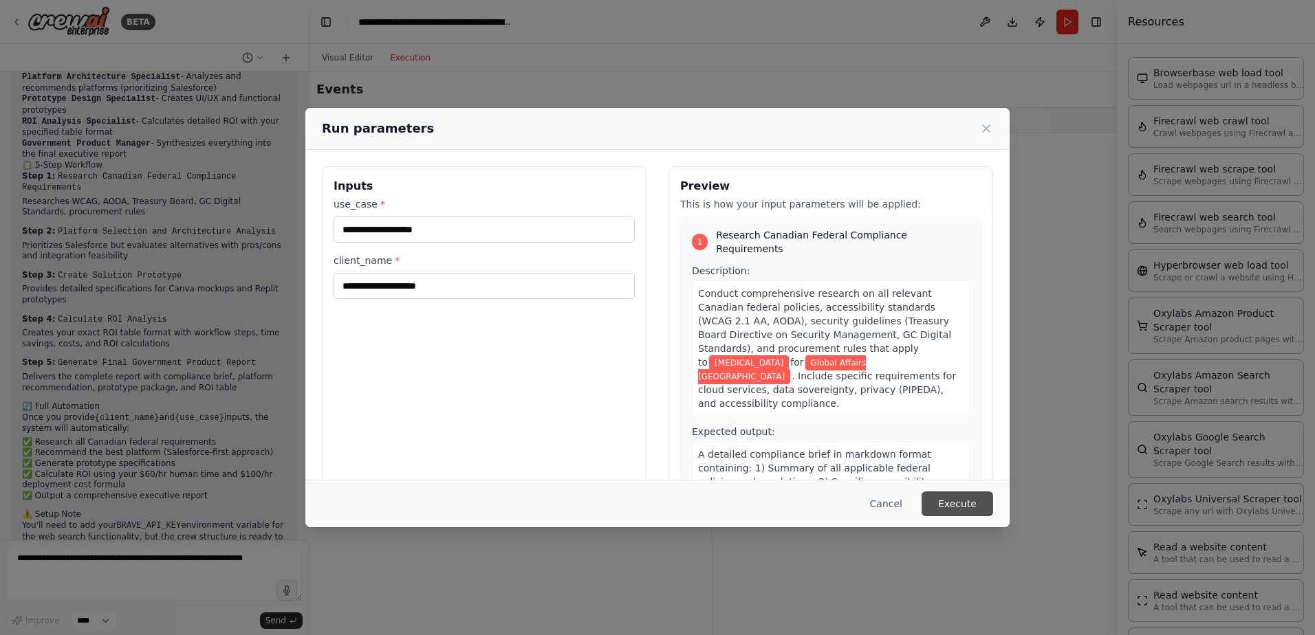
click at [974, 514] on button "Execute" at bounding box center [957, 504] width 72 height 25
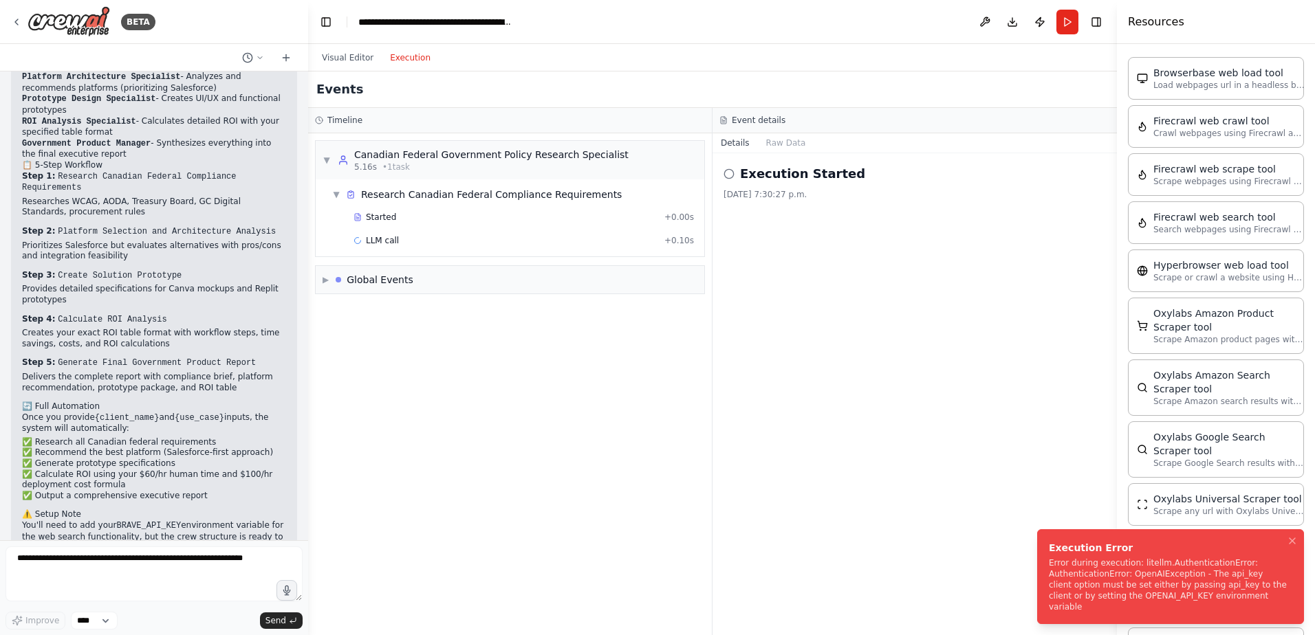
click at [1145, 589] on div "Error during execution: litellm.AuthenticationError: AuthenticationError: OpenA…" at bounding box center [1168, 585] width 238 height 55
click at [1234, 598] on div "Error during execution: litellm.AuthenticationError: AuthenticationError: OpenA…" at bounding box center [1168, 585] width 238 height 55
click at [1290, 547] on icon "Notifications (F8)" at bounding box center [1292, 541] width 11 height 11
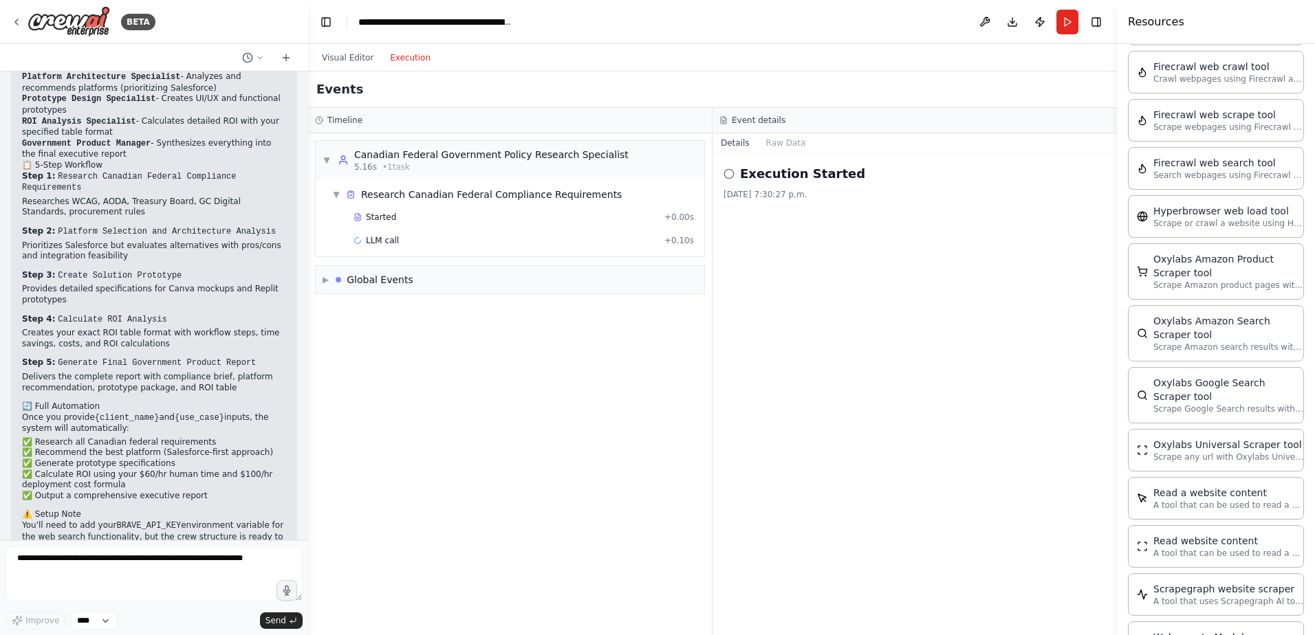
scroll to position [2552, 0]
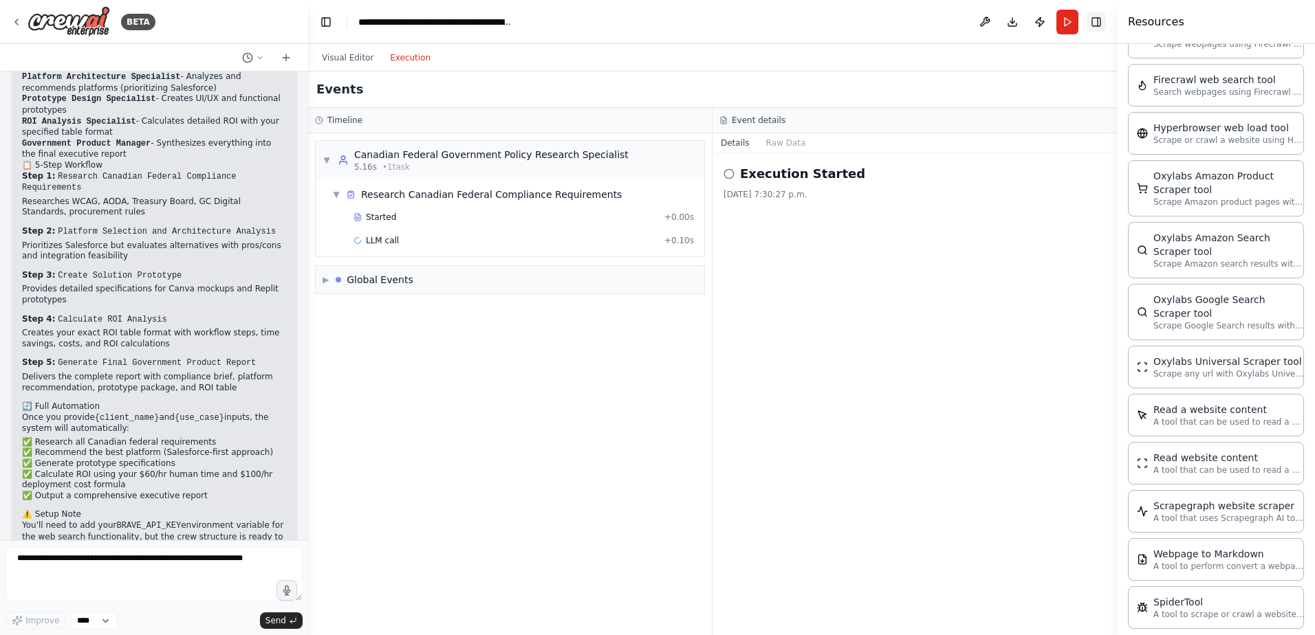
click at [1094, 25] on button "Toggle Right Sidebar" at bounding box center [1095, 21] width 19 height 19
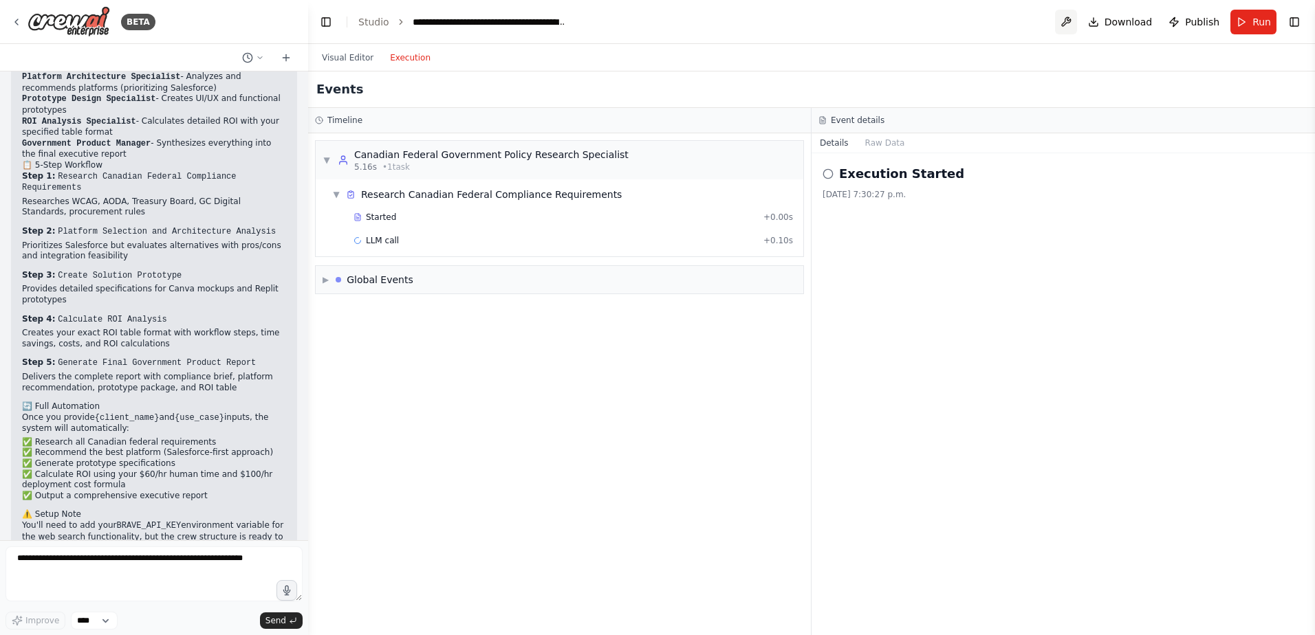
click at [1074, 25] on button at bounding box center [1066, 22] width 22 height 25
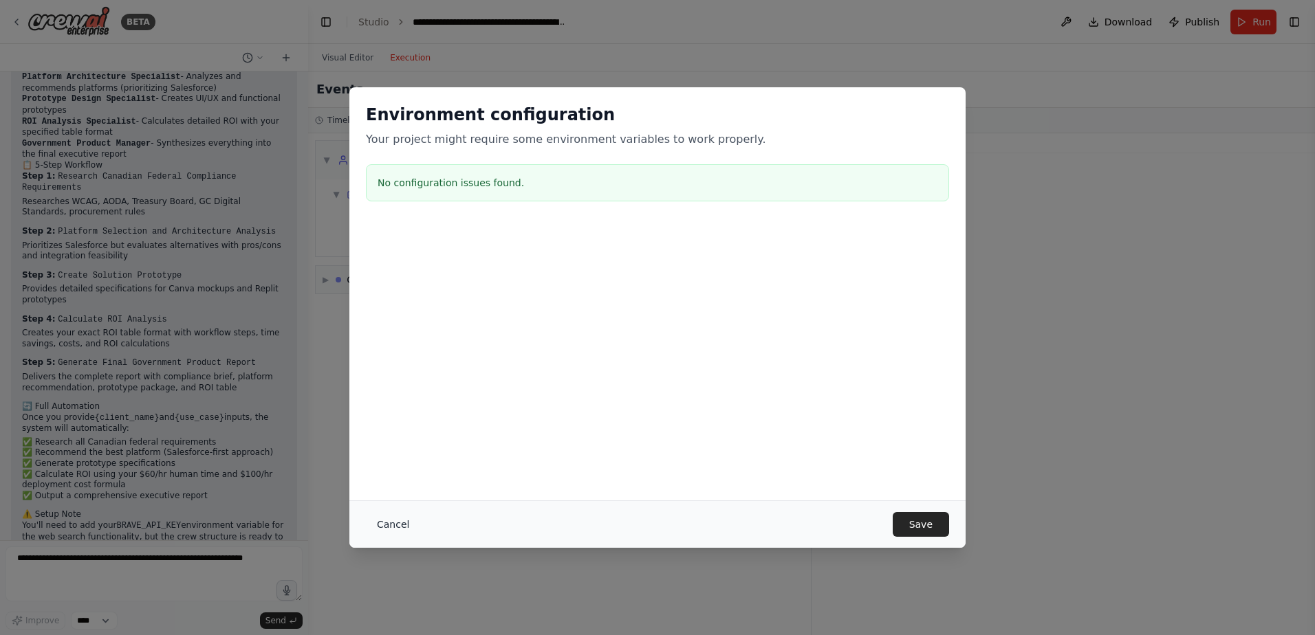
click at [397, 524] on button "Cancel" at bounding box center [393, 524] width 54 height 25
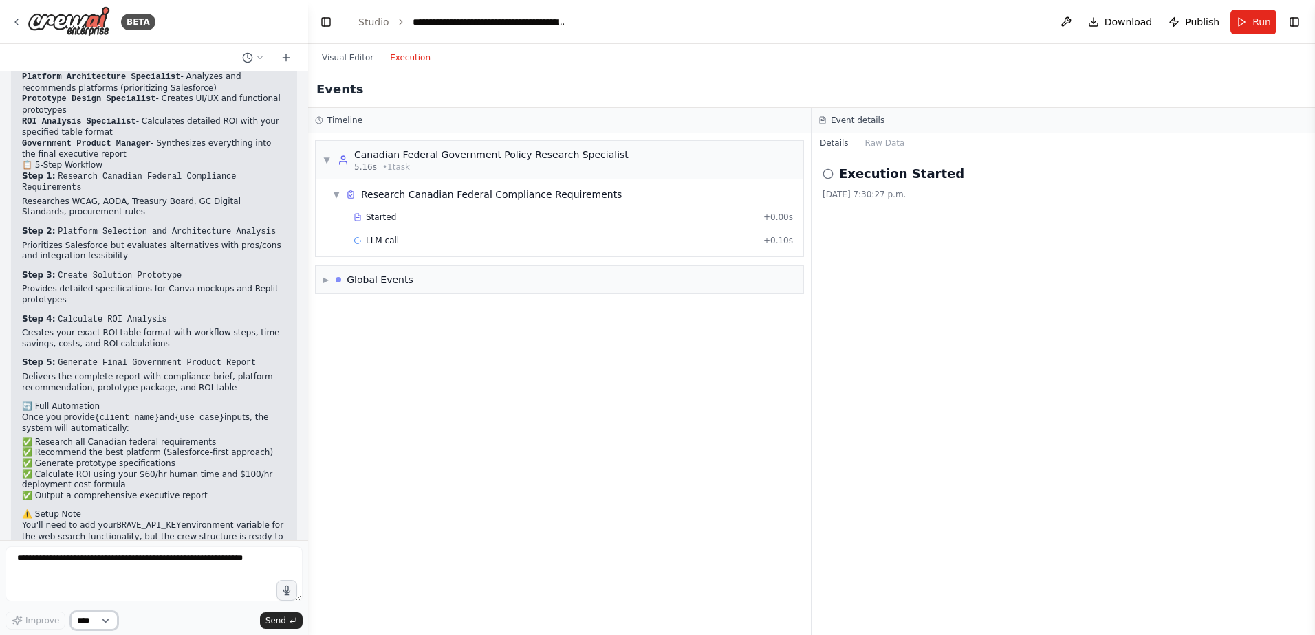
click at [86, 620] on select "****" at bounding box center [94, 621] width 47 height 18
click at [174, 589] on textarea at bounding box center [154, 574] width 297 height 55
click at [706, 389] on div "▼ Canadian Federal Government Policy Research Specialist 5.16s • 1 task ▼ Resea…" at bounding box center [559, 384] width 503 height 502
click at [890, 277] on div "Execution Started 2025-08-13, 7:30:27 p.m." at bounding box center [1062, 394] width 503 height 482
click at [882, 138] on button "Raw Data" at bounding box center [885, 142] width 56 height 19
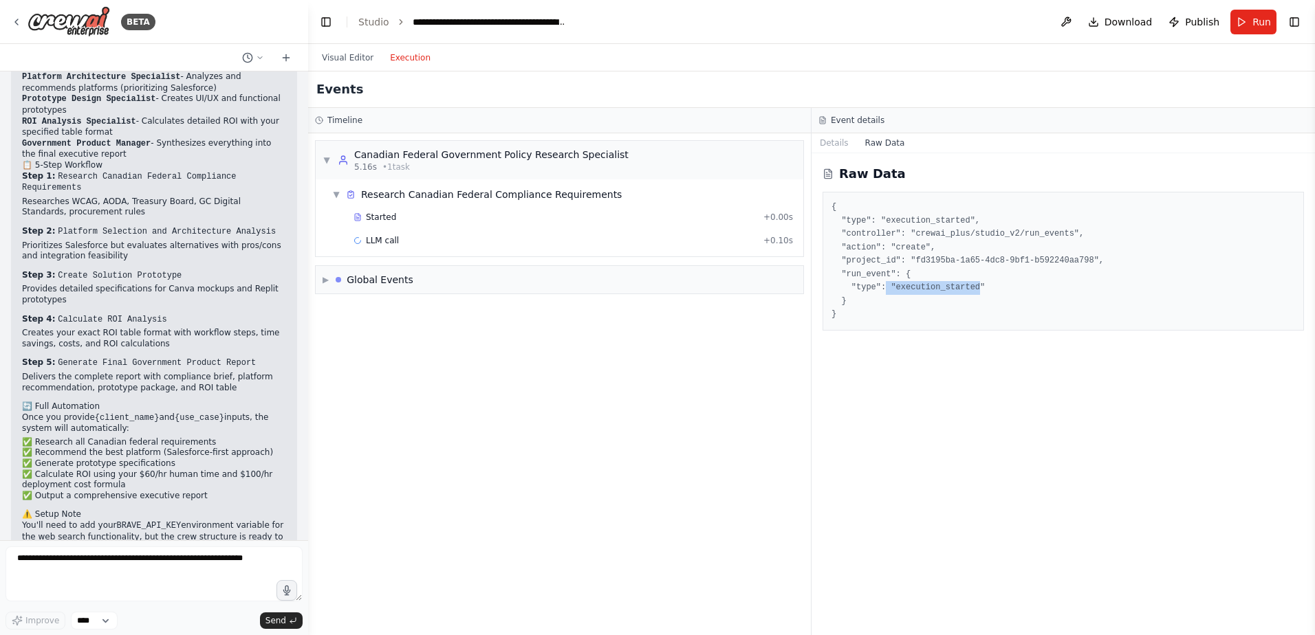
drag, startPoint x: 881, startPoint y: 284, endPoint x: 967, endPoint y: 283, distance: 86.7
click at [967, 283] on pre "{ "type": "execution_started", "controller": "crewai_plus/studio_v2/run_events"…" at bounding box center [1062, 261] width 463 height 121
drag, startPoint x: 967, startPoint y: 283, endPoint x: 1019, endPoint y: 431, distance: 157.2
click at [1019, 431] on div "Raw Data { "type": "execution_started", "controller": "crewai_plus/studio_v2/ru…" at bounding box center [1062, 394] width 503 height 482
click at [507, 380] on div "▼ Canadian Federal Government Policy Research Specialist 5.16s • 1 task ▼ Resea…" at bounding box center [559, 384] width 503 height 502
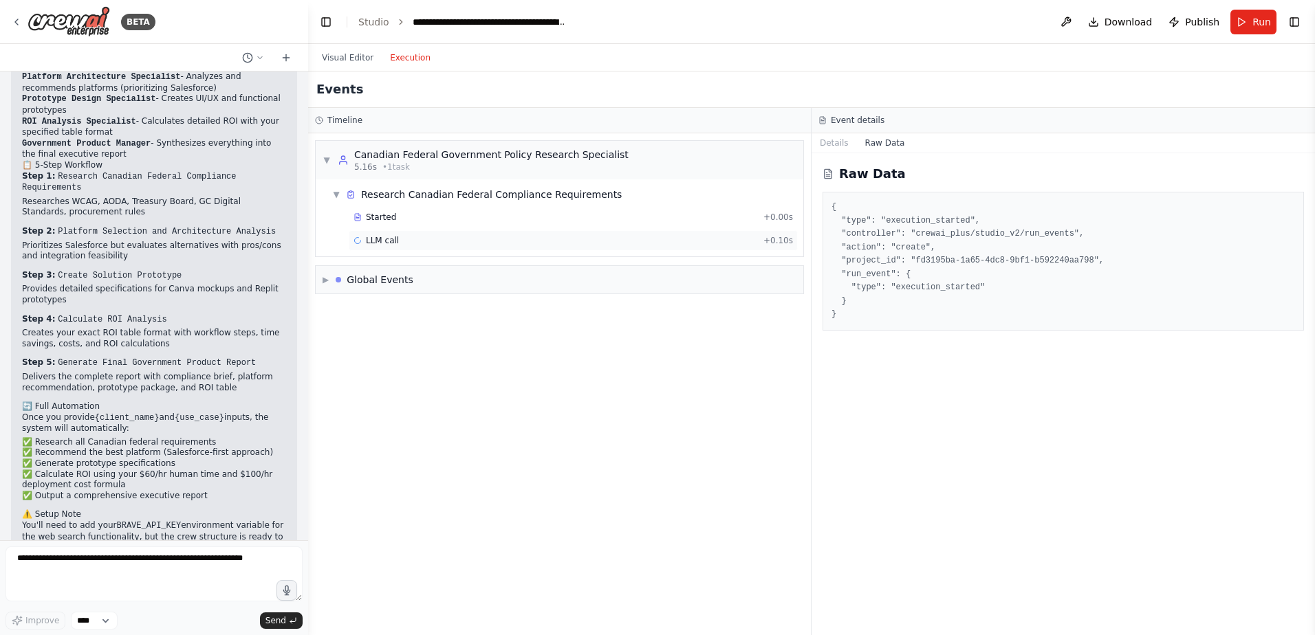
click at [382, 240] on span "LLM call" at bounding box center [382, 240] width 33 height 11
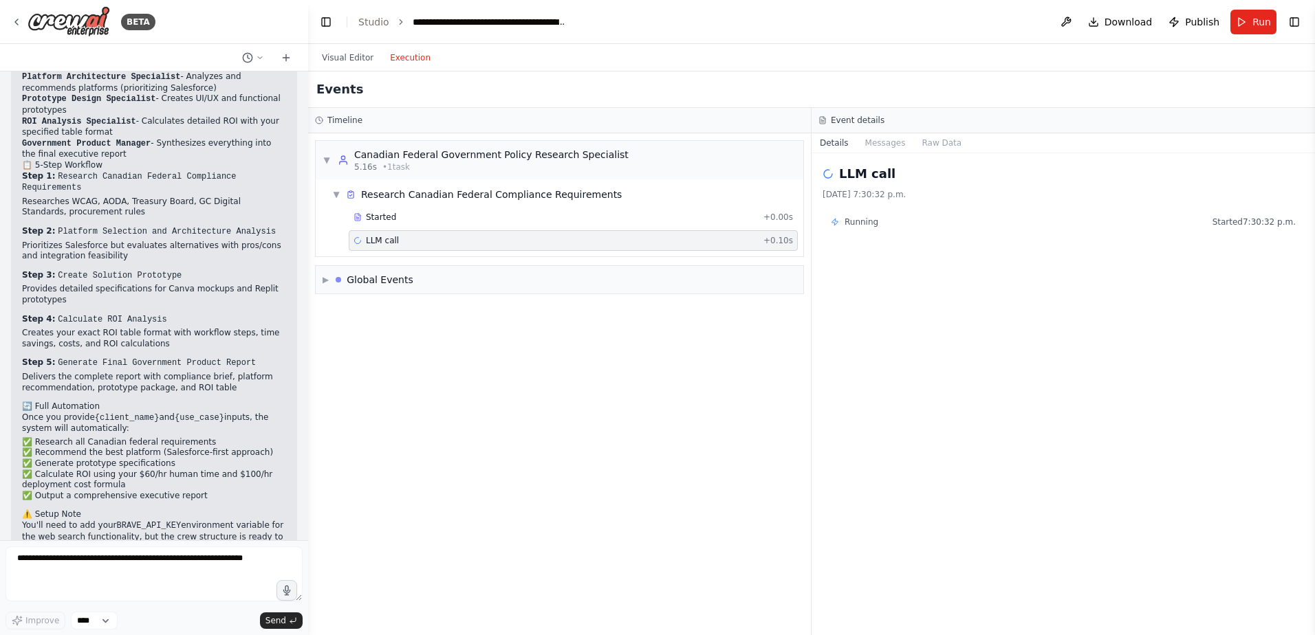
click at [1194, 303] on div "LLM call 2025-08-13, 7:30:32 p.m. Running Started 7:30:32 p.m." at bounding box center [1062, 394] width 503 height 482
click at [1245, 25] on button "Run" at bounding box center [1253, 22] width 46 height 25
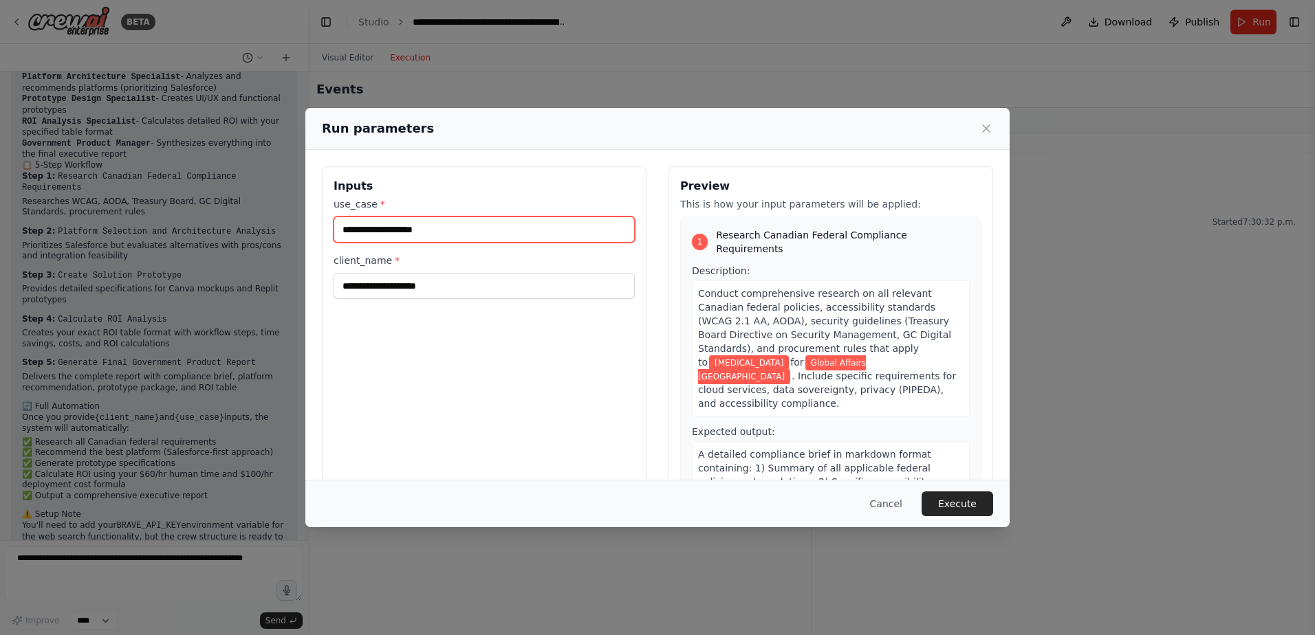
click at [481, 228] on input "**********" at bounding box center [483, 230] width 301 height 26
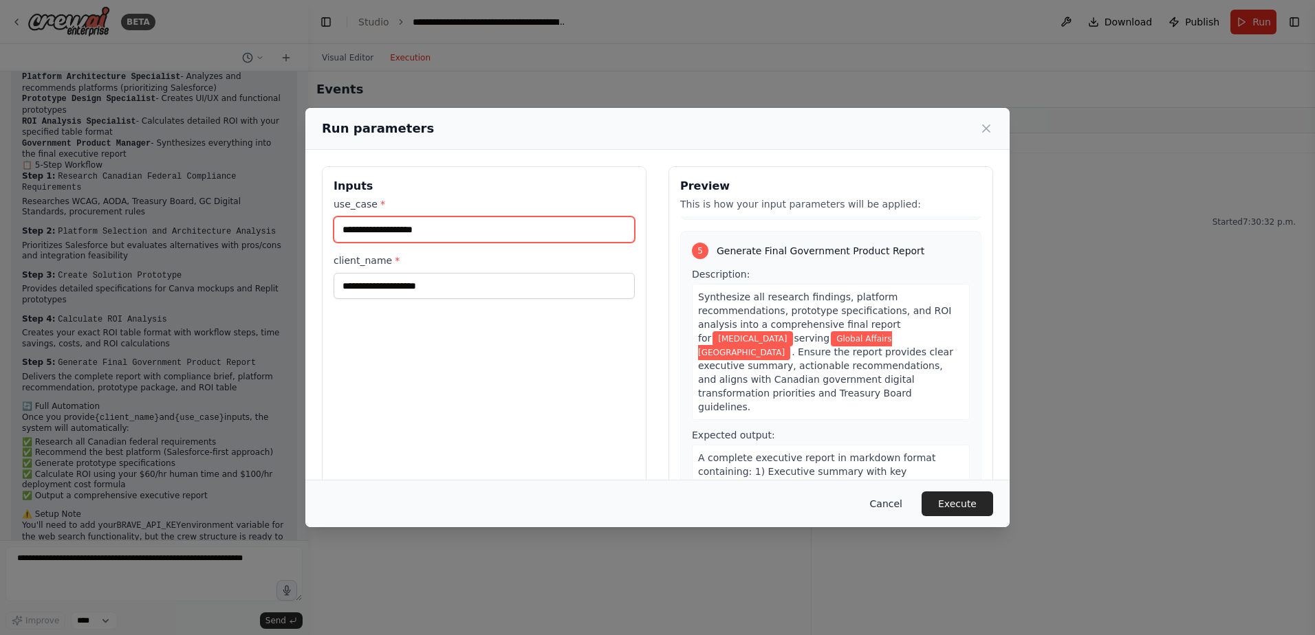
scroll to position [1559, 0]
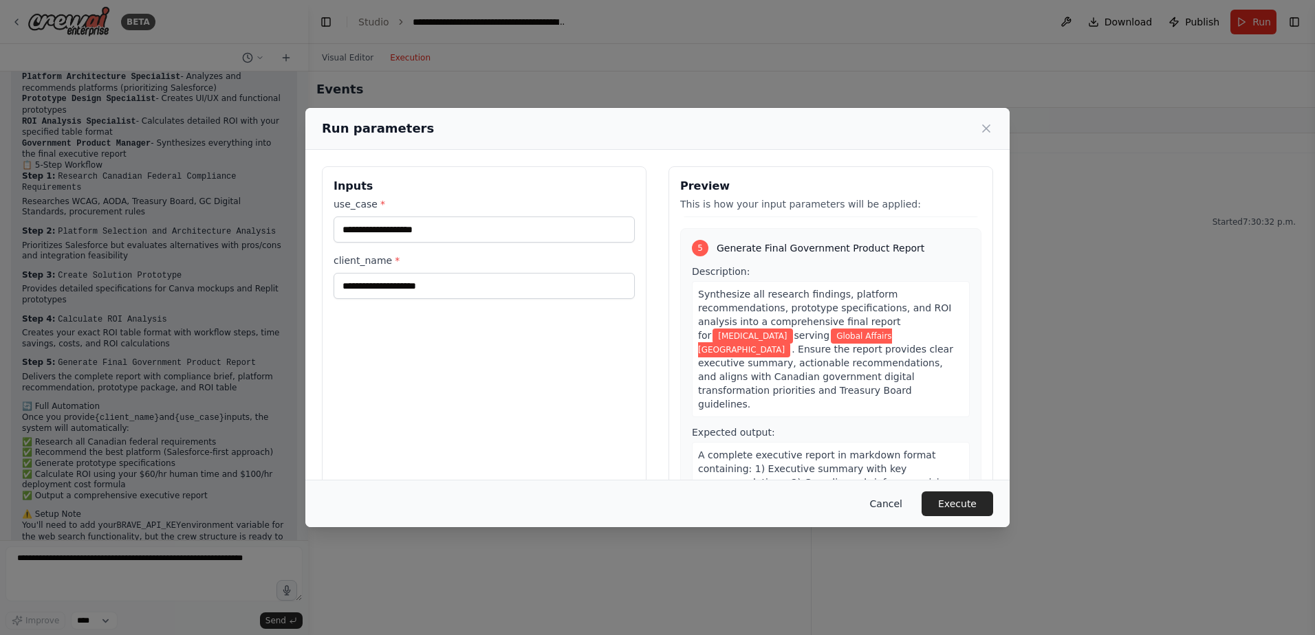
click at [901, 506] on button "Cancel" at bounding box center [886, 504] width 54 height 25
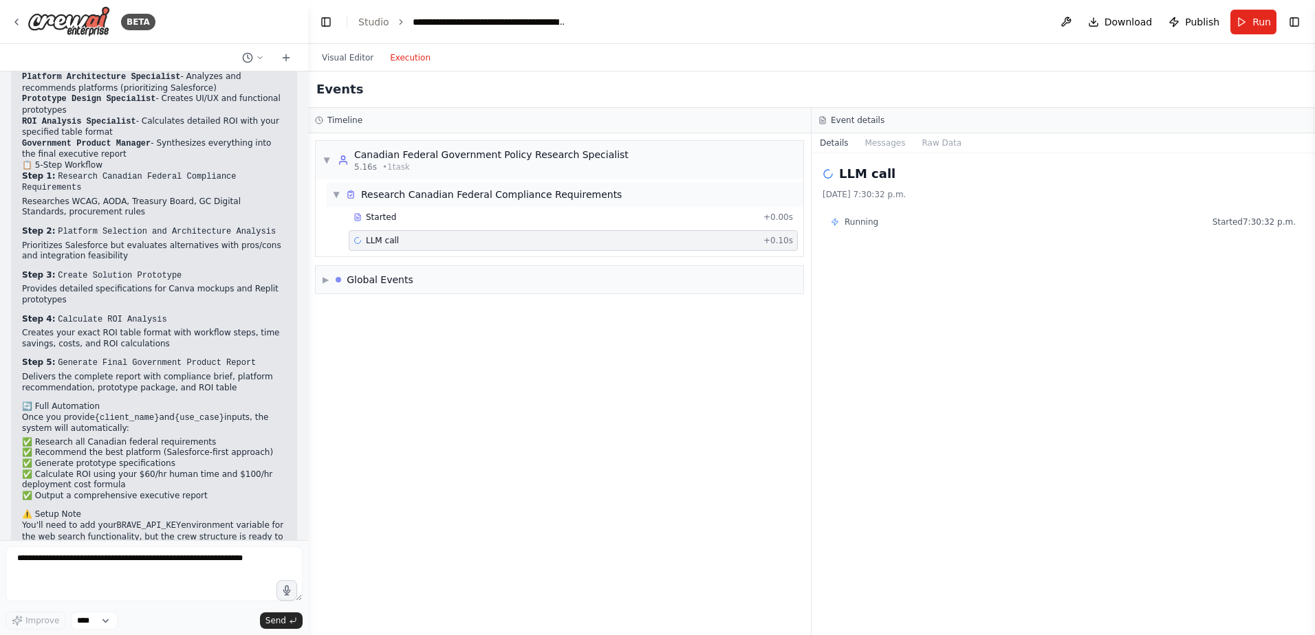
drag, startPoint x: 451, startPoint y: 408, endPoint x: 463, endPoint y: 190, distance: 218.3
click at [451, 405] on div "▼ Canadian Federal Government Policy Research Specialist 5.16s • 1 task ▼ Resea…" at bounding box center [559, 384] width 503 height 502
click at [349, 58] on button "Visual Editor" at bounding box center [348, 58] width 68 height 17
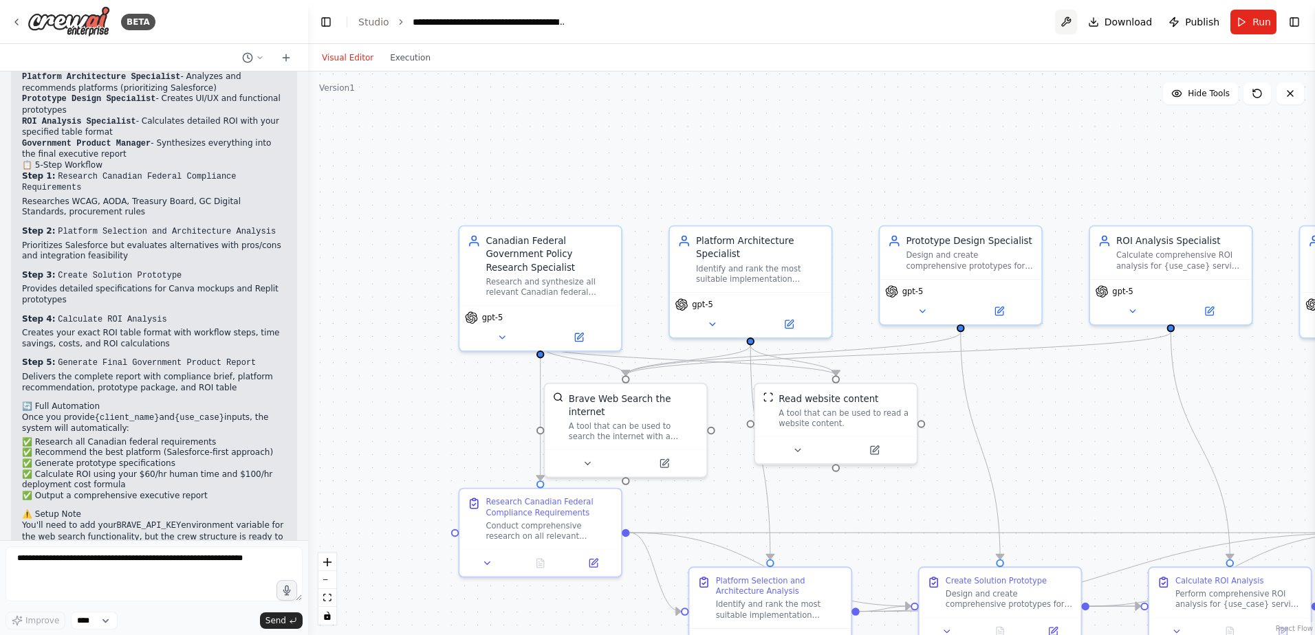
click at [1073, 25] on button at bounding box center [1066, 22] width 22 height 25
click at [380, 21] on link "Studio" at bounding box center [373, 22] width 31 height 11
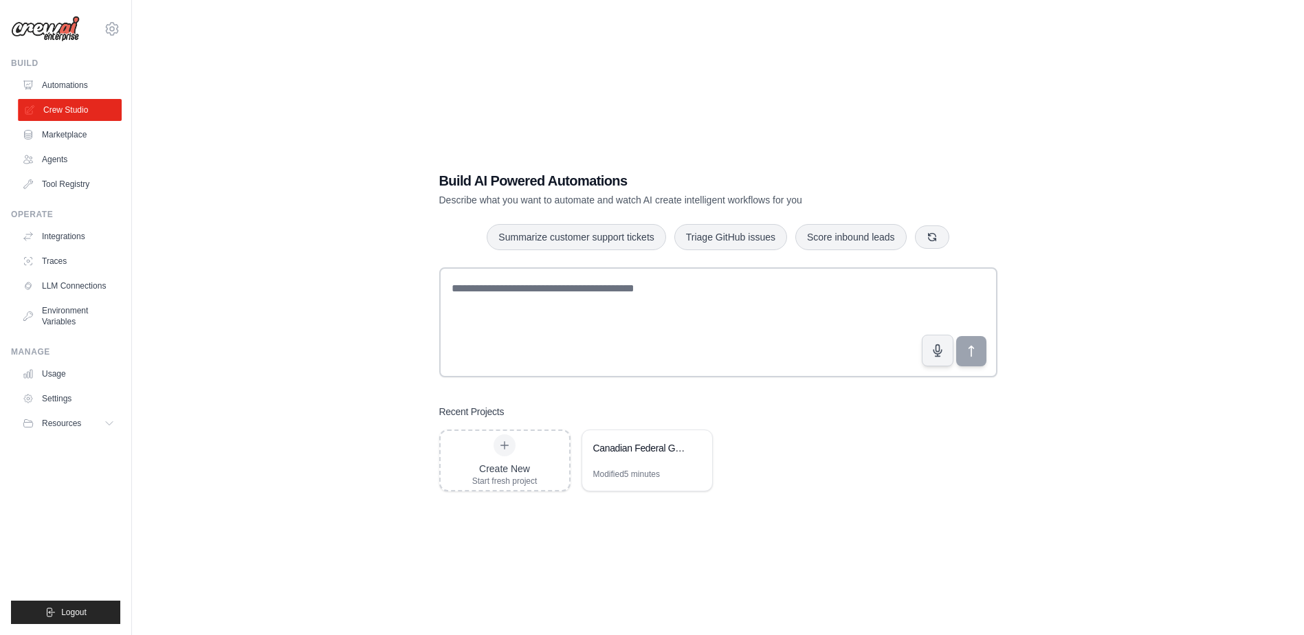
click at [74, 111] on link "Crew Studio" at bounding box center [70, 110] width 104 height 22
click at [610, 450] on div "Canadian Federal Government Product Management Crew" at bounding box center [640, 448] width 94 height 14
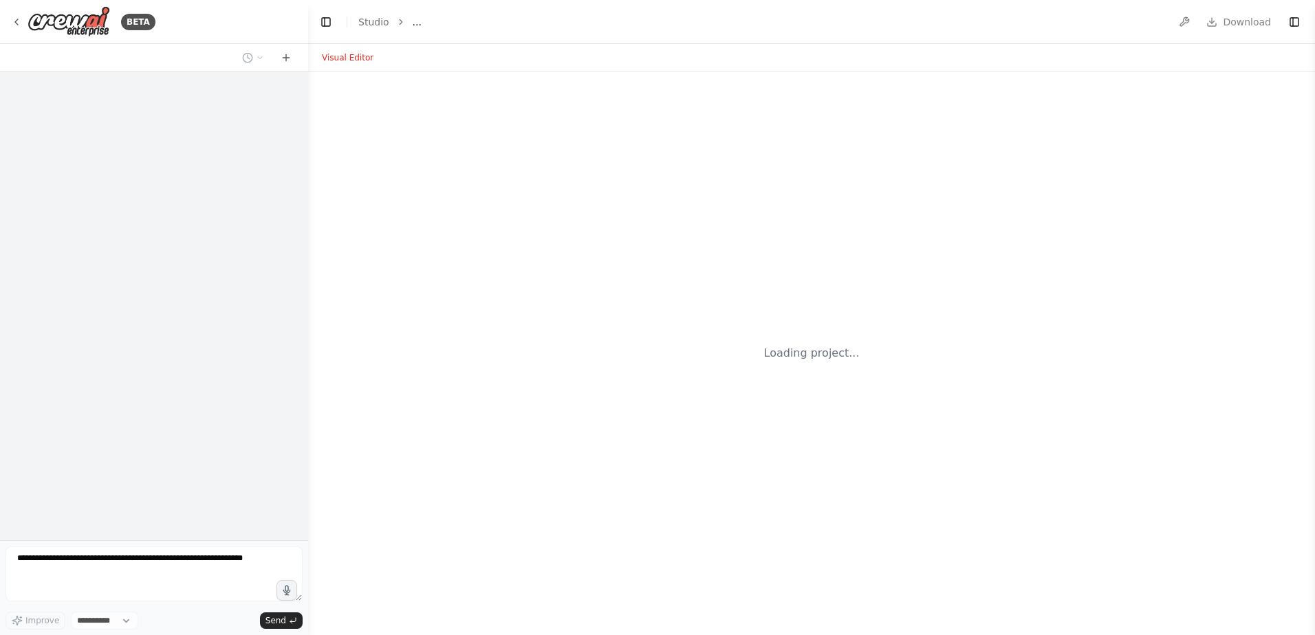
select select "****"
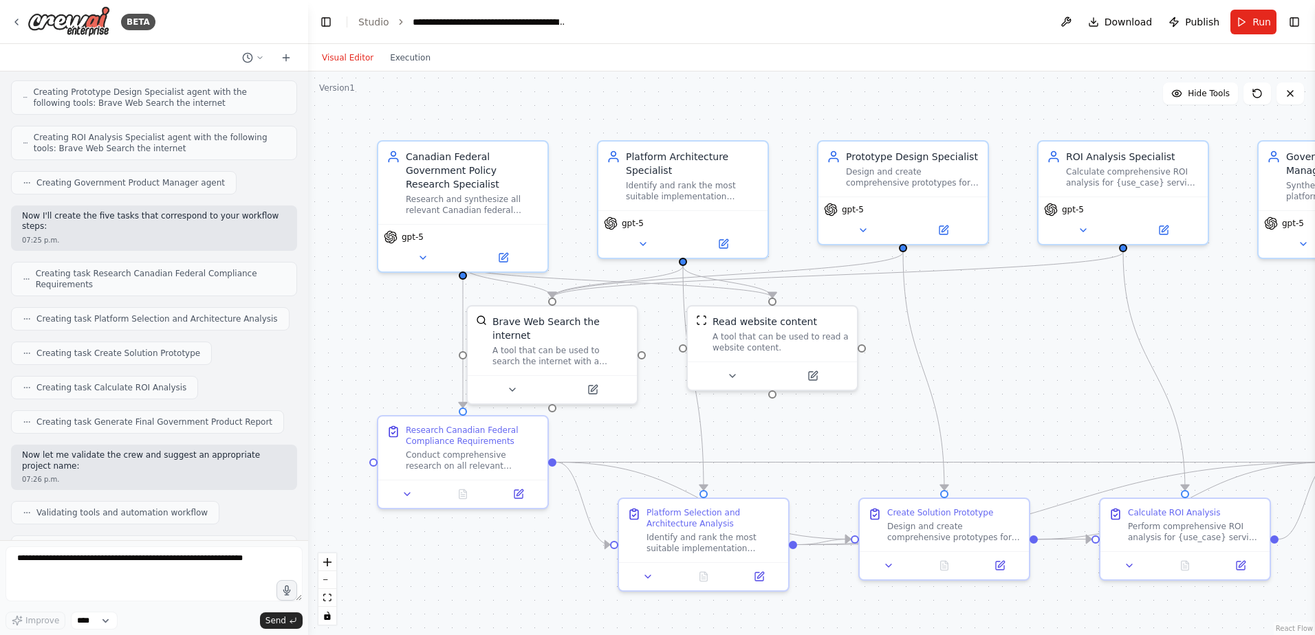
scroll to position [912, 0]
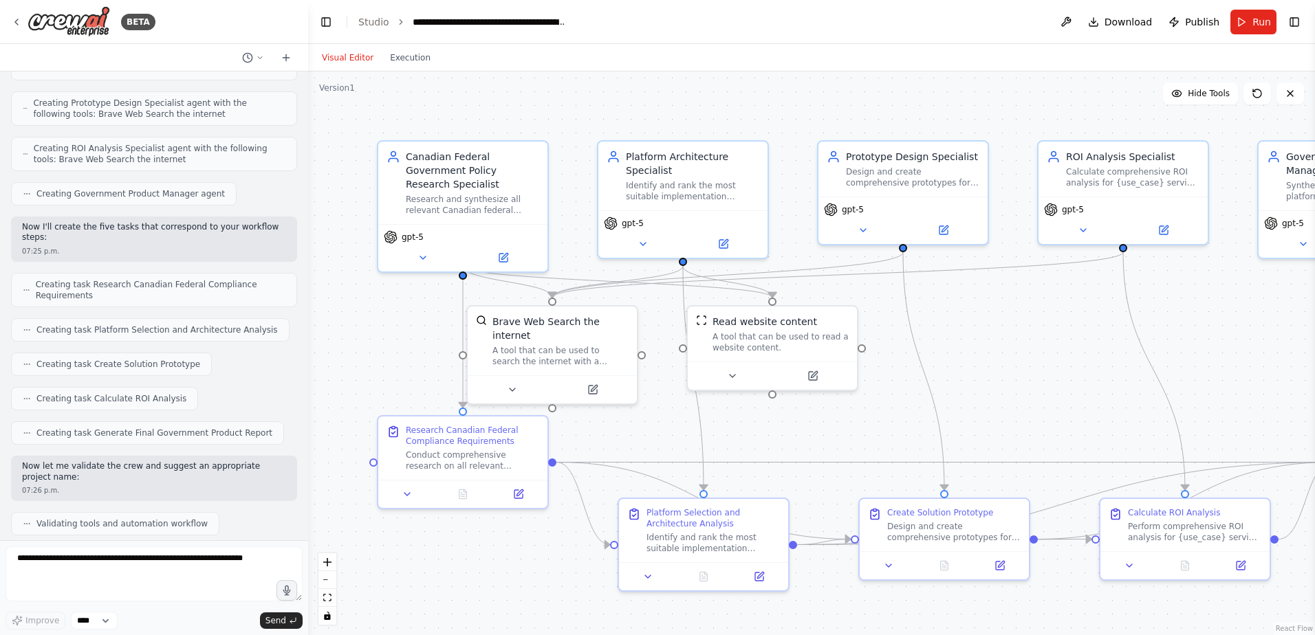
click at [1295, 26] on button "Toggle Right Sidebar" at bounding box center [1293, 21] width 19 height 19
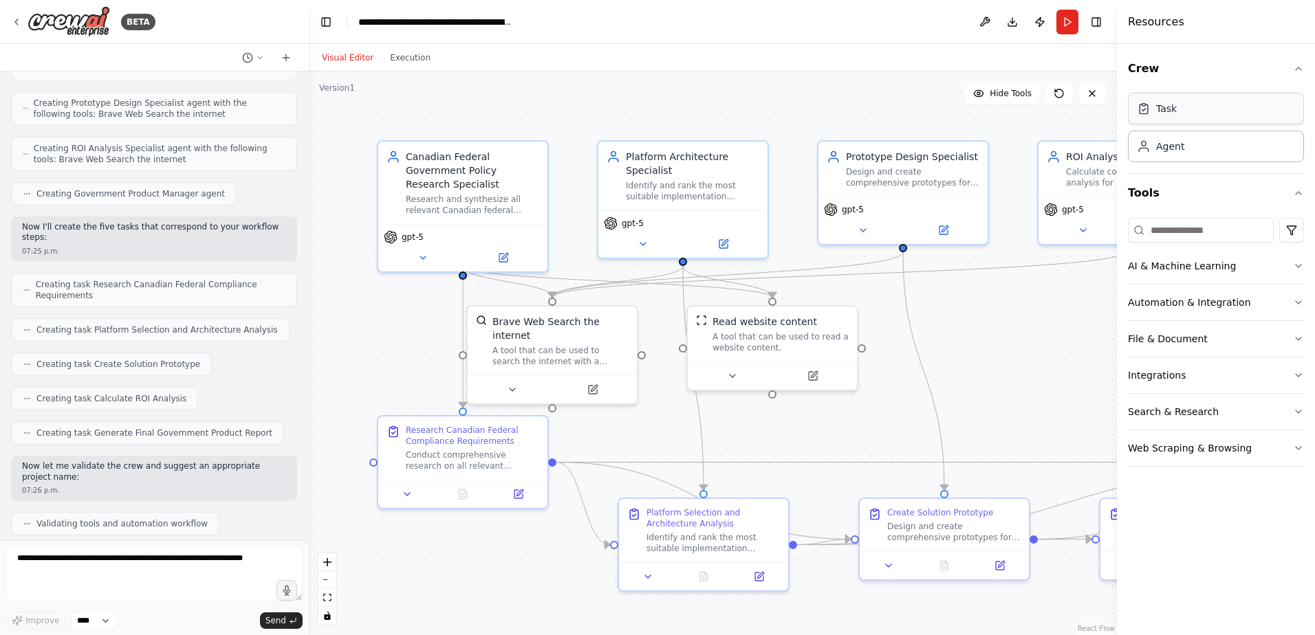
click at [1212, 112] on div "Task" at bounding box center [1216, 109] width 176 height 32
click at [1199, 149] on div "Agent" at bounding box center [1216, 146] width 176 height 32
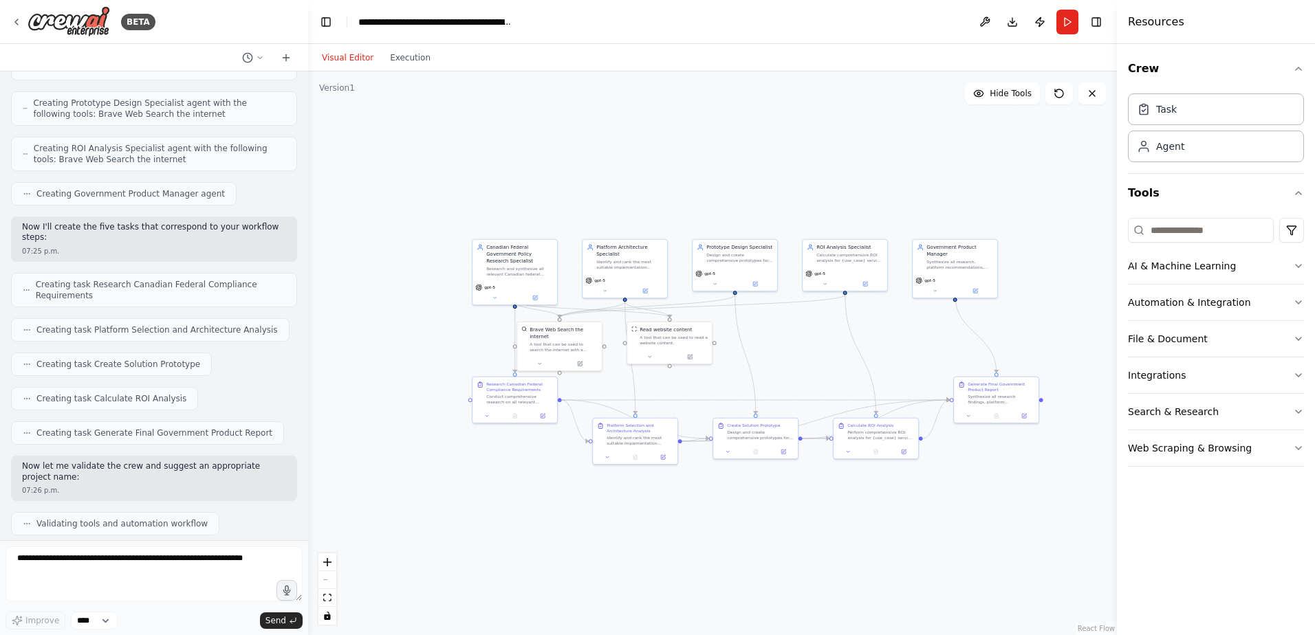
drag, startPoint x: 1000, startPoint y: 363, endPoint x: 846, endPoint y: 312, distance: 162.9
click at [846, 312] on div ".deletable-edge-delete-btn { width: 20px; height: 20px; border: 0px solid #ffff…" at bounding box center [712, 354] width 809 height 564
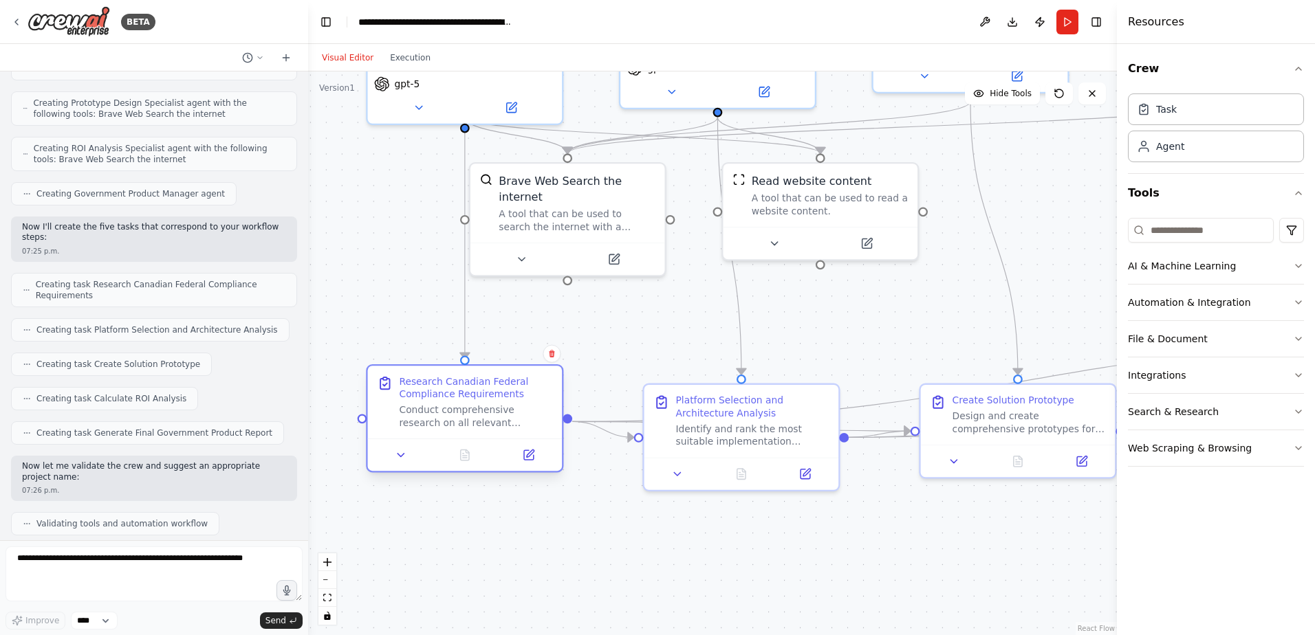
drag, startPoint x: 466, startPoint y: 336, endPoint x: 455, endPoint y: 409, distance: 73.7
click at [455, 409] on div "Conduct comprehensive research on all relevant Canadian federal policies, acces…" at bounding box center [476, 416] width 153 height 25
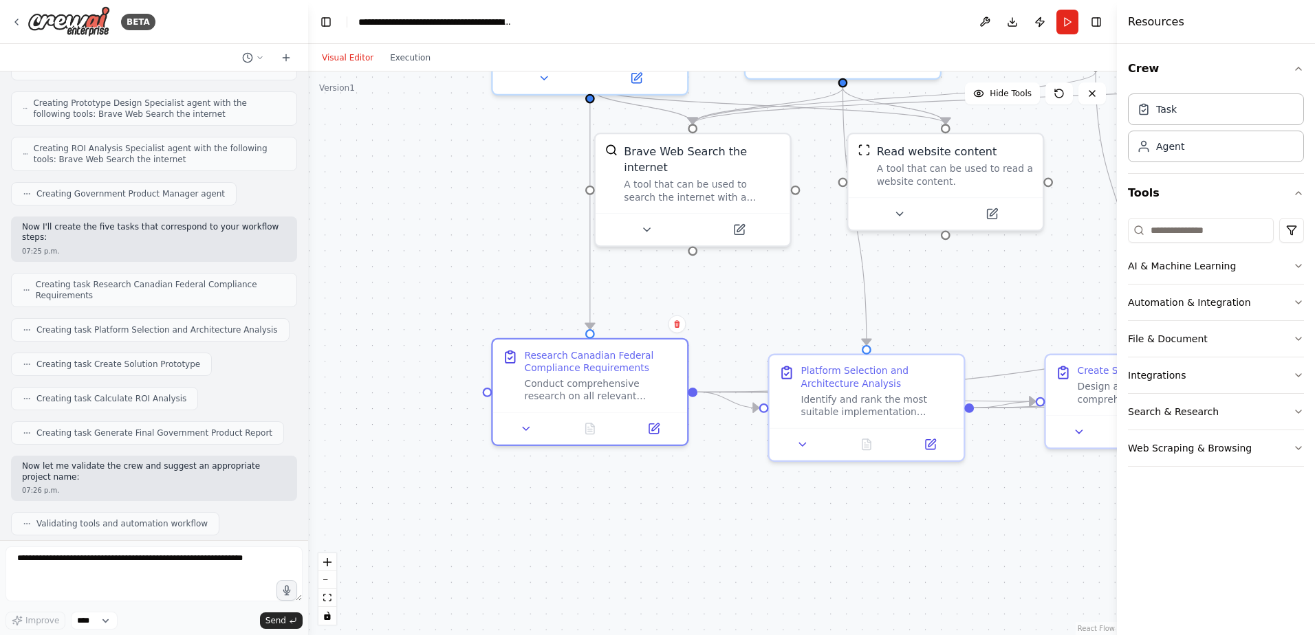
drag, startPoint x: 477, startPoint y: 529, endPoint x: 420, endPoint y: 558, distance: 63.7
click at [616, 496] on div ".deletable-edge-delete-btn { width: 20px; height: 20px; border: 0px solid #ffff…" at bounding box center [712, 354] width 809 height 564
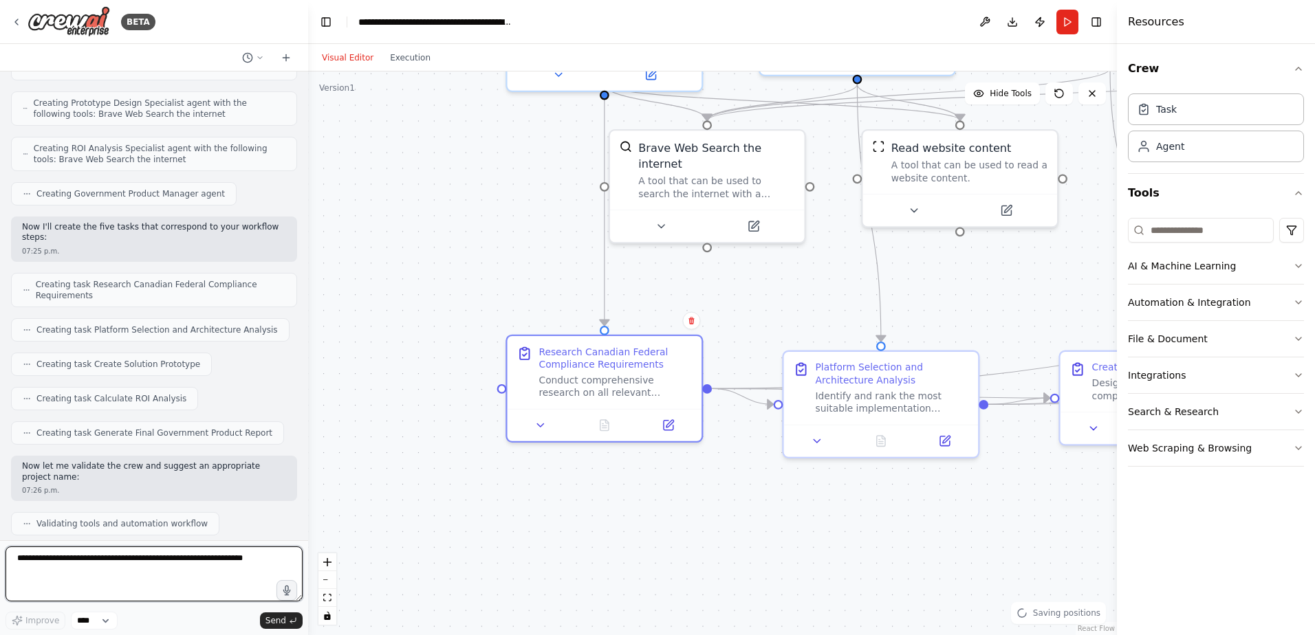
drag, startPoint x: 212, startPoint y: 582, endPoint x: 217, endPoint y: 573, distance: 9.8
click at [213, 582] on textarea at bounding box center [154, 574] width 297 height 55
click at [221, 567] on textarea at bounding box center [154, 574] width 297 height 55
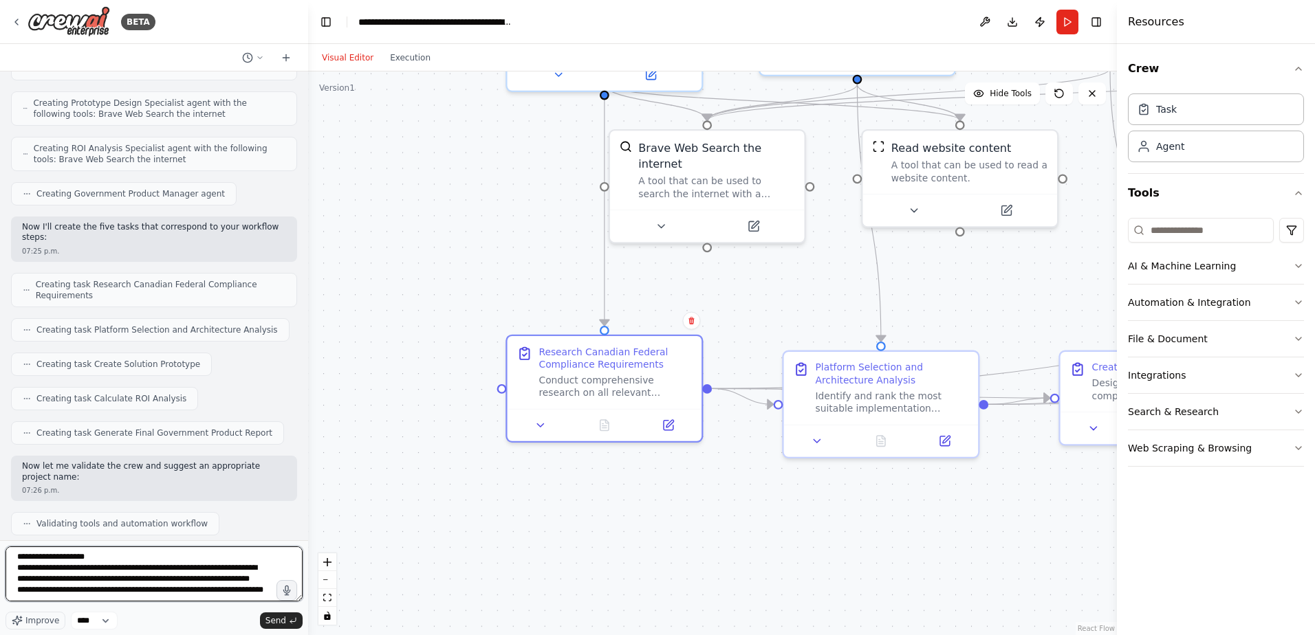
scroll to position [18, 0]
type textarea "**********"
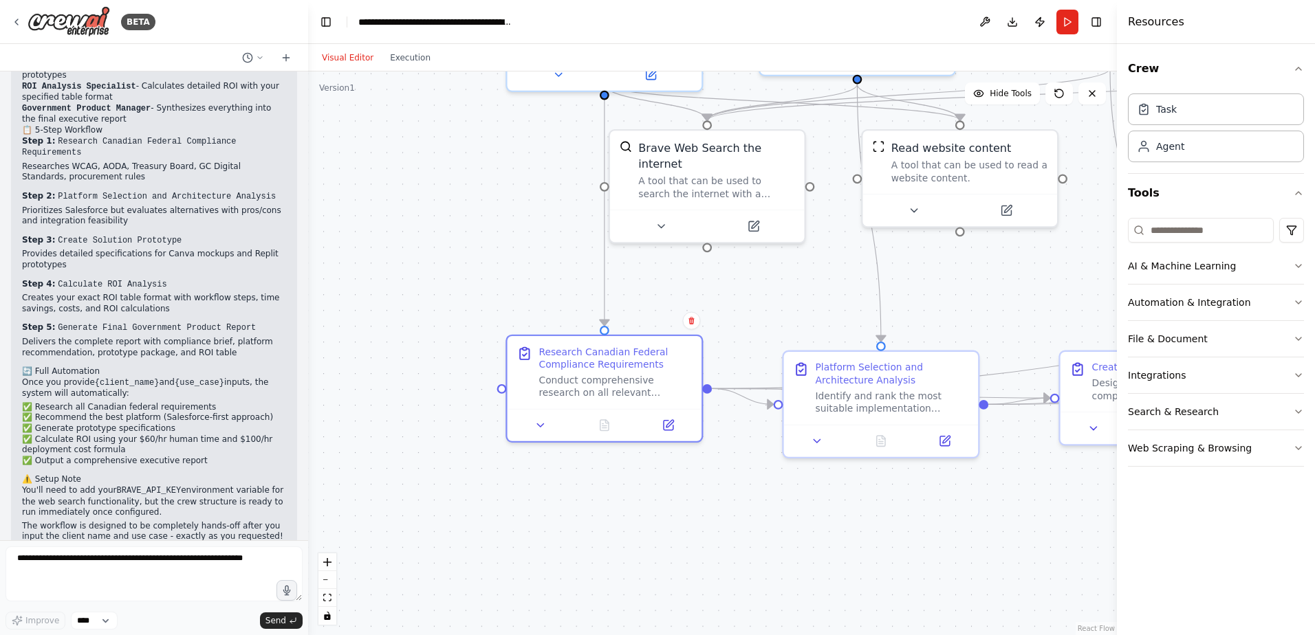
scroll to position [1648, 0]
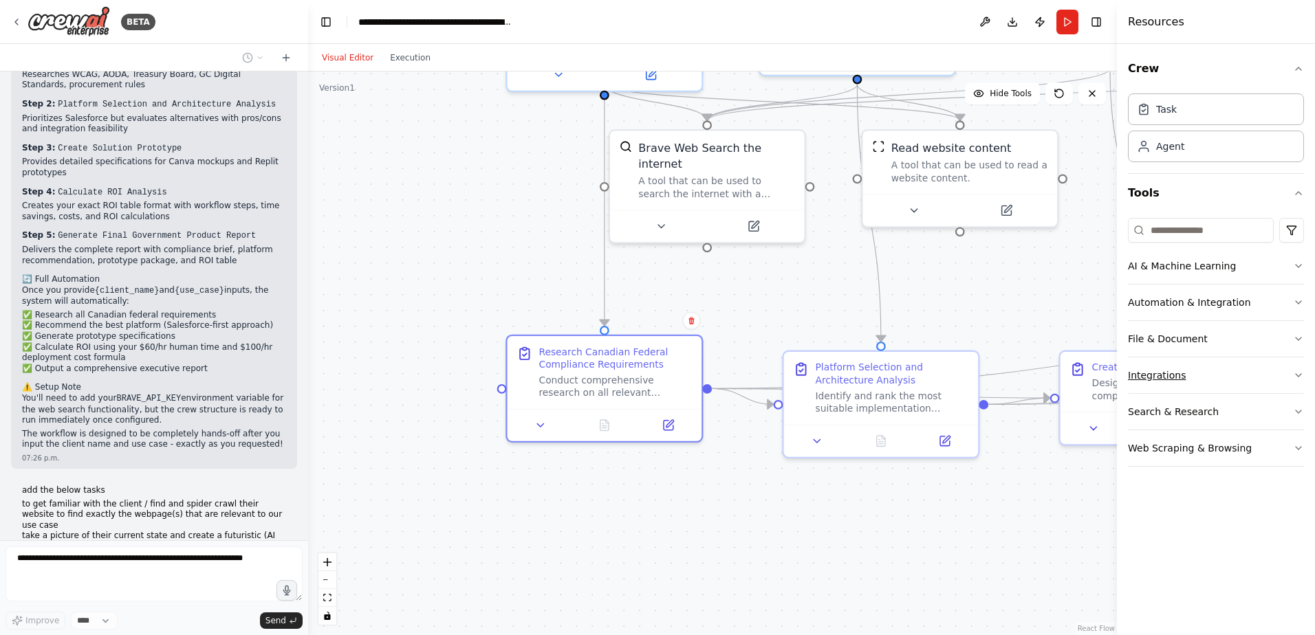
click at [1178, 371] on button "Integrations" at bounding box center [1216, 376] width 176 height 36
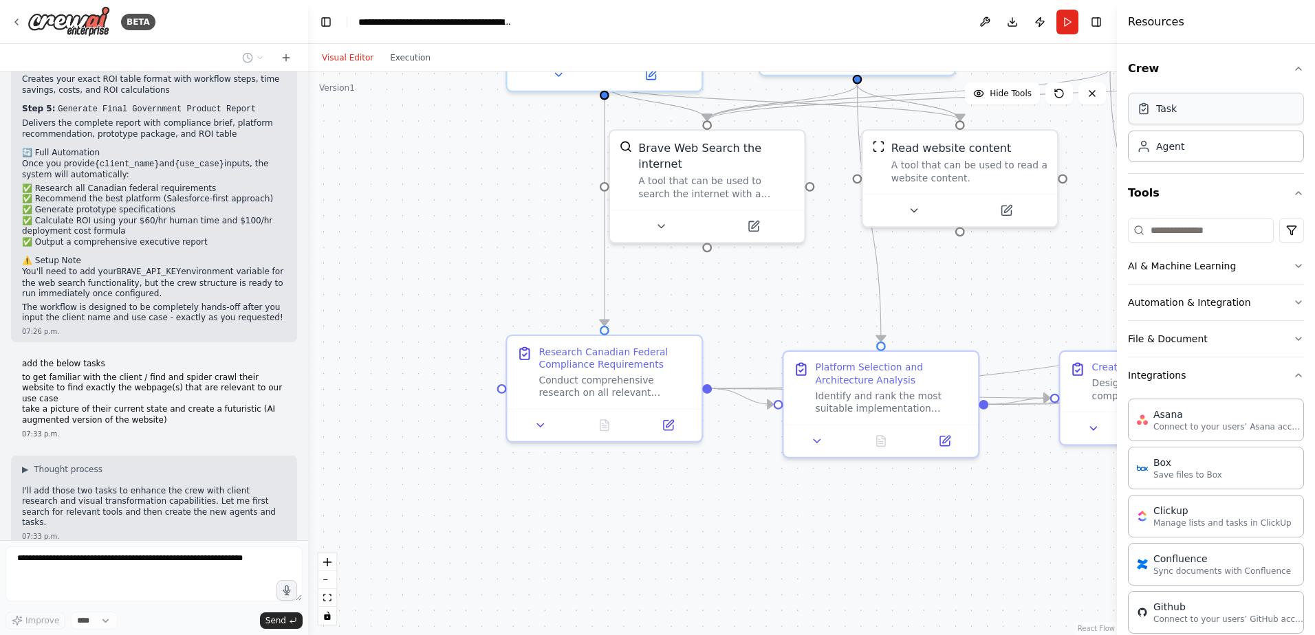
scroll to position [1808, 0]
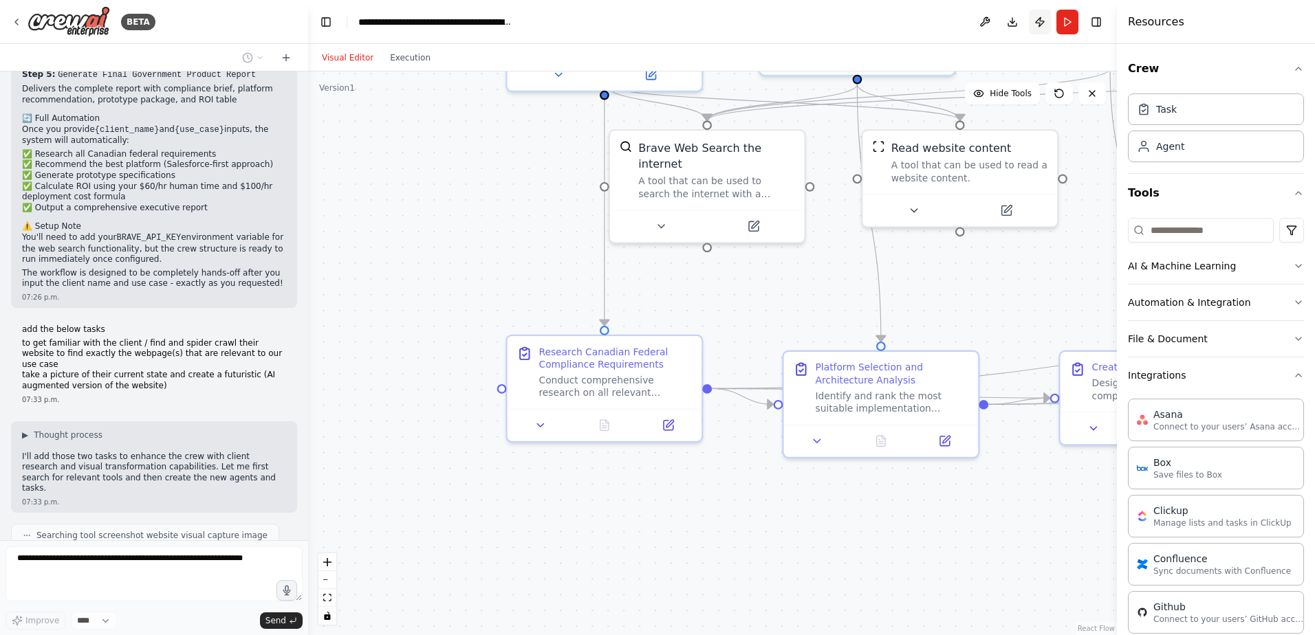
click at [1036, 23] on button "Publish" at bounding box center [1040, 22] width 22 height 25
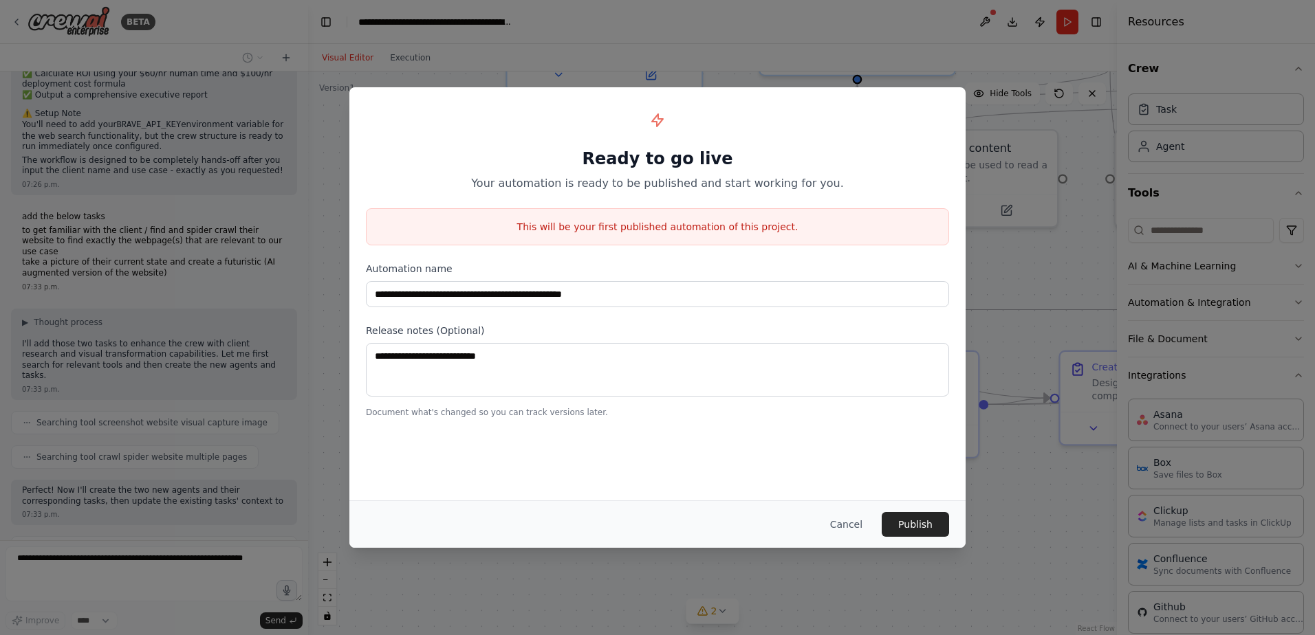
scroll to position [1932, 0]
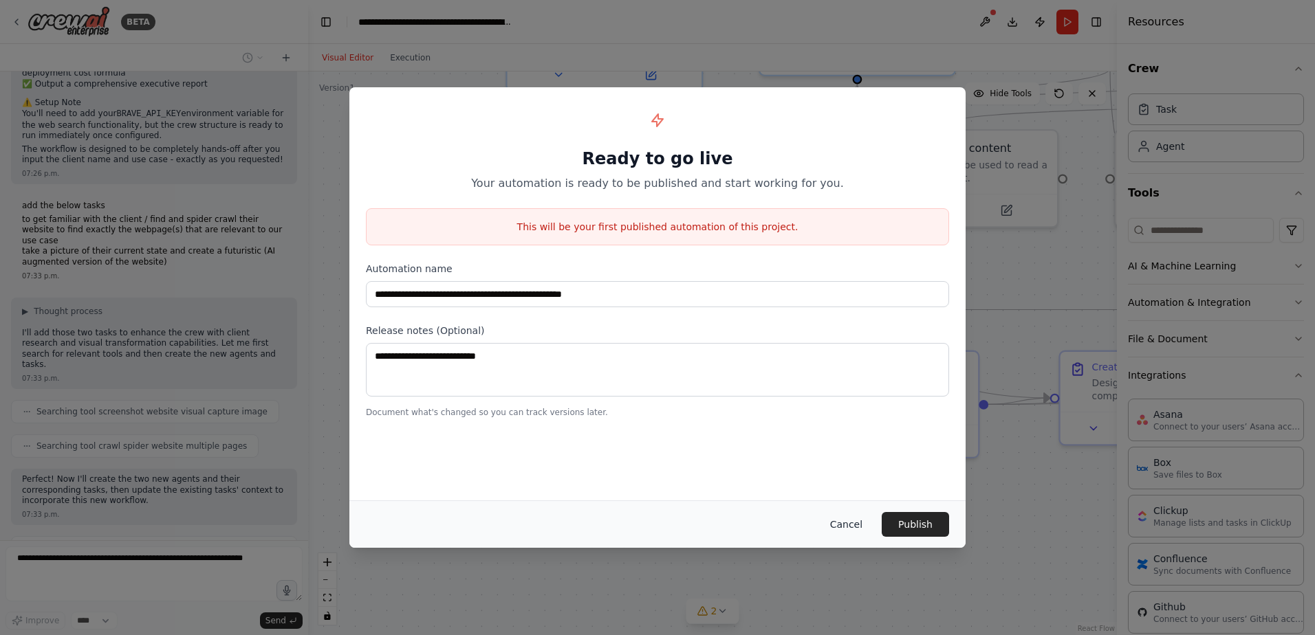
click at [852, 523] on button "Cancel" at bounding box center [846, 524] width 54 height 25
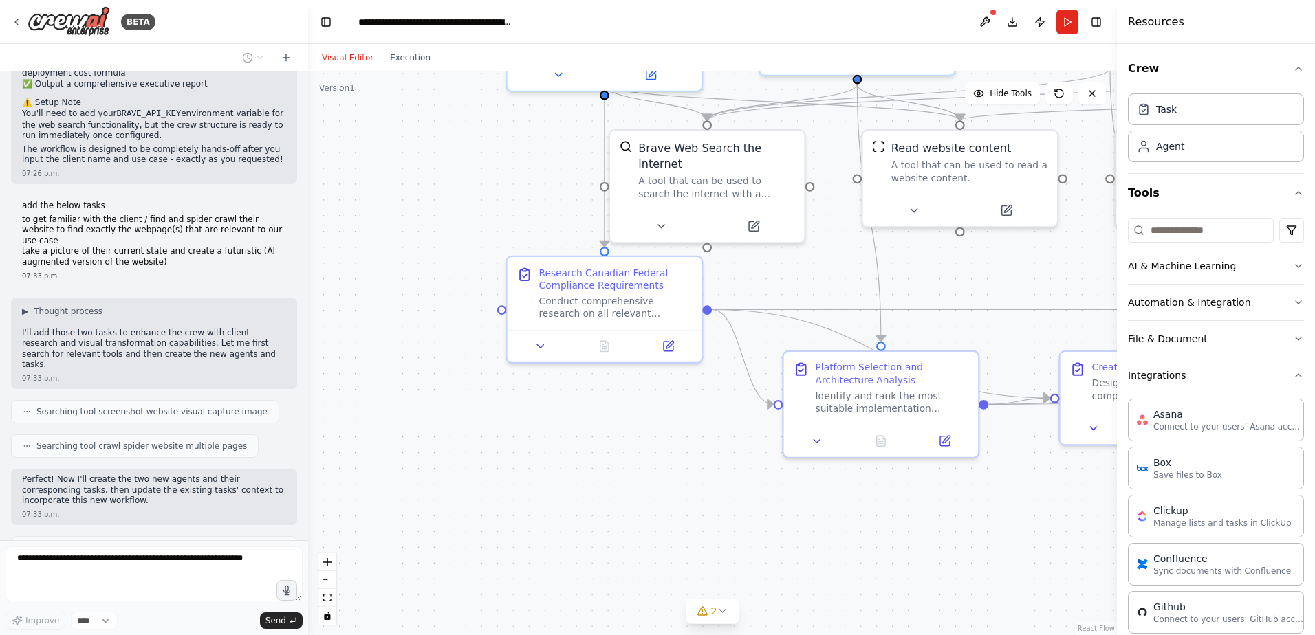
scroll to position [1989, 0]
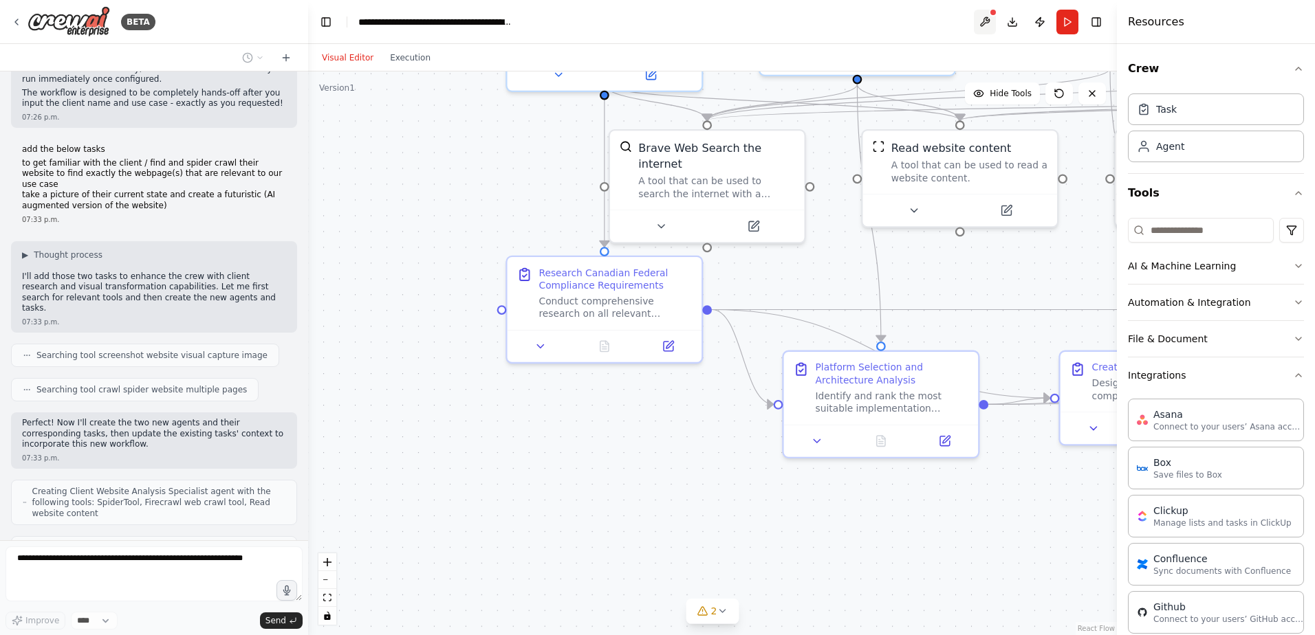
click at [979, 21] on button at bounding box center [985, 22] width 22 height 25
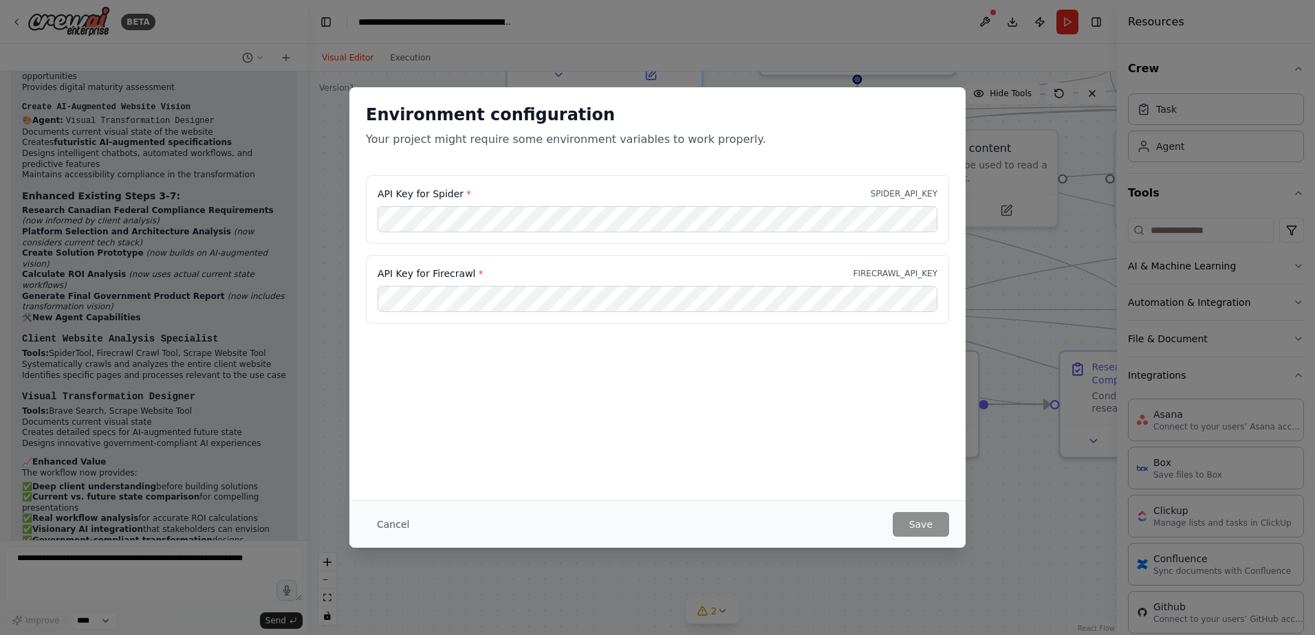
scroll to position [3088, 0]
click at [584, 234] on div "API Key for Spider * SPIDER_API_KEY" at bounding box center [657, 209] width 583 height 69
click at [584, 313] on div "API Key for Firecrawl * FIRECRAWL_API_KEY" at bounding box center [657, 289] width 583 height 69
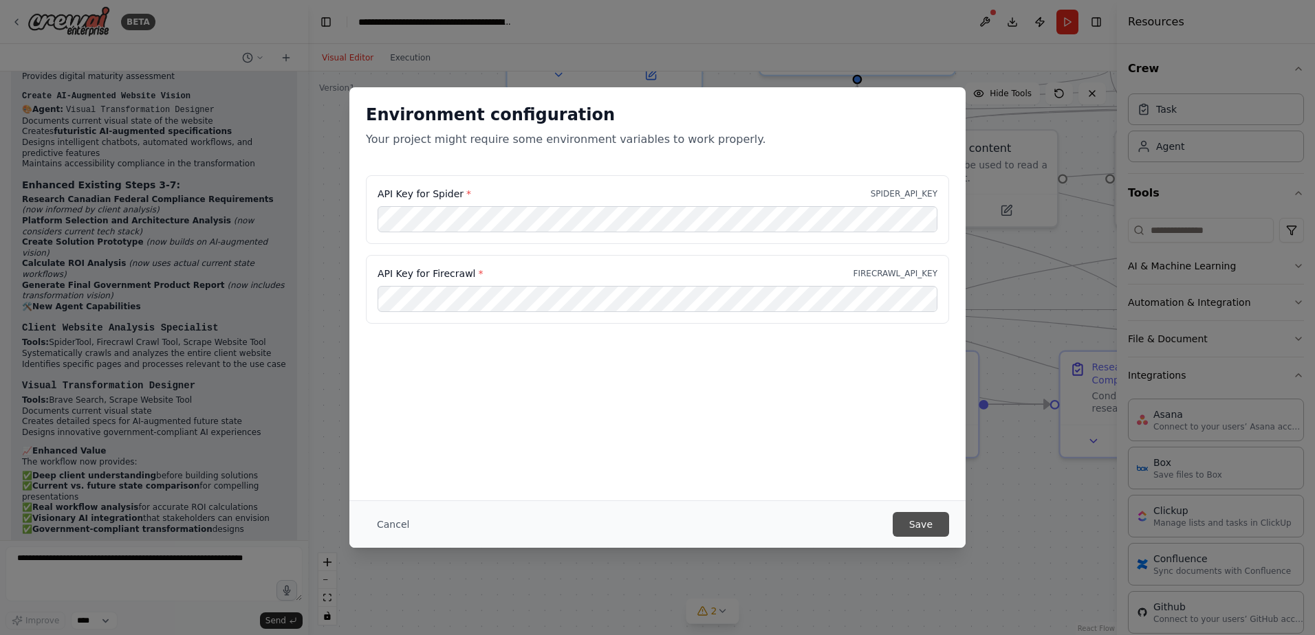
click at [939, 534] on button "Save" at bounding box center [921, 524] width 56 height 25
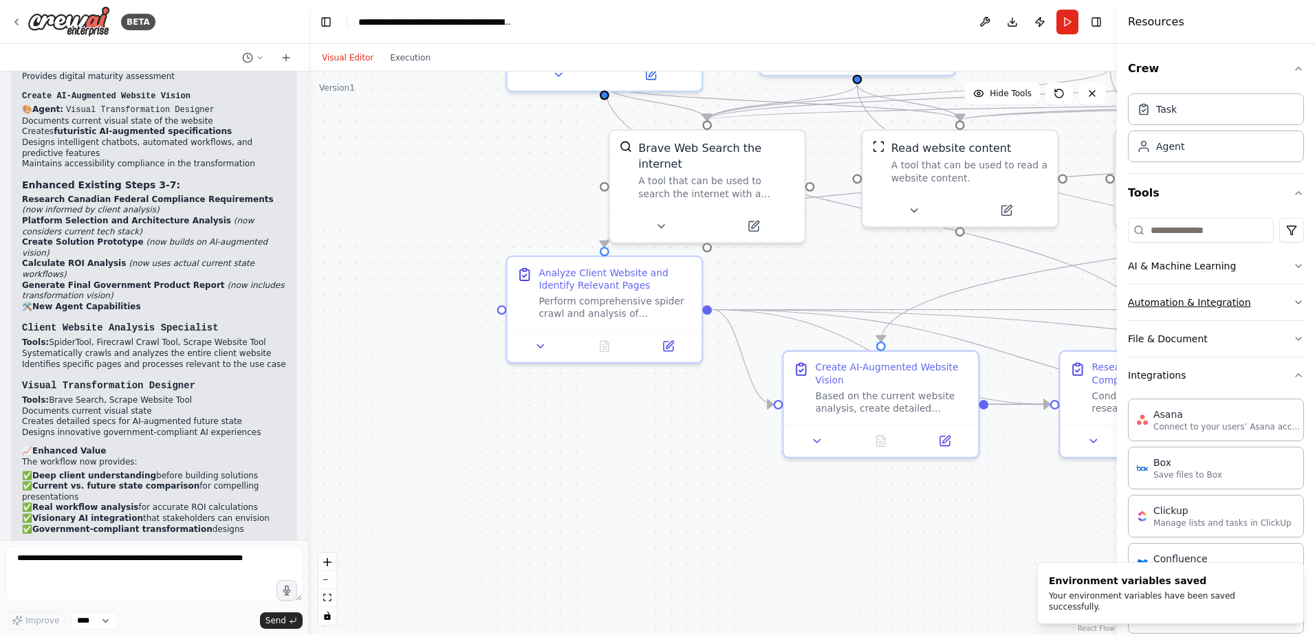
click at [1207, 306] on button "Automation & Integration" at bounding box center [1216, 303] width 176 height 36
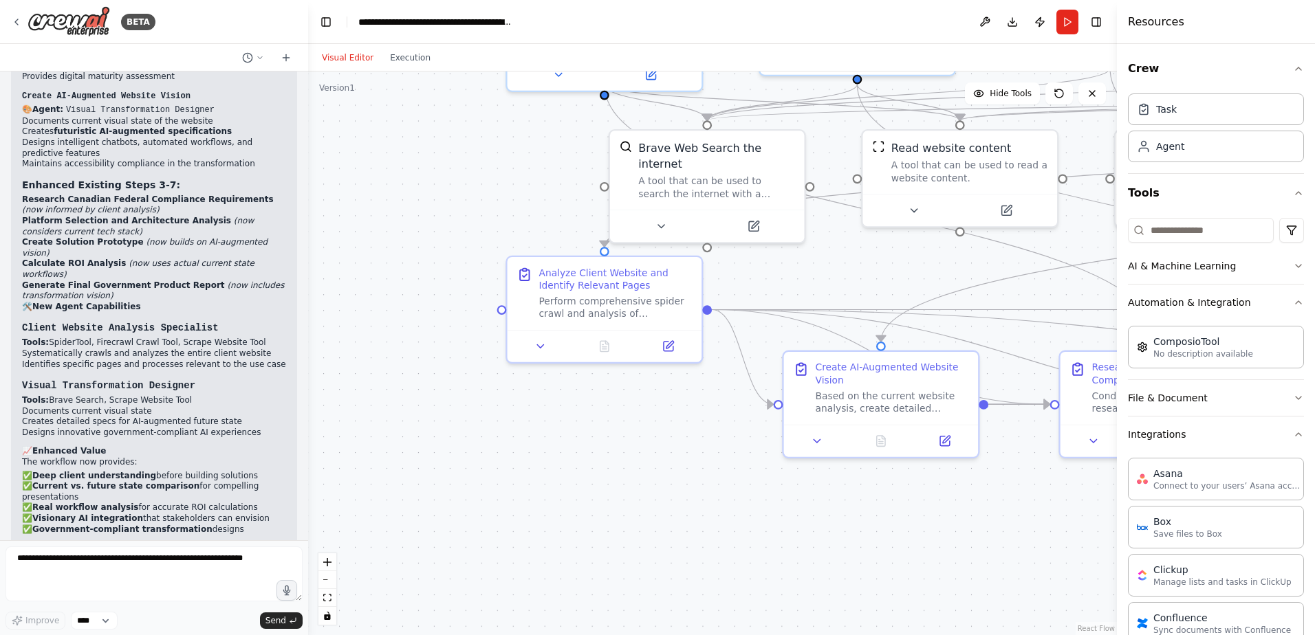
click at [936, 524] on div ".deletable-edge-delete-btn { width: 20px; height: 20px; border: 0px solid #ffff…" at bounding box center [712, 354] width 809 height 564
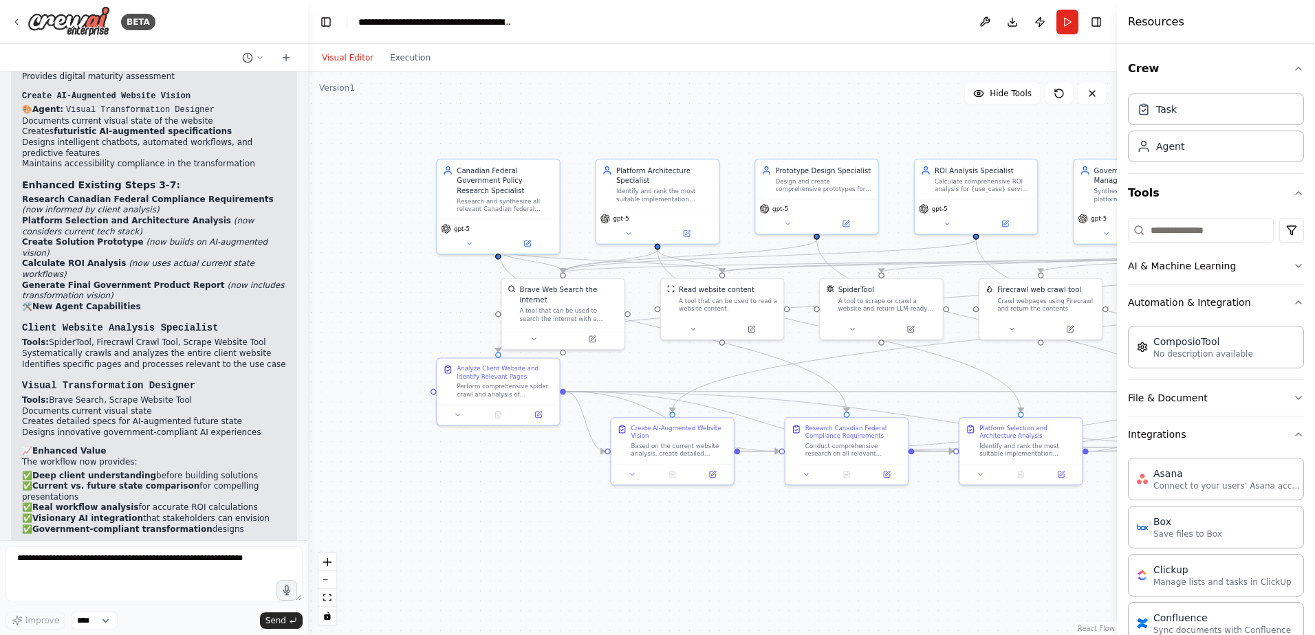
drag, startPoint x: 599, startPoint y: 386, endPoint x: 486, endPoint y: 468, distance: 139.3
click at [486, 468] on div ".deletable-edge-delete-btn { width: 20px; height: 20px; border: 0px solid #ffff…" at bounding box center [712, 354] width 809 height 564
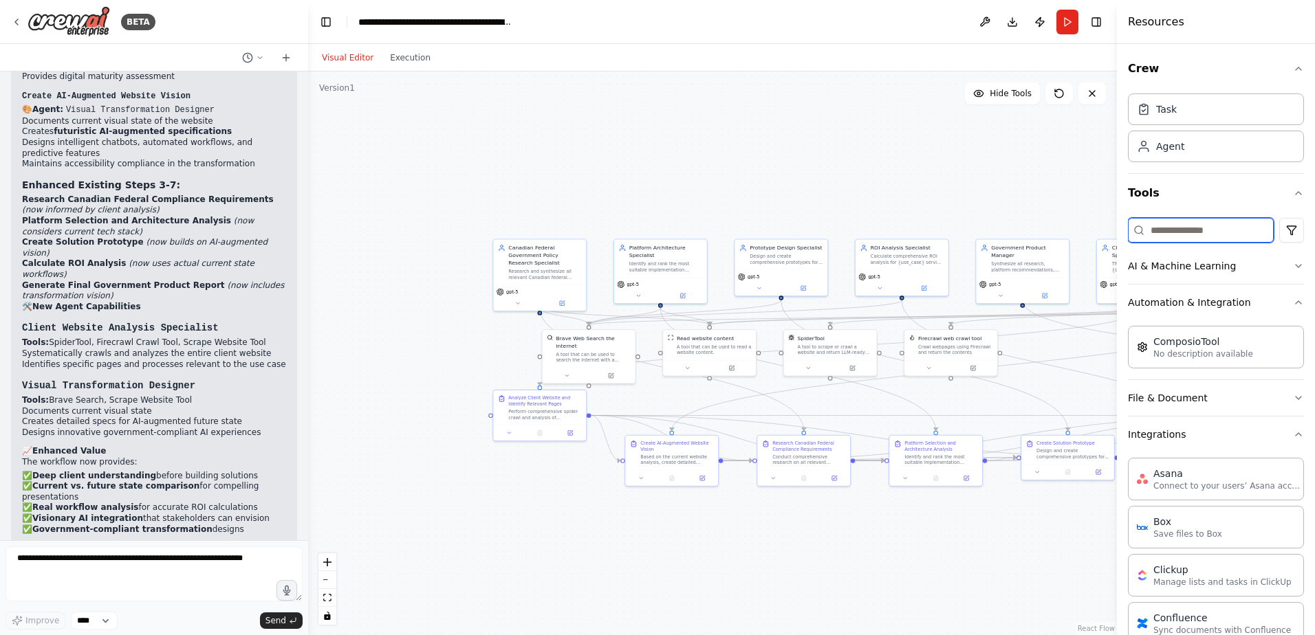
click at [1251, 230] on input at bounding box center [1201, 230] width 146 height 25
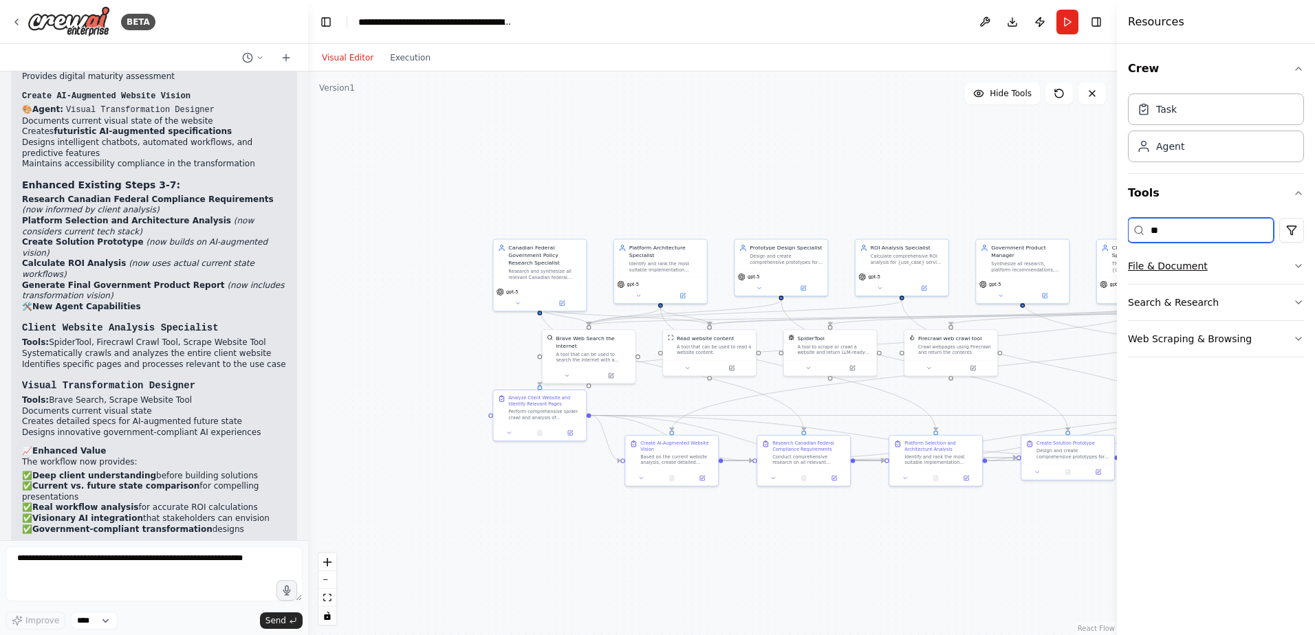
type input "**"
click at [1232, 274] on button "File & Document" at bounding box center [1216, 266] width 176 height 36
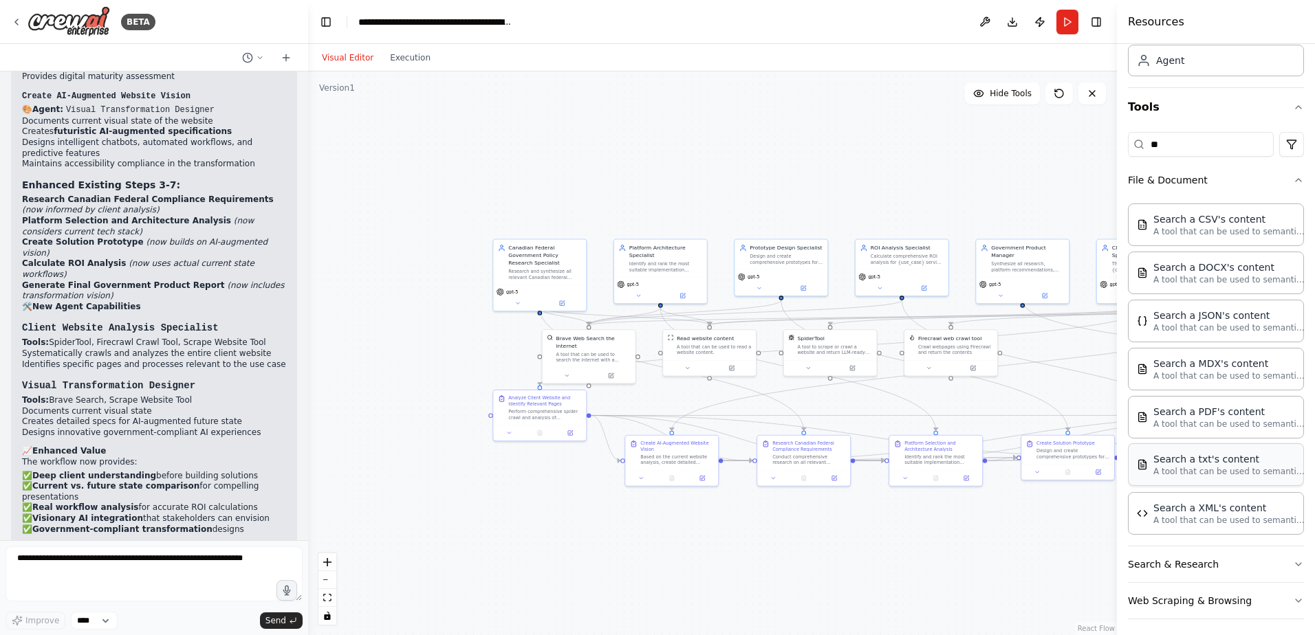
scroll to position [92, 0]
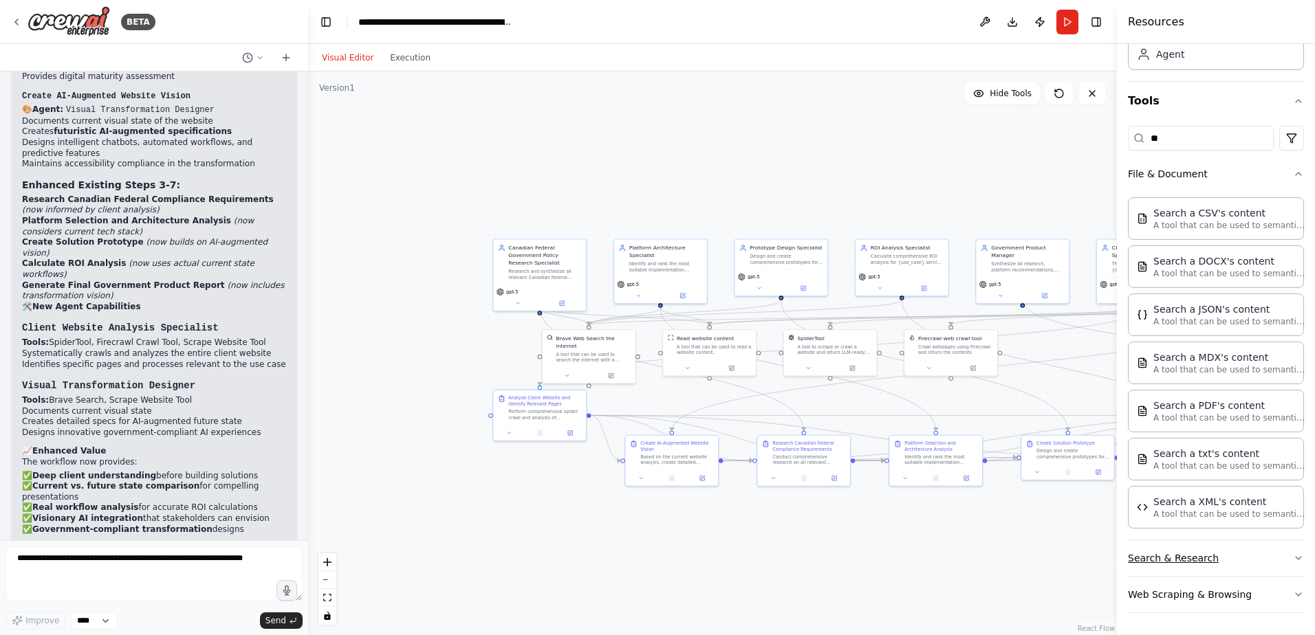
click at [1206, 560] on button "Search & Research" at bounding box center [1216, 558] width 176 height 36
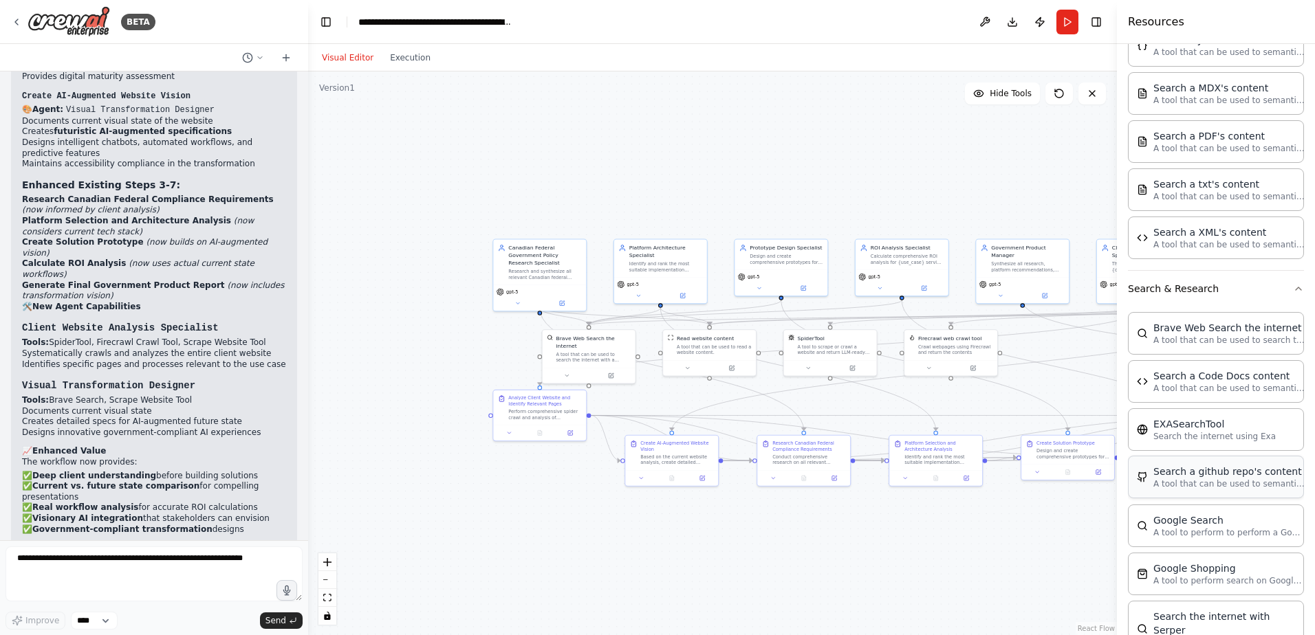
scroll to position [367, 0]
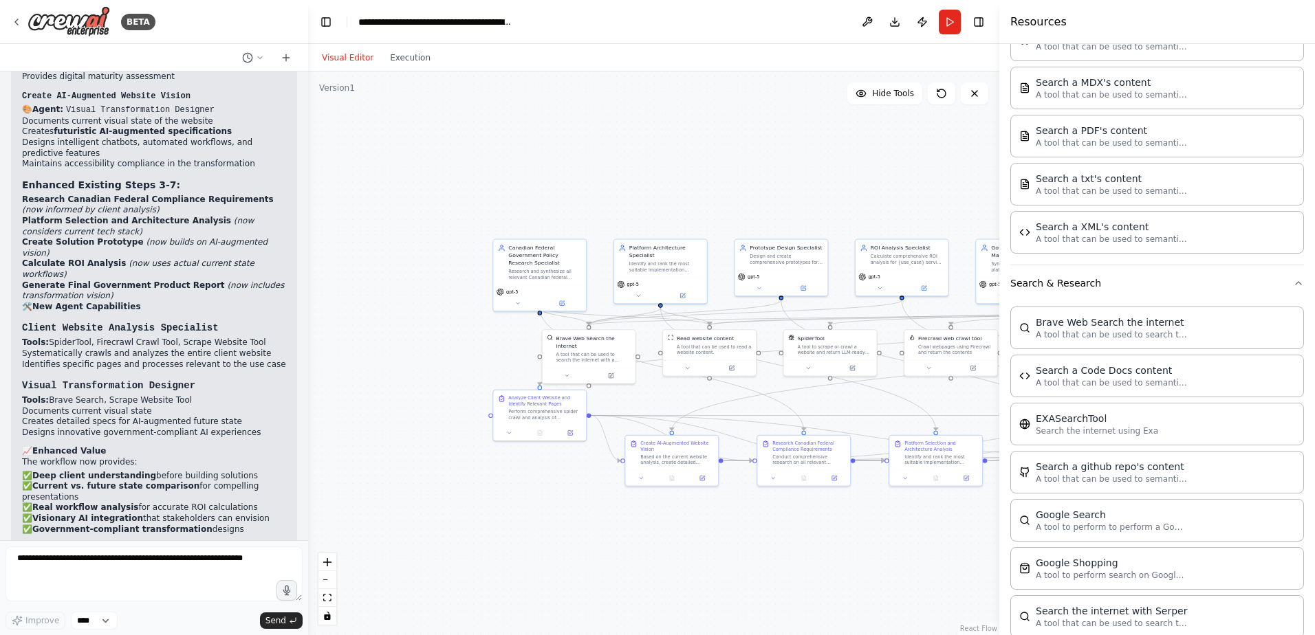
drag, startPoint x: 1117, startPoint y: 491, endPoint x: 999, endPoint y: 492, distance: 117.6
click at [999, 492] on div at bounding box center [1002, 317] width 6 height 635
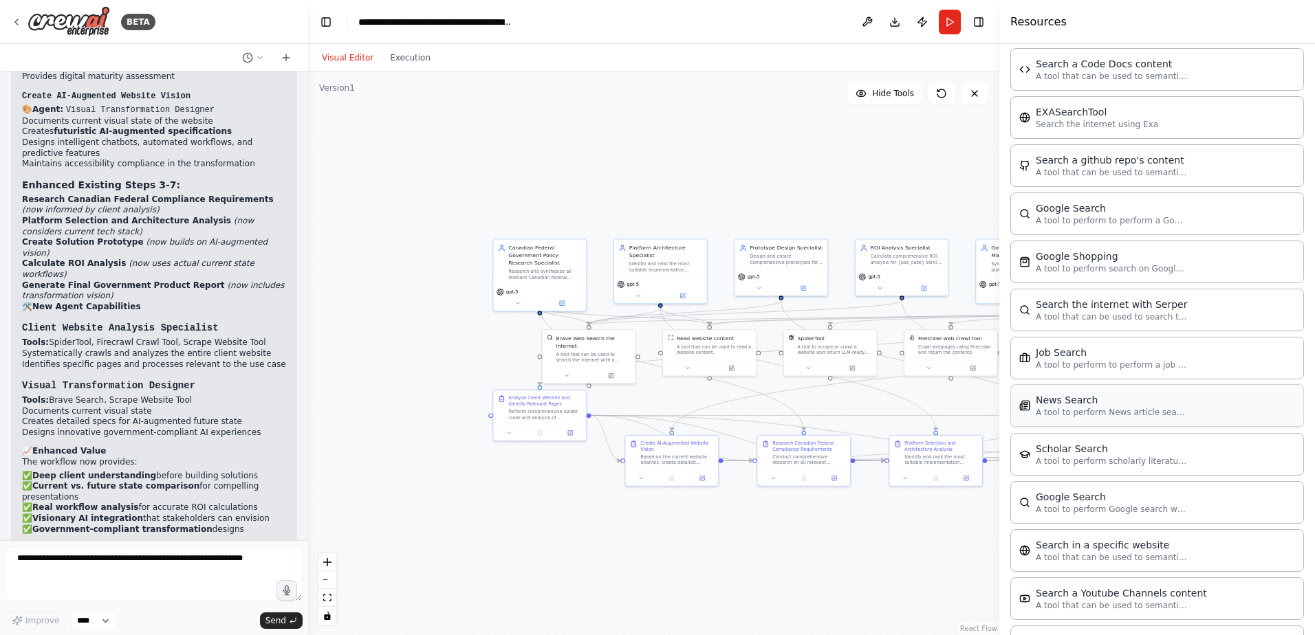
scroll to position [734, 0]
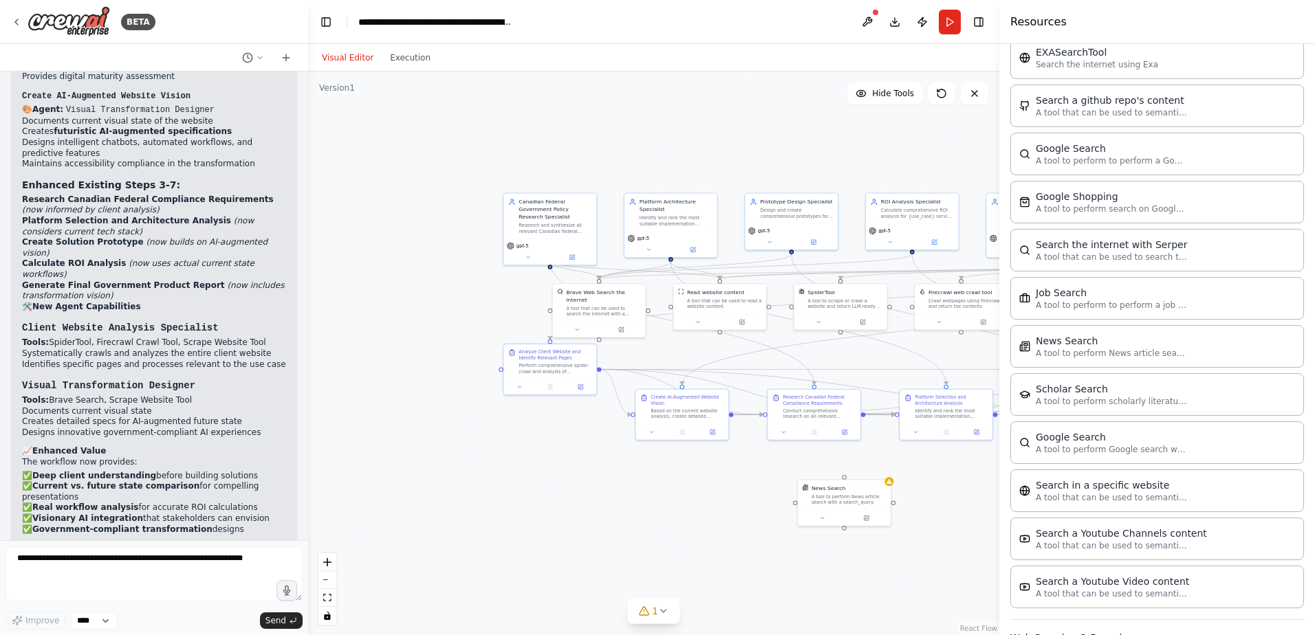
drag, startPoint x: 578, startPoint y: 506, endPoint x: 596, endPoint y: 448, distance: 60.5
click at [596, 448] on div ".deletable-edge-delete-btn { width: 20px; height: 20px; border: 0px solid #ffff…" at bounding box center [653, 354] width 691 height 564
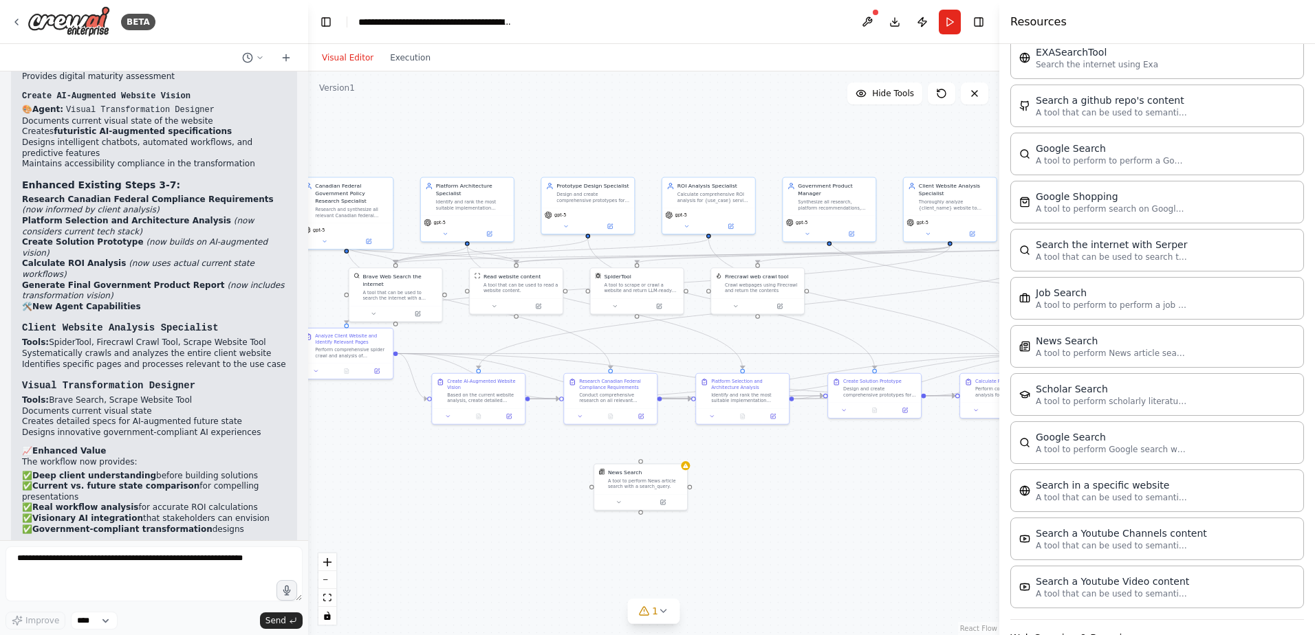
drag, startPoint x: 705, startPoint y: 466, endPoint x: 494, endPoint y: 462, distance: 211.1
click at [494, 462] on div ".deletable-edge-delete-btn { width: 20px; height: 20px; border: 0px solid #ffff…" at bounding box center [653, 354] width 691 height 564
drag, startPoint x: 655, startPoint y: 493, endPoint x: 883, endPoint y: 305, distance: 295.0
click at [883, 305] on div "News Search A tool to perform News article search with a search_query." at bounding box center [867, 304] width 94 height 47
click at [876, 306] on div "A tool to perform News article search with a search_query." at bounding box center [871, 302] width 75 height 12
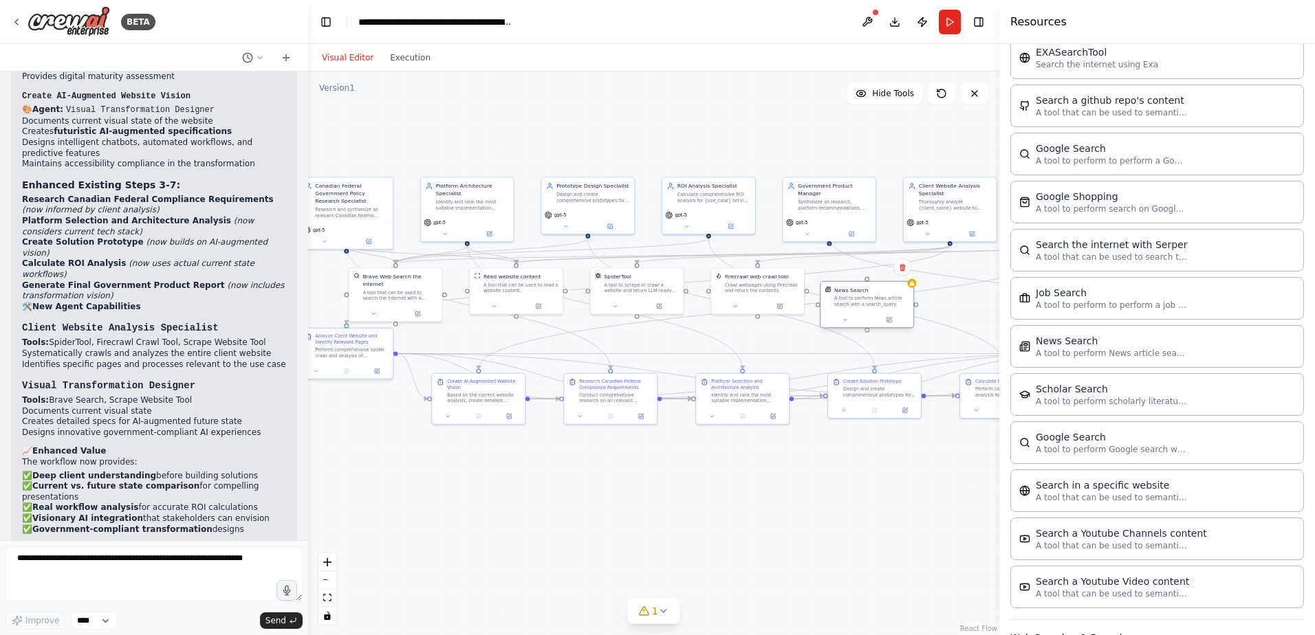
click at [884, 306] on div "A tool to perform News article search with a search_query." at bounding box center [871, 302] width 75 height 12
click at [888, 323] on button at bounding box center [889, 320] width 43 height 9
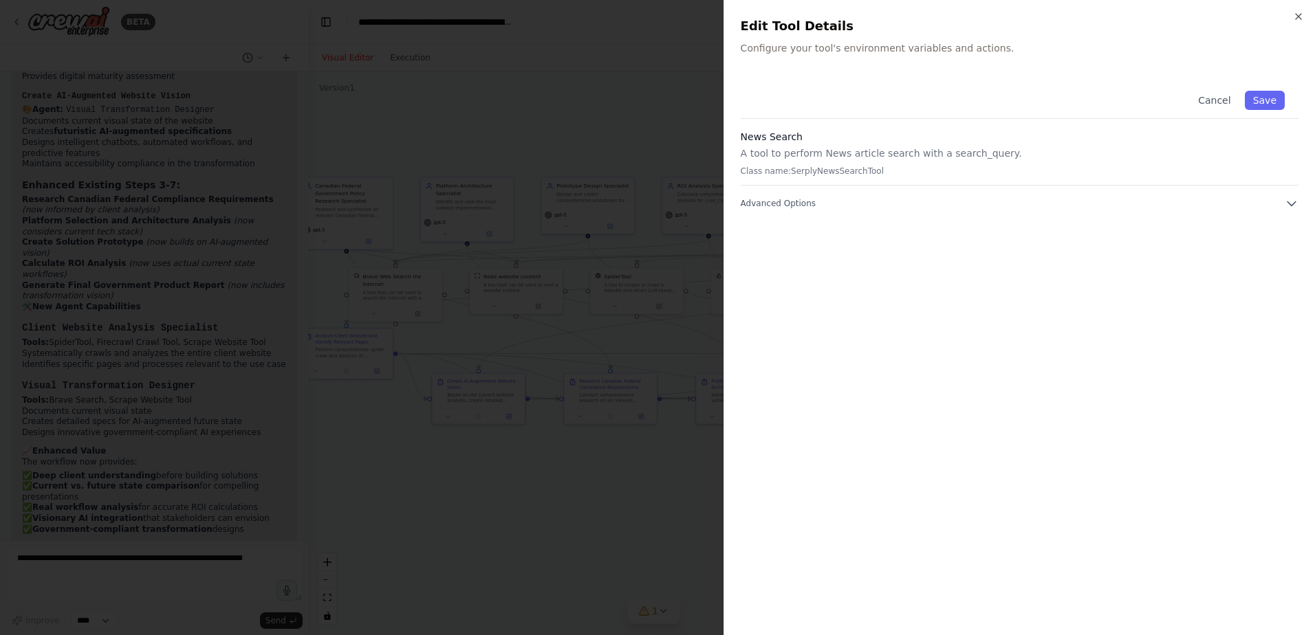
click at [834, 89] on div "Cancel Save" at bounding box center [1020, 98] width 558 height 42
click at [834, 40] on div "Edit Tool Details Configure your tool's environment variables and actions." at bounding box center [1020, 36] width 558 height 39
click at [799, 226] on div "Cancel Save News Search A tool to perform News article search with a search_que…" at bounding box center [1020, 348] width 558 height 542
click at [823, 205] on button "Advanced Options" at bounding box center [1020, 204] width 558 height 14
drag, startPoint x: 845, startPoint y: 251, endPoint x: 744, endPoint y: 257, distance: 101.3
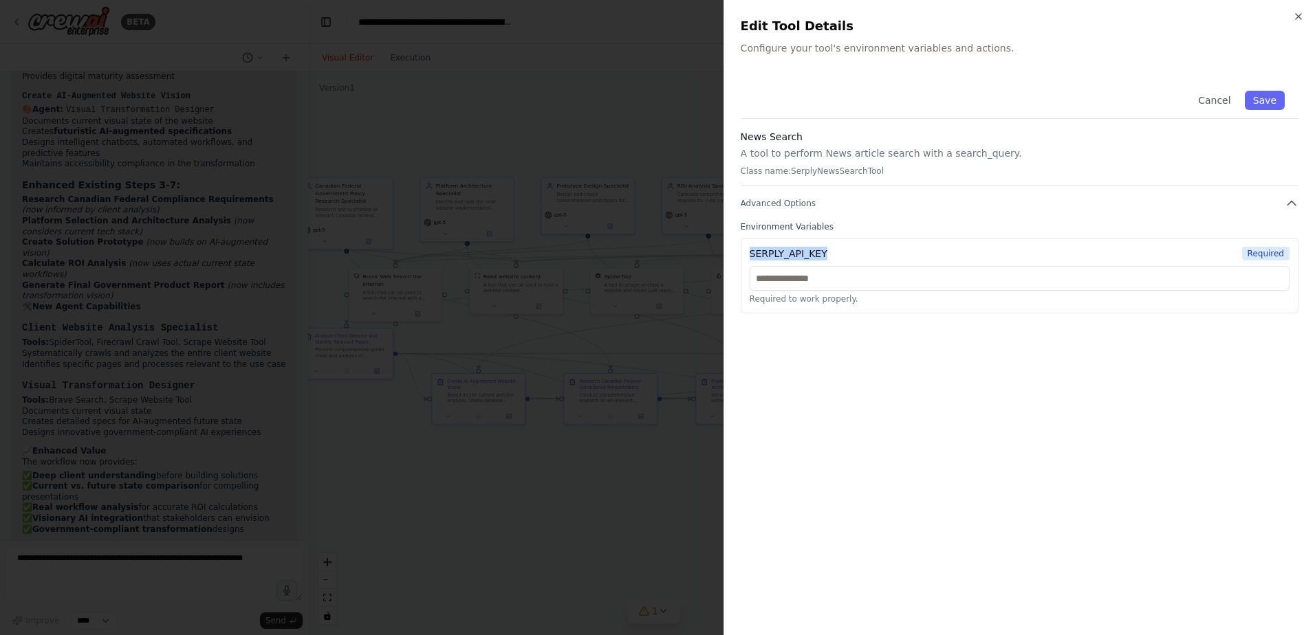
click at [744, 257] on div "SERPLY_API_KEY Required Required to work properly." at bounding box center [1020, 276] width 558 height 76
copy div "SERPLY_API_KEY"
click at [1058, 457] on div "Cancel Save News Search A tool to perform News article search with a search_que…" at bounding box center [1020, 348] width 558 height 542
